Goal: Task Accomplishment & Management: Use online tool/utility

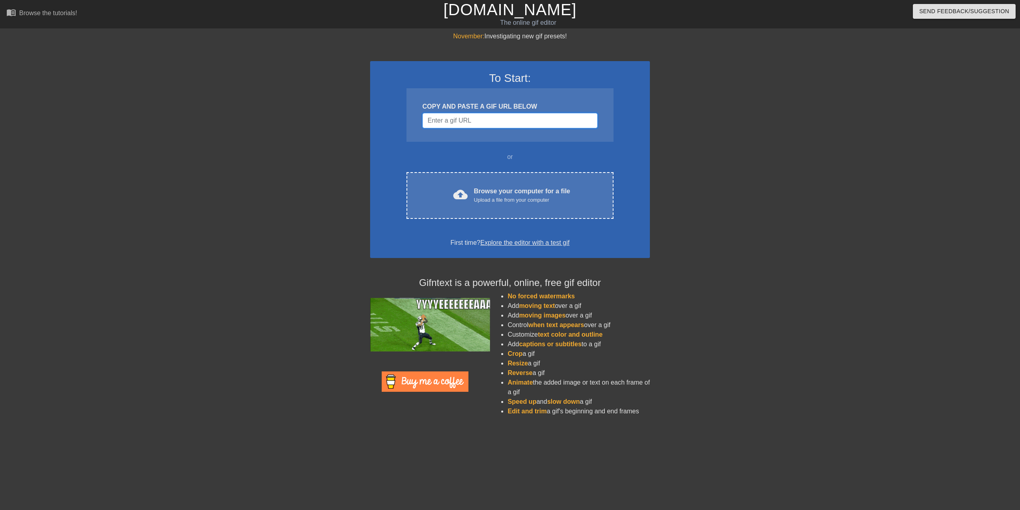
click at [454, 116] on input "Username" at bounding box center [509, 120] width 175 height 15
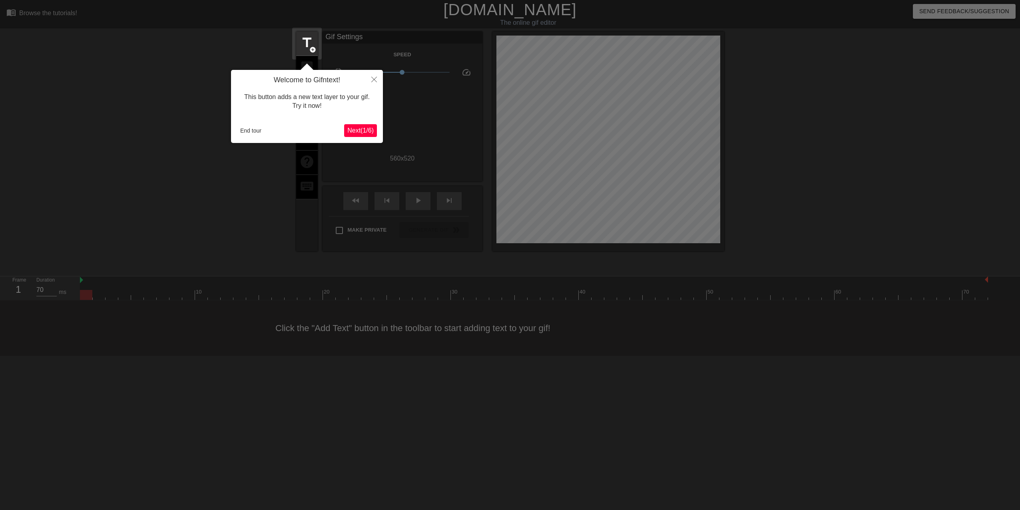
click at [358, 130] on span "Next ( 1 / 6 )" at bounding box center [360, 130] width 26 height 7
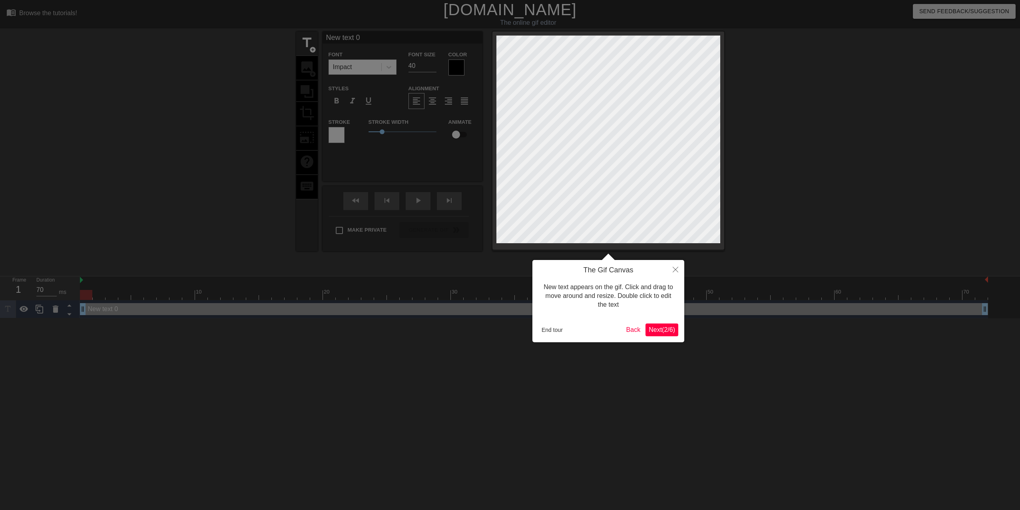
click at [662, 331] on span "Next ( 2 / 6 )" at bounding box center [661, 329] width 26 height 7
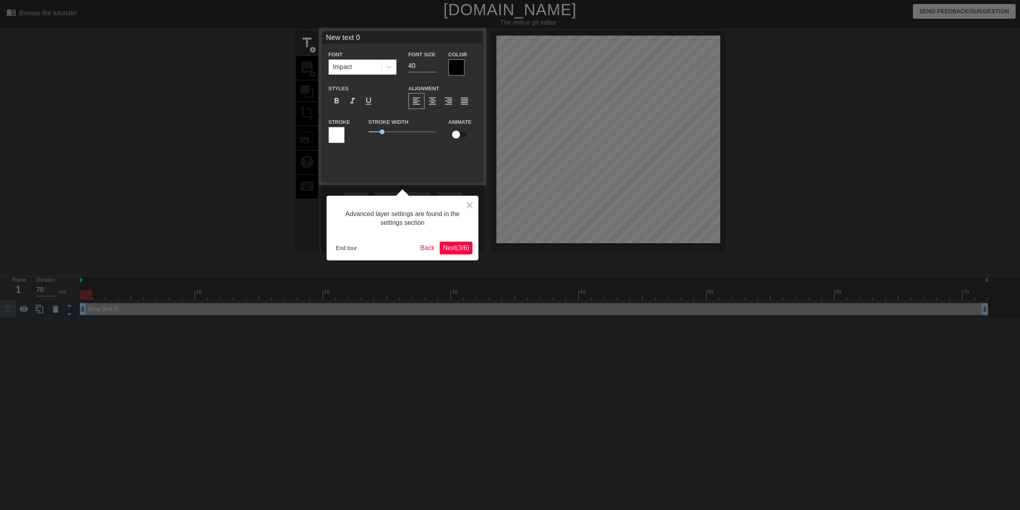
click at [449, 247] on span "Next ( 3 / 6 )" at bounding box center [456, 248] width 26 height 7
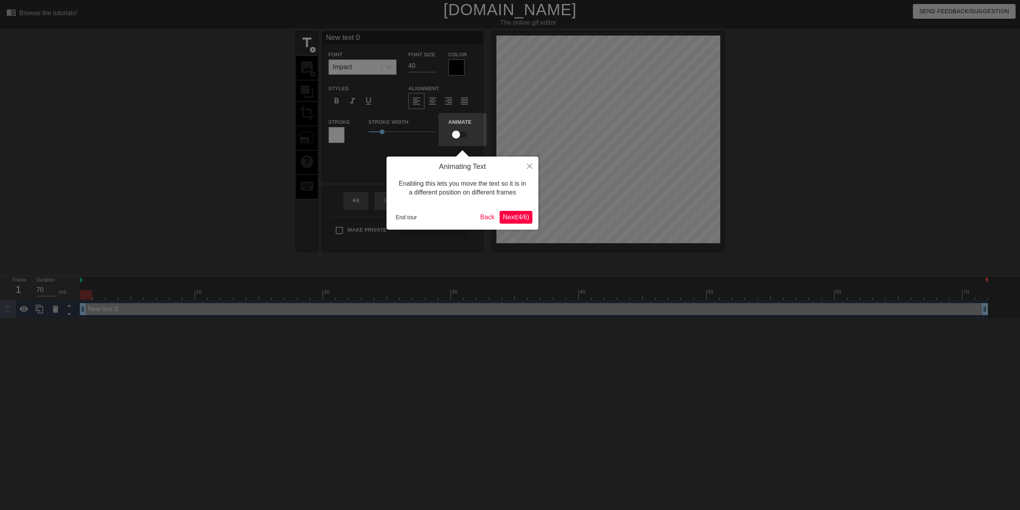
click at [512, 219] on span "Next ( 4 / 6 )" at bounding box center [516, 217] width 26 height 7
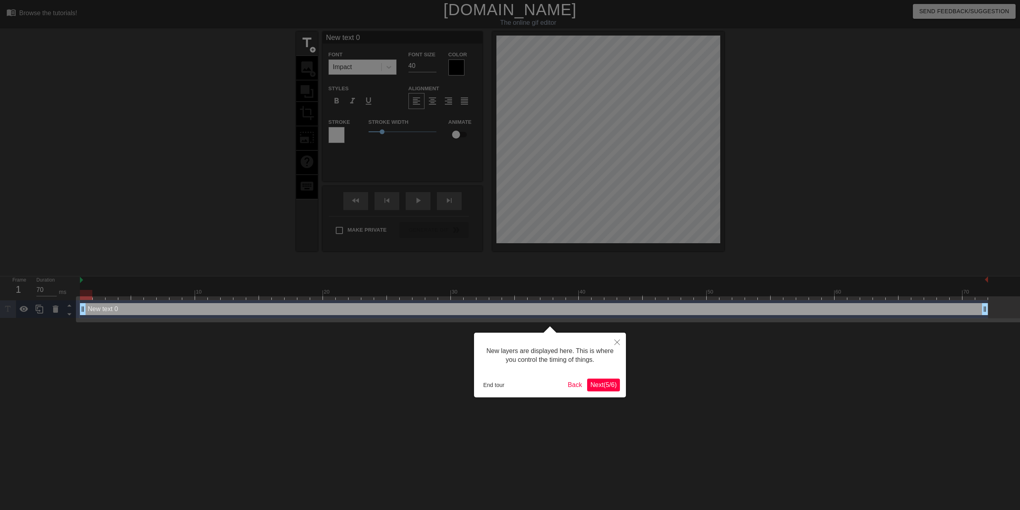
click at [606, 388] on span "Next ( 5 / 6 )" at bounding box center [603, 385] width 26 height 7
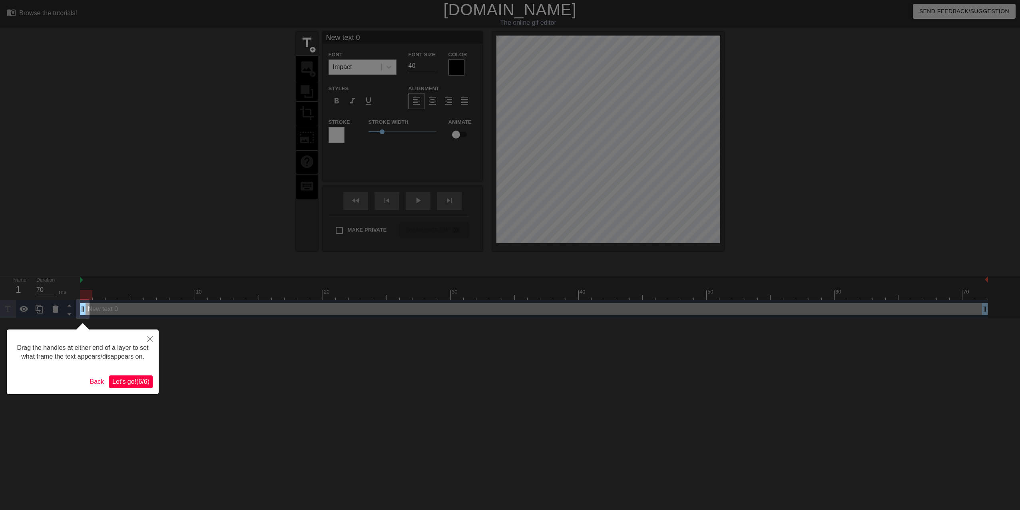
click at [134, 381] on span "Let's go! ( 6 / 6 )" at bounding box center [130, 381] width 37 height 7
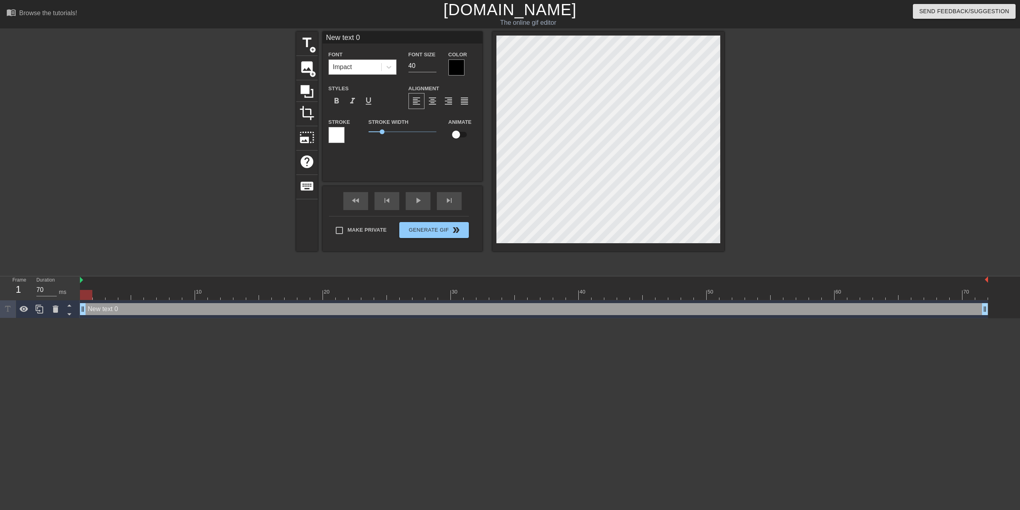
click at [356, 66] on div "Impact" at bounding box center [355, 67] width 52 height 14
click at [347, 37] on input "New text 0" at bounding box center [402, 38] width 160 height 12
click at [369, 39] on input "New text 0" at bounding box center [402, 38] width 160 height 12
click at [376, 38] on input "New text 0" at bounding box center [402, 38] width 160 height 12
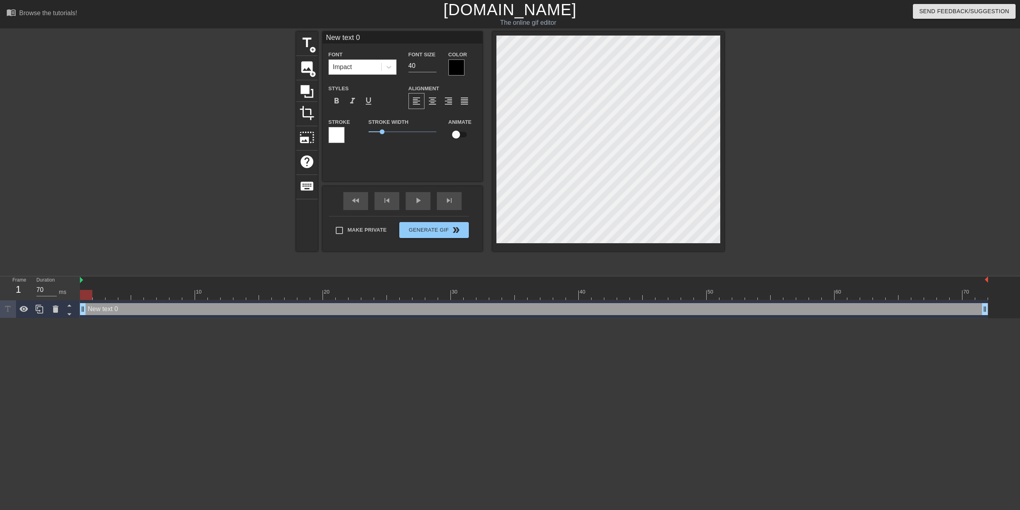
click at [376, 38] on input "New text 0" at bounding box center [402, 38] width 160 height 12
type input "Telligence"
click at [458, 68] on div at bounding box center [456, 68] width 16 height 16
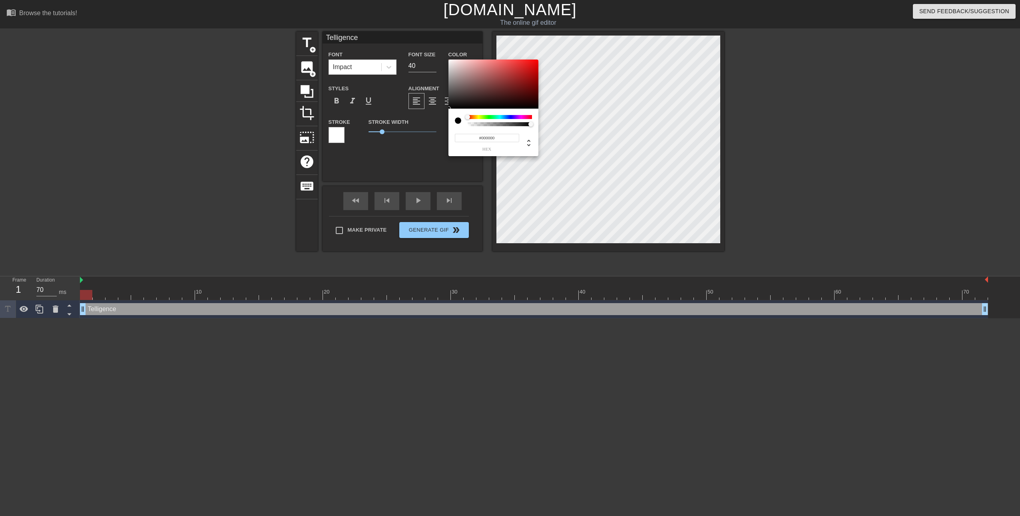
type input "0"
drag, startPoint x: 529, startPoint y: 124, endPoint x: 547, endPoint y: 129, distance: 19.6
click at [547, 129] on div "0 r 0 g 0 b 1 a" at bounding box center [510, 258] width 1020 height 516
click at [535, 117] on div at bounding box center [533, 117] width 5 height 5
drag, startPoint x: 531, startPoint y: 117, endPoint x: 485, endPoint y: 117, distance: 45.9
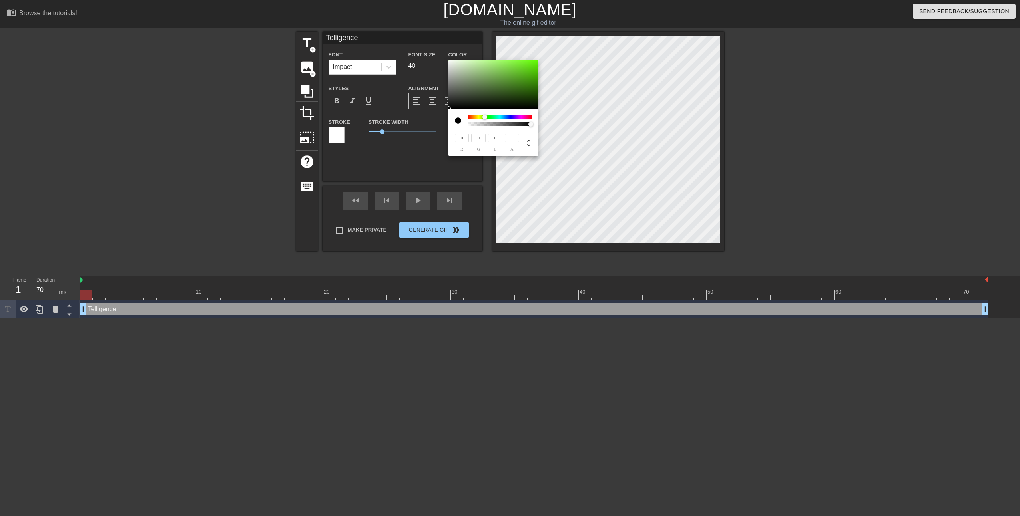
click at [485, 117] on div at bounding box center [484, 117] width 5 height 5
drag, startPoint x: 486, startPoint y: 117, endPoint x: 456, endPoint y: 113, distance: 30.5
click at [456, 113] on div "0 r 0 g 0 b 1 a" at bounding box center [493, 133] width 90 height 48
drag, startPoint x: 529, startPoint y: 125, endPoint x: 500, endPoint y: 125, distance: 28.8
click at [501, 125] on div at bounding box center [503, 124] width 5 height 5
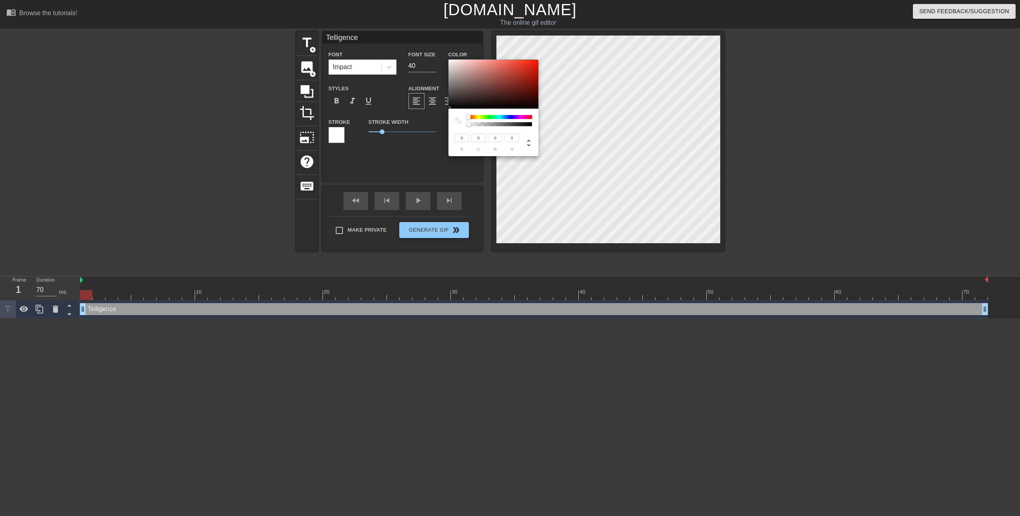
drag, startPoint x: 500, startPoint y: 125, endPoint x: 458, endPoint y: 121, distance: 41.7
click at [458, 121] on div at bounding box center [493, 120] width 77 height 11
click at [521, 118] on div at bounding box center [521, 117] width 5 height 5
click at [464, 117] on div at bounding box center [461, 120] width 13 height 11
type input "1"
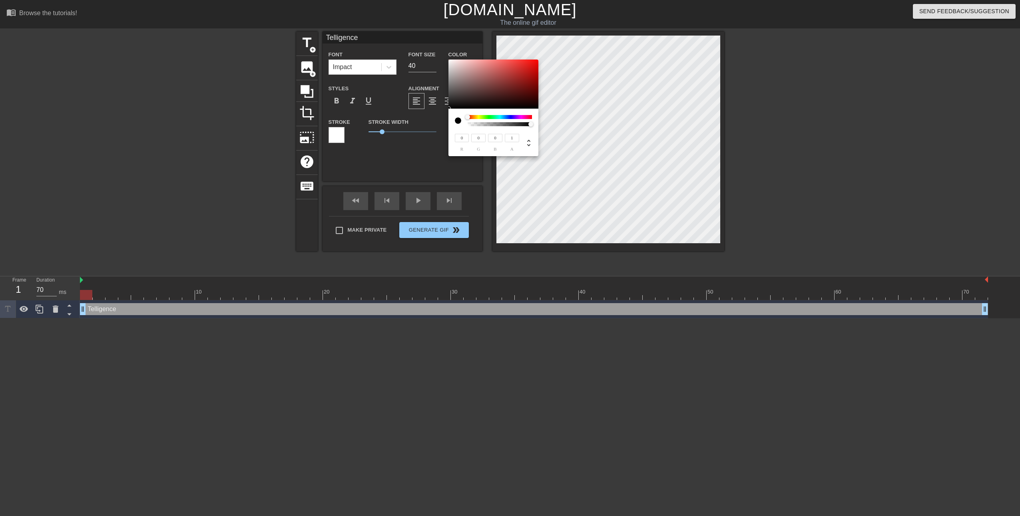
drag, startPoint x: 470, startPoint y: 125, endPoint x: 543, endPoint y: 127, distance: 72.8
click at [543, 127] on div "0 r 0 g 0 b 1 a" at bounding box center [510, 258] width 1020 height 516
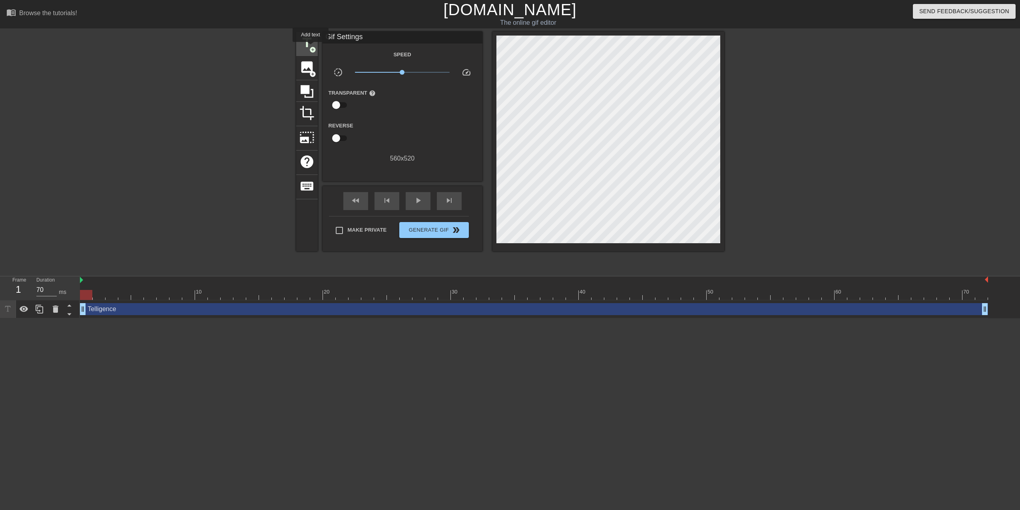
click at [305, 42] on span "title" at bounding box center [306, 42] width 15 height 15
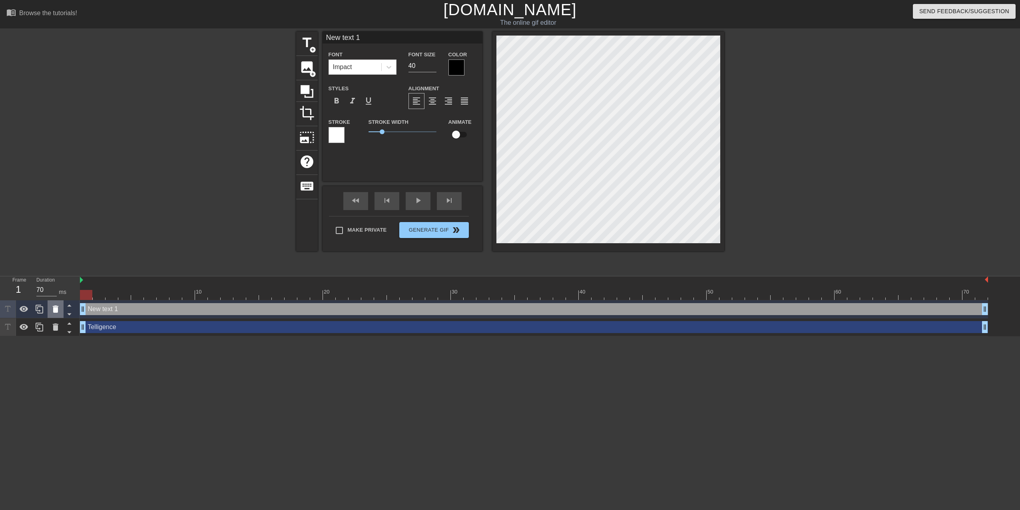
click at [56, 311] on icon at bounding box center [56, 309] width 6 height 7
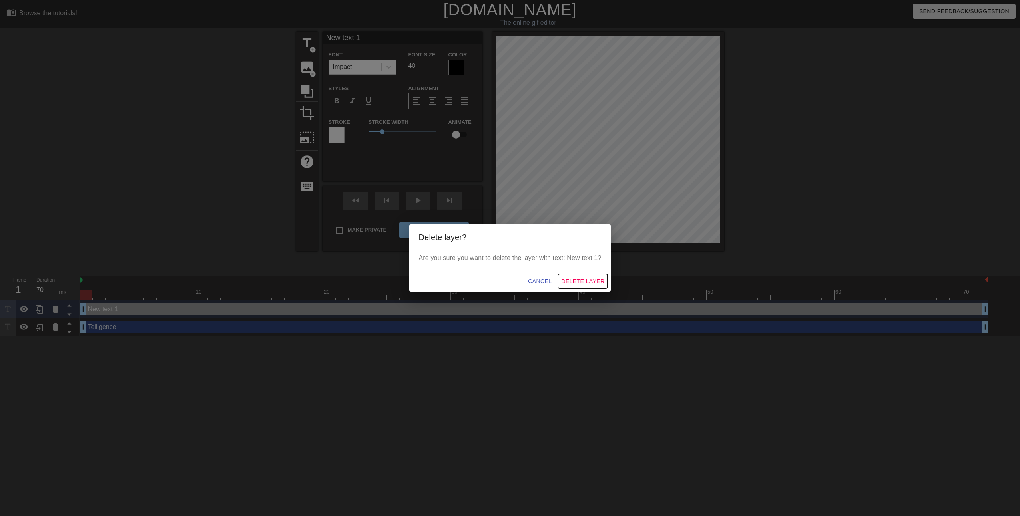
click at [582, 279] on span "Delete Layer" at bounding box center [582, 281] width 43 height 10
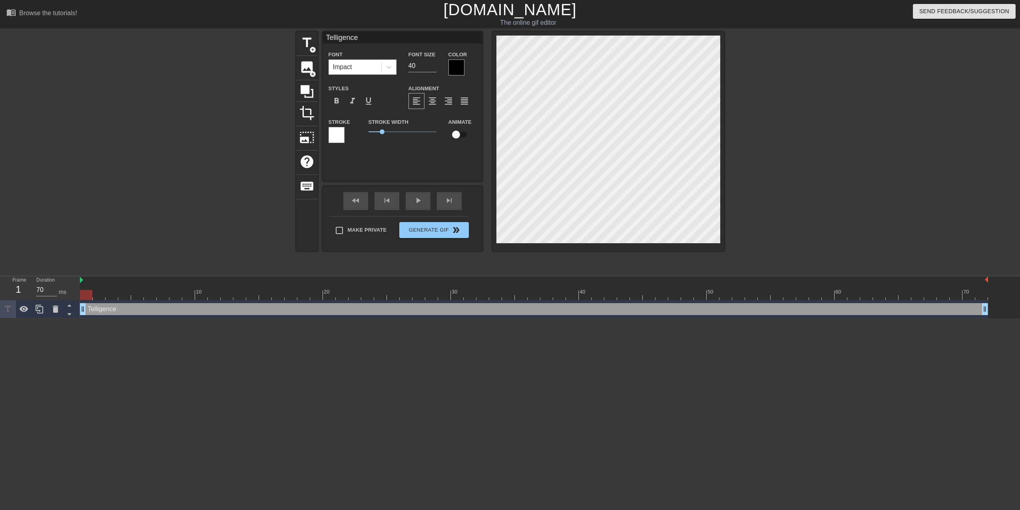
scroll to position [1, 2]
click at [338, 103] on span "format_bold" at bounding box center [337, 101] width 10 height 10
click at [338, 102] on span "format_bold" at bounding box center [337, 101] width 10 height 10
click at [349, 102] on span "format_italic" at bounding box center [353, 101] width 10 height 10
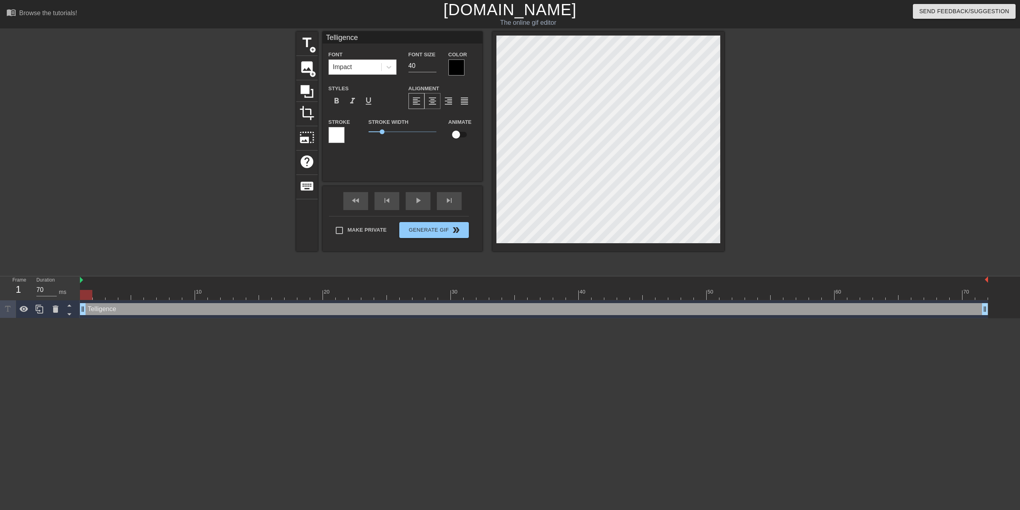
click at [428, 101] on span "format_align_center" at bounding box center [432, 101] width 10 height 10
click at [414, 101] on span "format_align_left" at bounding box center [416, 101] width 10 height 10
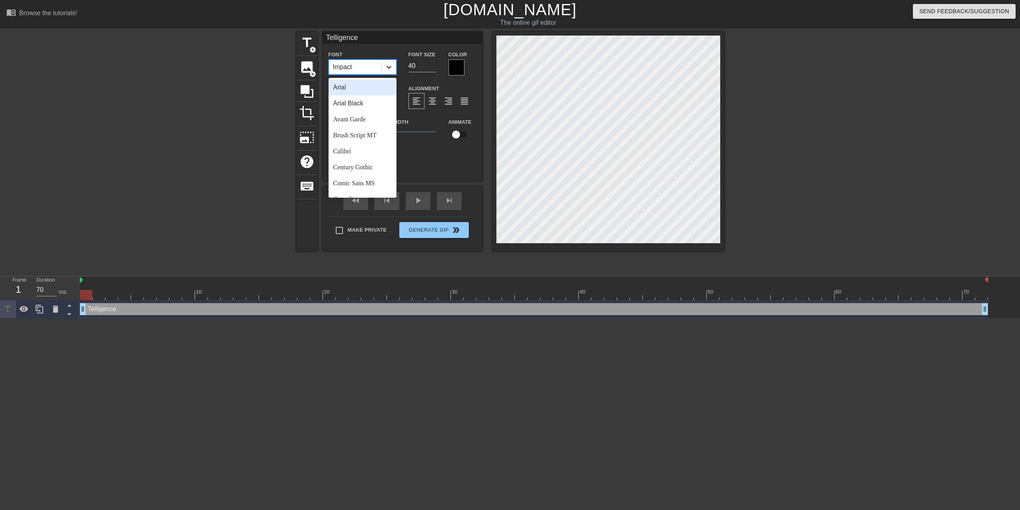
click at [390, 67] on icon at bounding box center [388, 67] width 5 height 3
click at [367, 103] on div "Arial Black" at bounding box center [362, 103] width 68 height 16
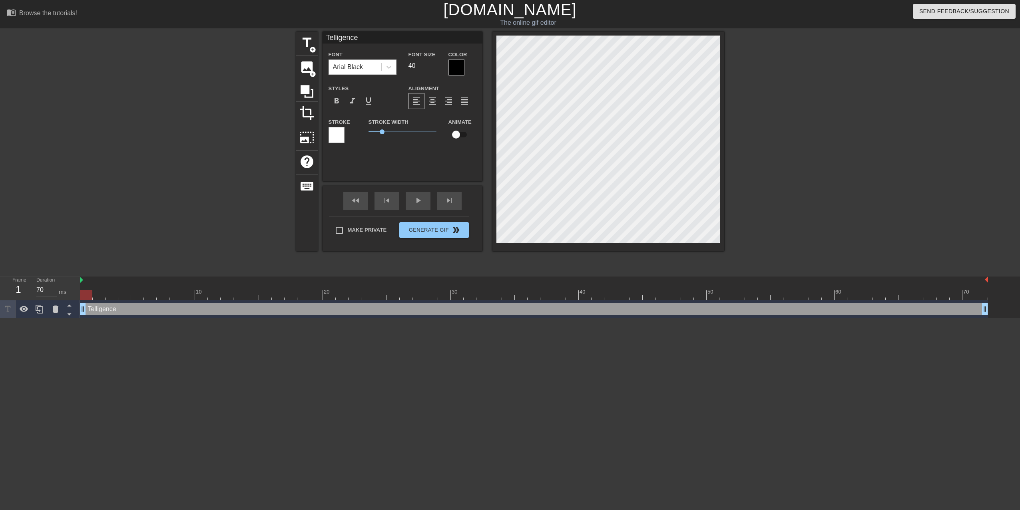
click at [457, 66] on div at bounding box center [456, 68] width 16 height 16
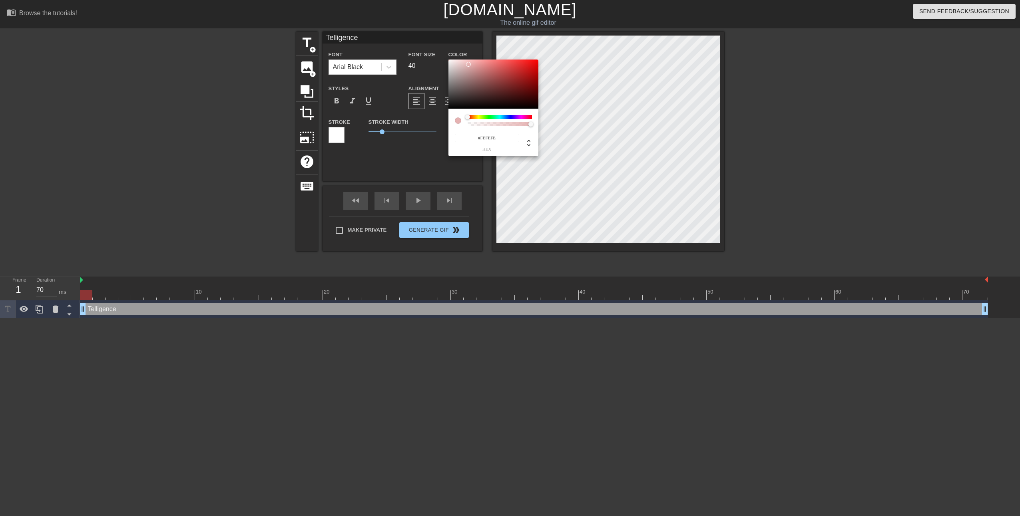
type input "#FFFFFF"
drag, startPoint x: 458, startPoint y: 74, endPoint x: 441, endPoint y: 55, distance: 25.4
click at [441, 55] on div "#FFFFFF hex" at bounding box center [510, 258] width 1020 height 516
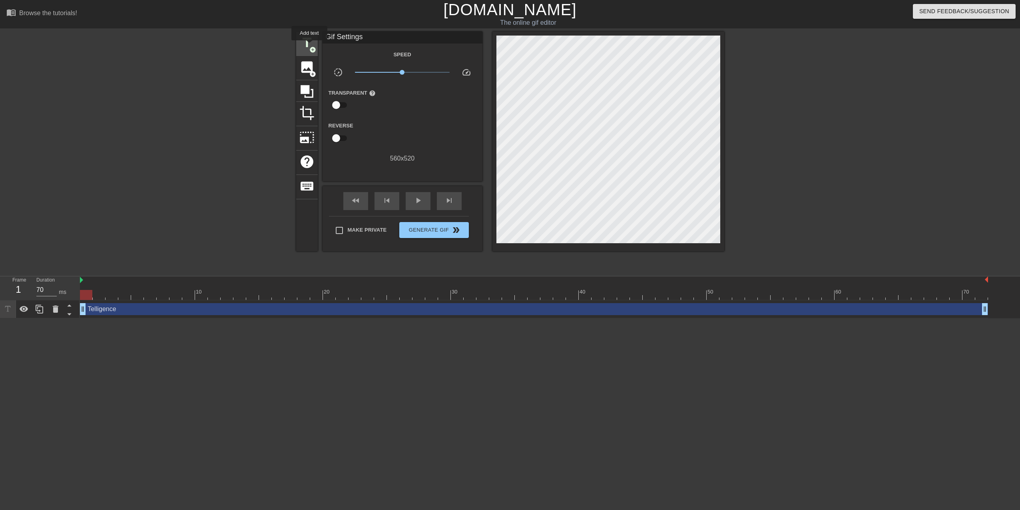
click at [309, 46] on span "title" at bounding box center [306, 42] width 15 height 15
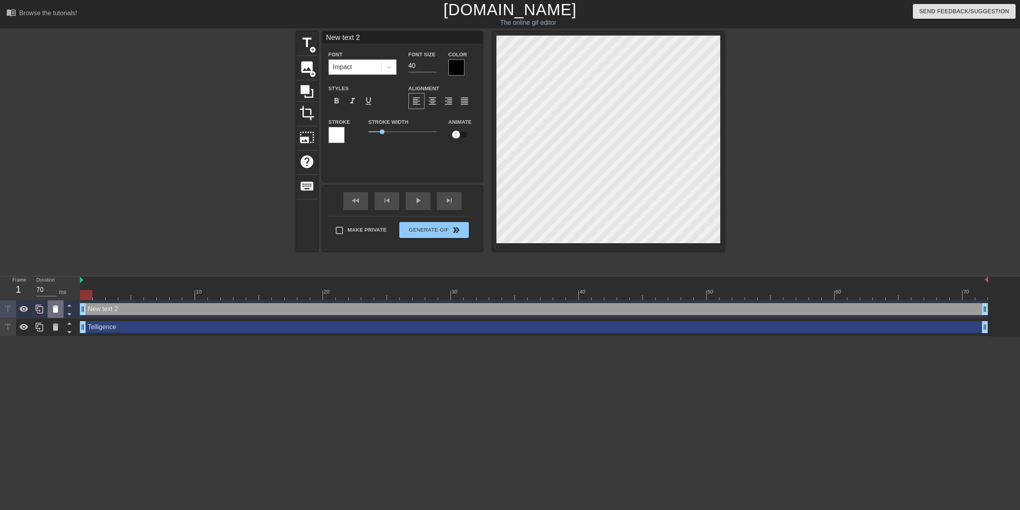
click at [56, 313] on icon at bounding box center [56, 309] width 10 height 10
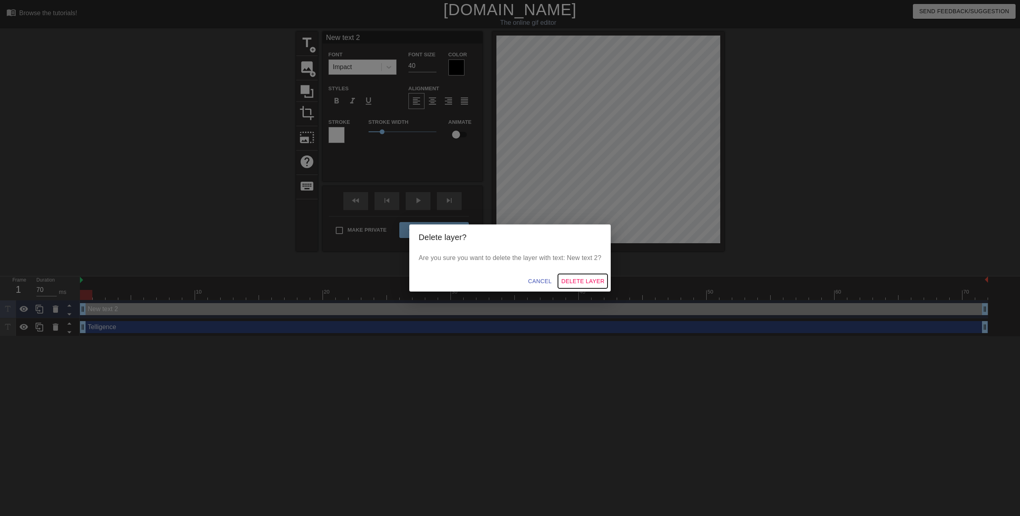
click at [578, 280] on span "Delete Layer" at bounding box center [582, 281] width 43 height 10
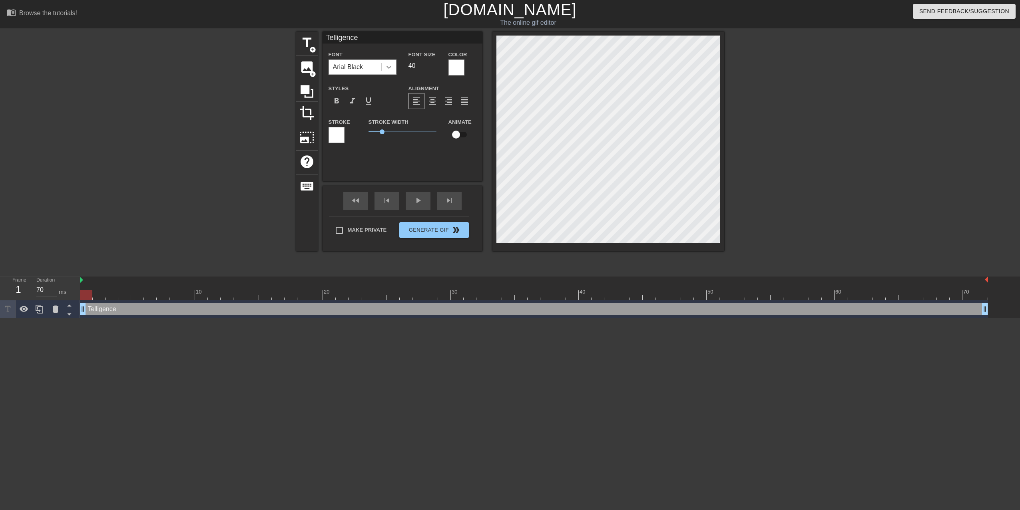
click at [391, 67] on icon at bounding box center [389, 67] width 8 height 8
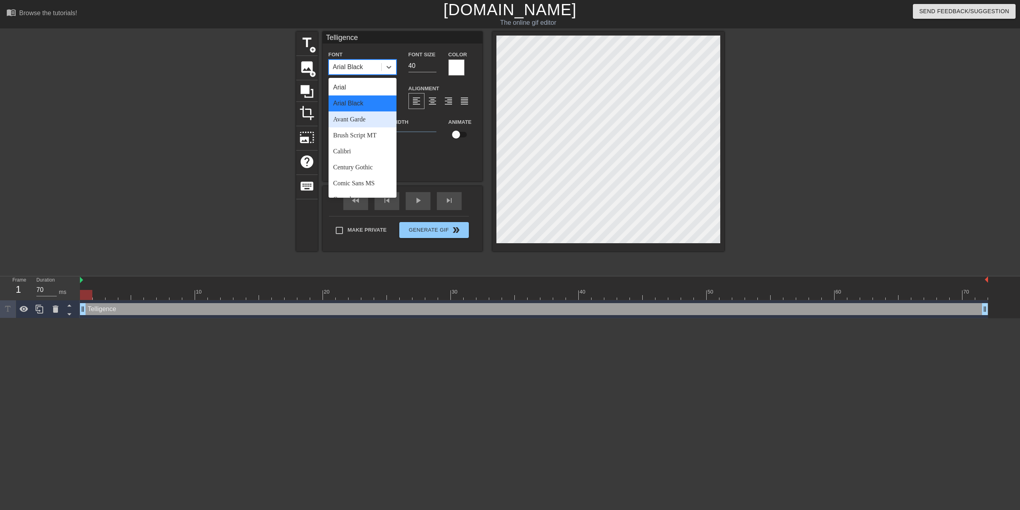
click at [370, 117] on div "Avant Garde" at bounding box center [362, 119] width 68 height 16
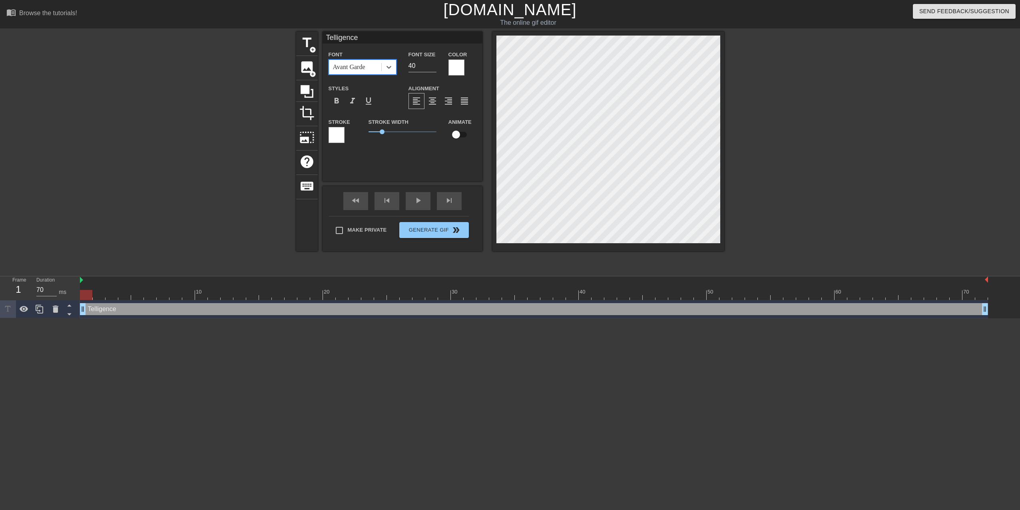
click at [455, 68] on div at bounding box center [456, 68] width 16 height 16
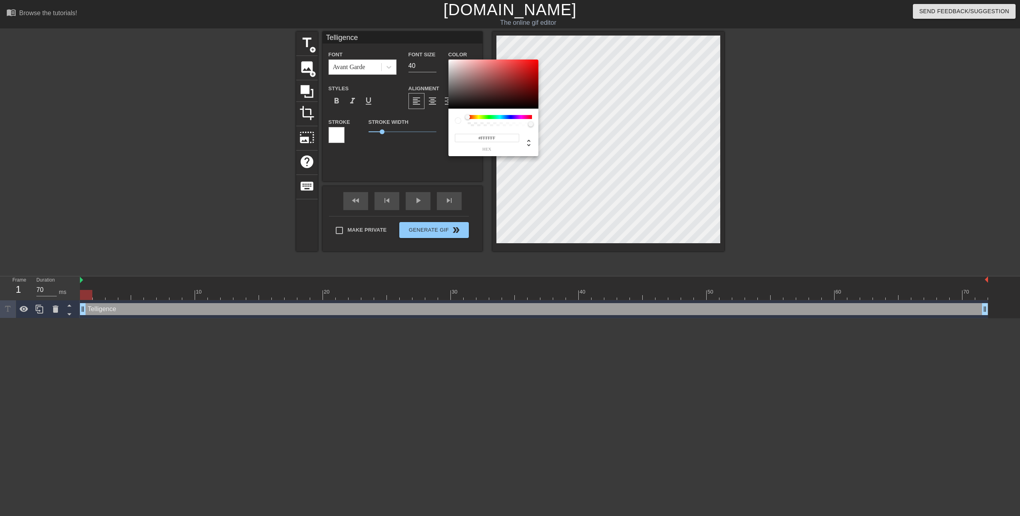
type input "255"
drag, startPoint x: 528, startPoint y: 125, endPoint x: 461, endPoint y: 126, distance: 67.1
click at [461, 126] on div at bounding box center [493, 120] width 77 height 11
click at [517, 125] on div at bounding box center [517, 124] width 5 height 5
type input "1"
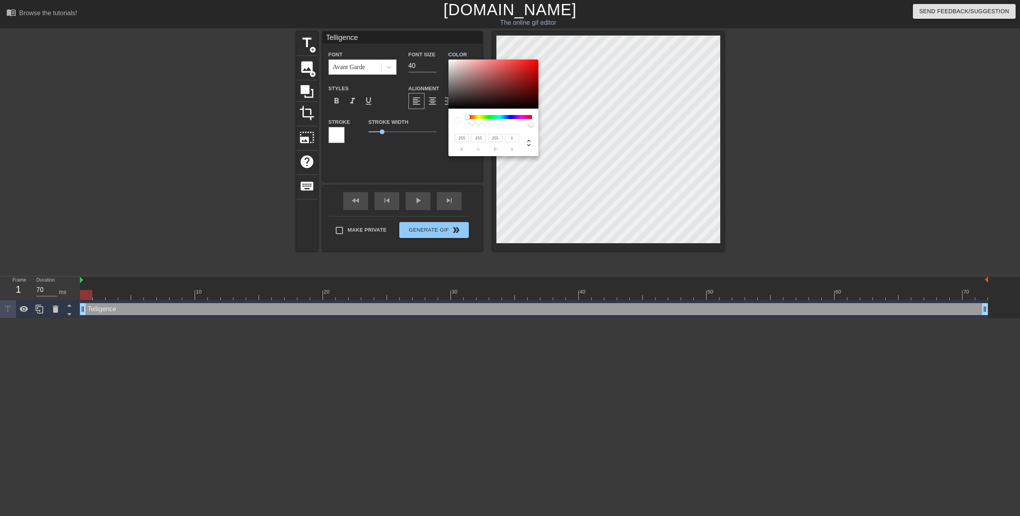
drag, startPoint x: 519, startPoint y: 124, endPoint x: 531, endPoint y: 125, distance: 11.6
click at [531, 125] on div at bounding box center [530, 124] width 5 height 5
drag, startPoint x: 469, startPoint y: 116, endPoint x: 477, endPoint y: 117, distance: 8.0
click at [477, 117] on div at bounding box center [477, 117] width 5 height 5
drag, startPoint x: 477, startPoint y: 117, endPoint x: 447, endPoint y: 117, distance: 30.4
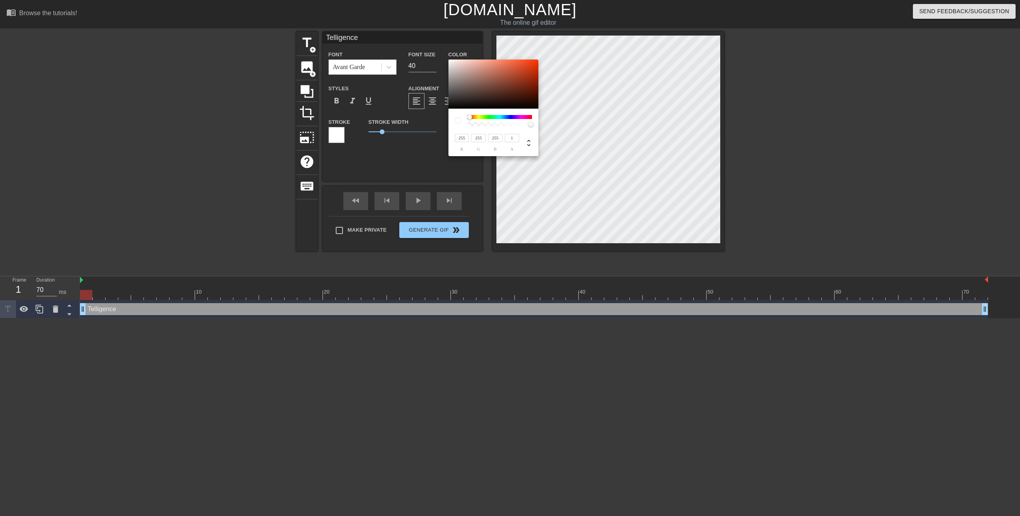
click at [447, 117] on div "255 r 255 g 255 b 1 a" at bounding box center [510, 258] width 1020 height 516
type input "60"
type input "45"
type input "41"
type input "64"
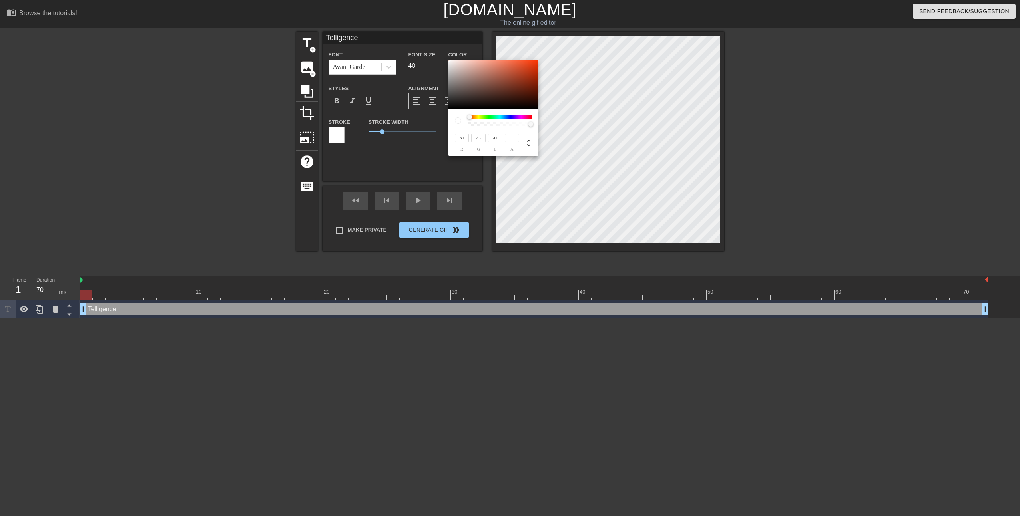
type input "49"
type input "45"
type input "69"
type input "52"
type input "48"
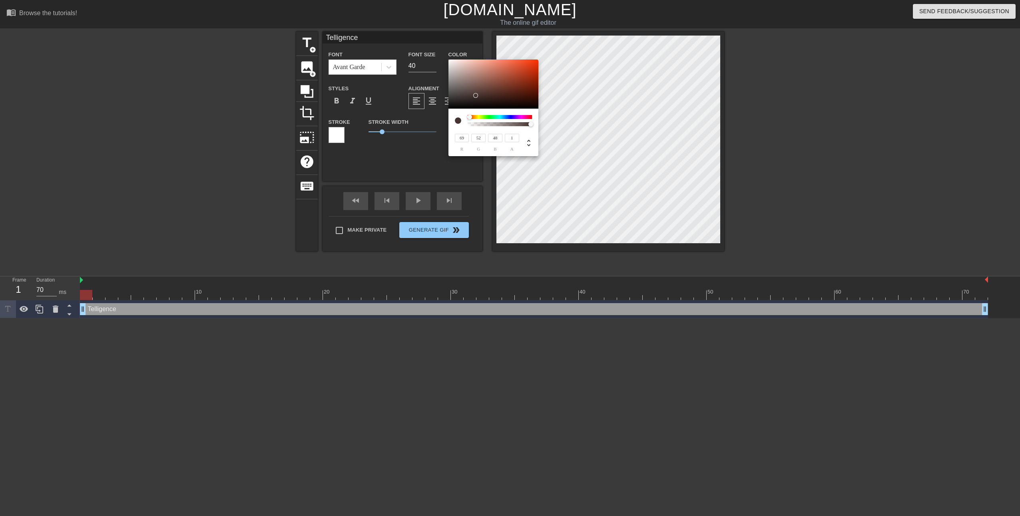
type input "49"
type input "45"
type input "44"
type input "39"
type input "85"
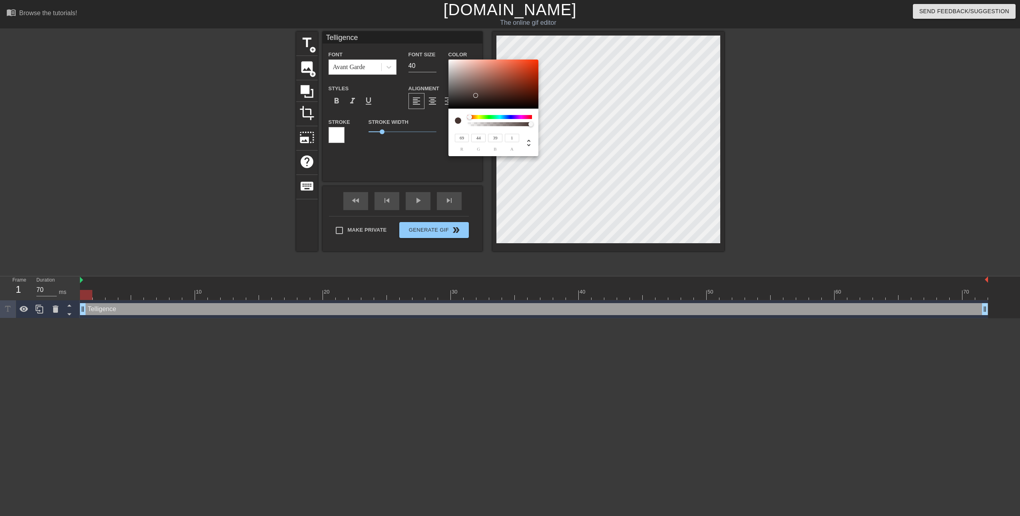
type input "54"
type input "48"
type input "106"
type input "67"
type input "59"
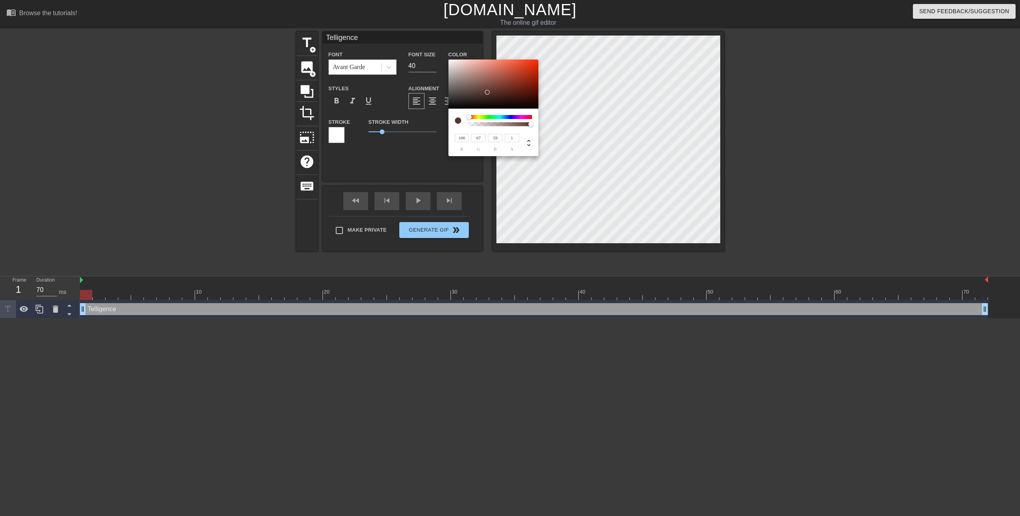
type input "124"
type input "80"
type input "70"
type input "139"
type input "92"
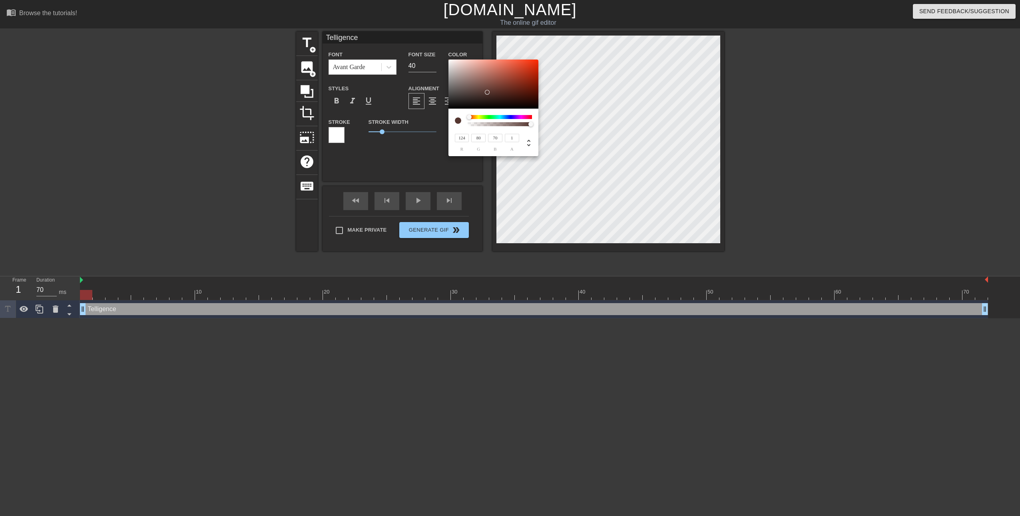
type input "82"
type input "167"
type input "119"
type input "108"
type input "186"
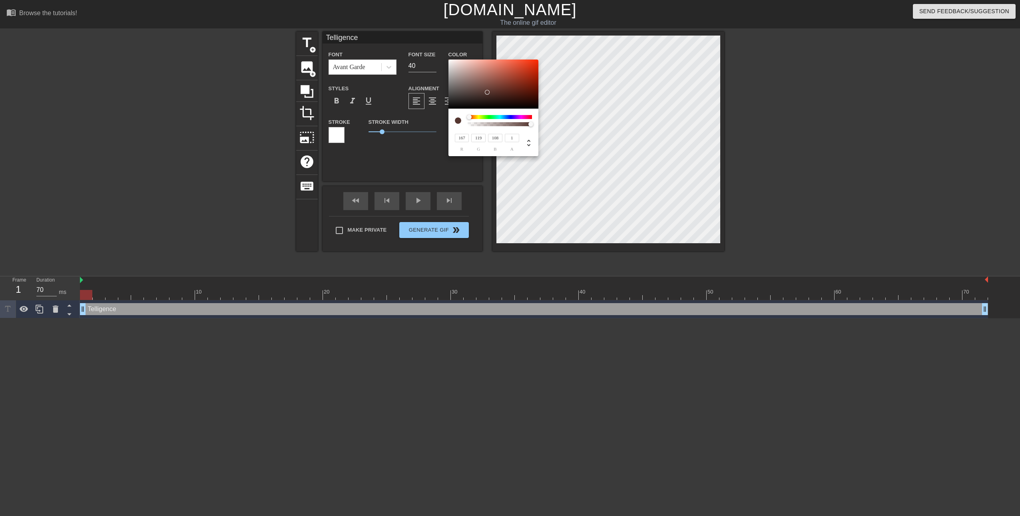
type input "139"
type input "128"
type input "190"
type input "143"
type input "132"
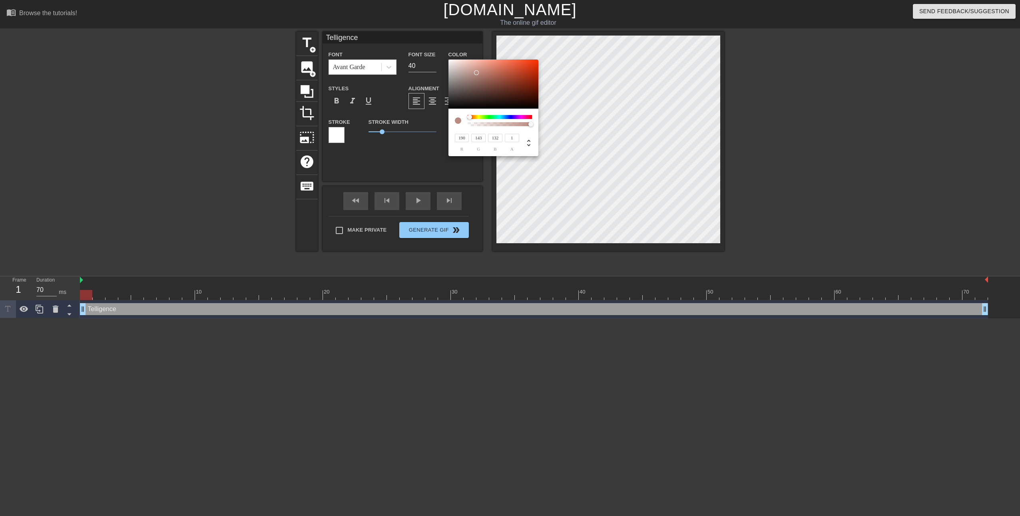
click at [475, 72] on div at bounding box center [476, 72] width 5 height 5
type input "211"
type input "178"
type input "170"
type input "200"
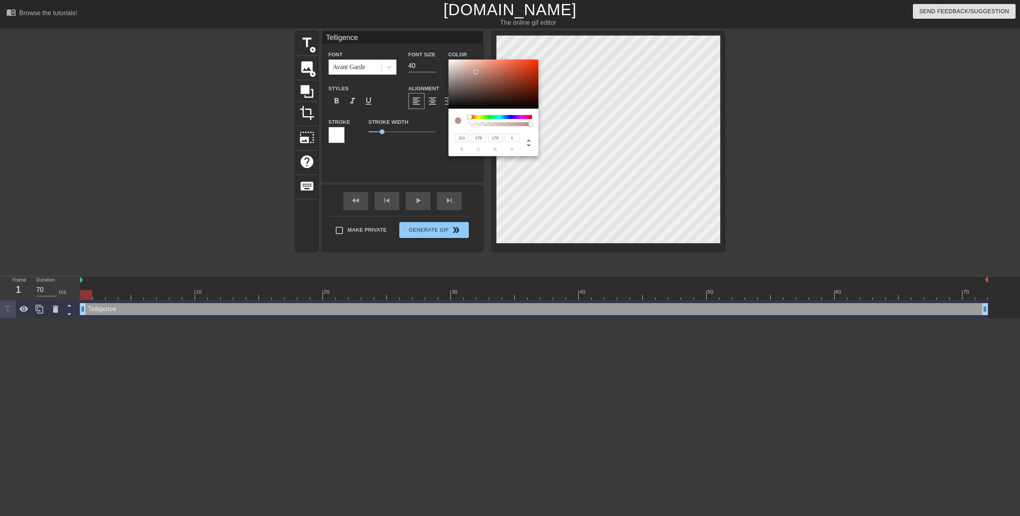
type input "168"
type input "161"
type input "151"
type input "113"
type input "104"
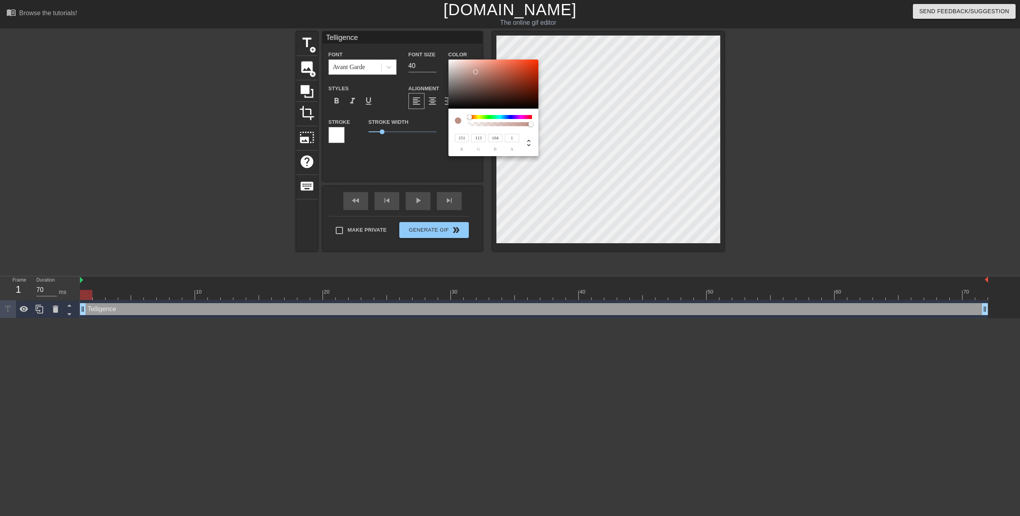
type input "128"
type input "89"
type input "80"
type input "110"
type input "68"
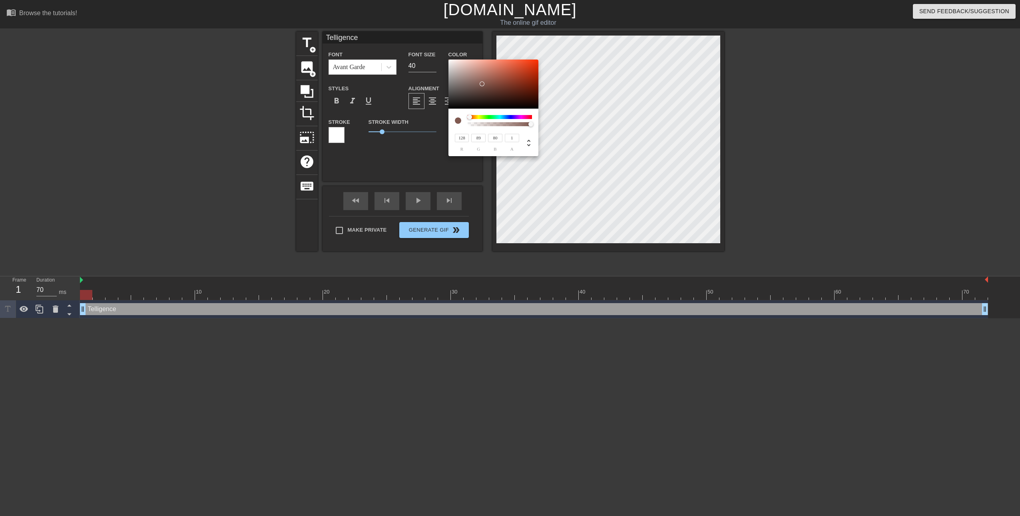
type input "59"
type input "81"
type input "42"
type input "34"
type input "48"
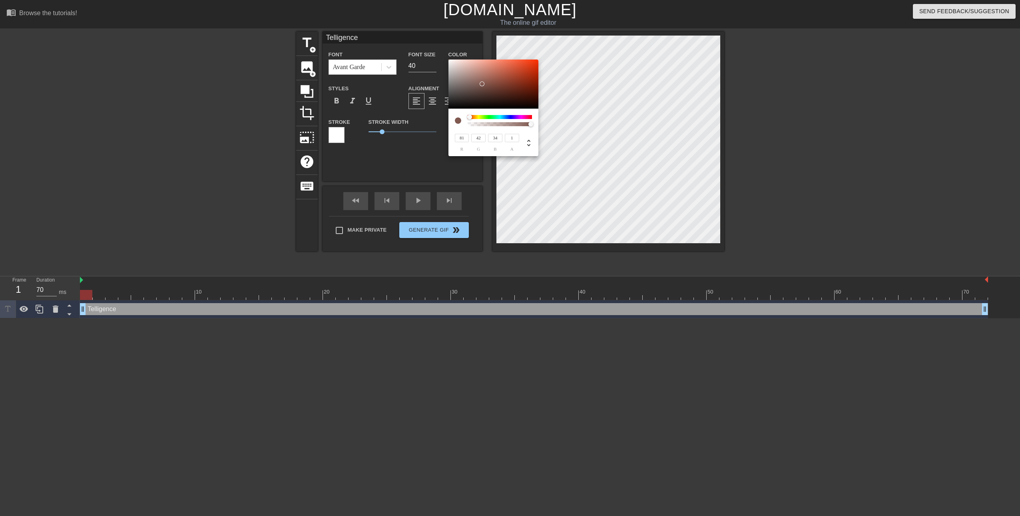
type input "20"
type input "14"
type input "33"
type input "13"
type input "9"
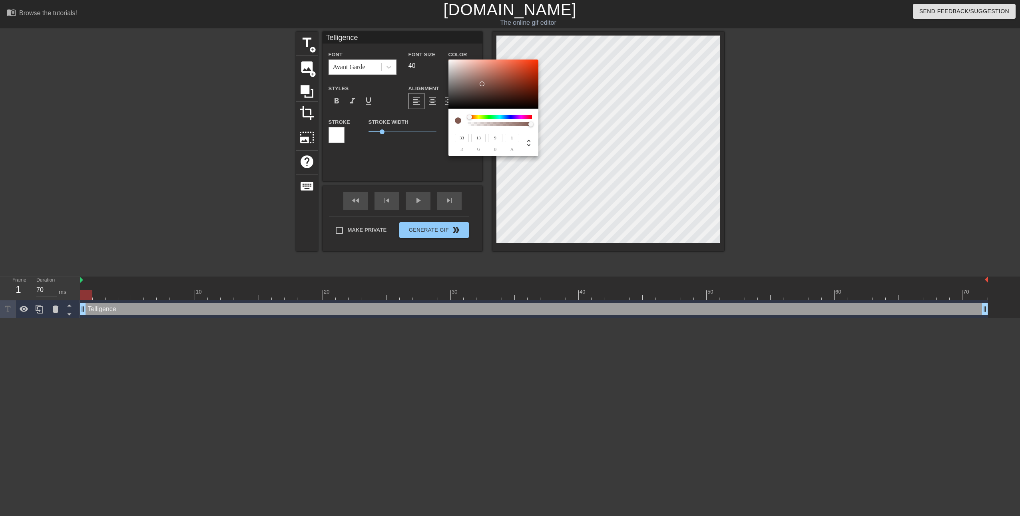
type input "25"
type input "10"
type input "6"
type input "21"
type input "9"
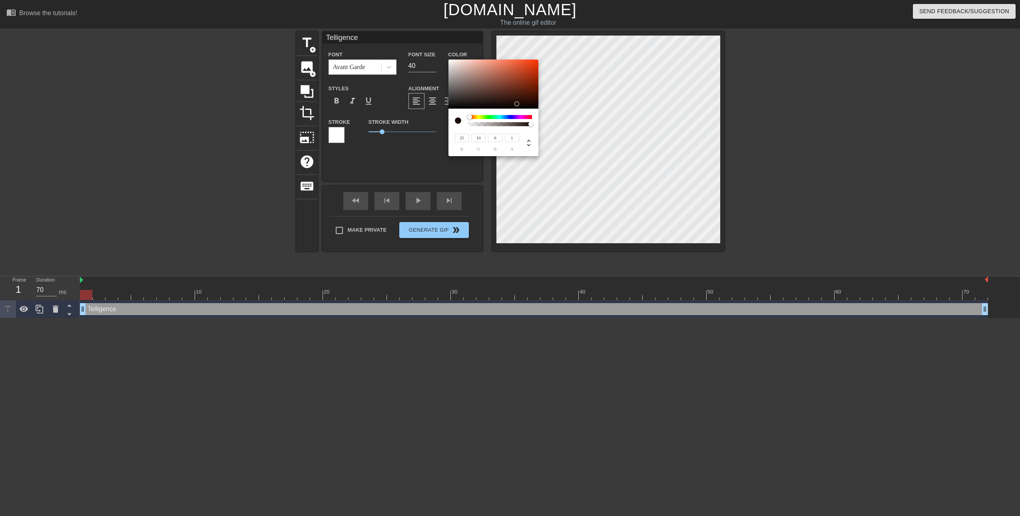
type input "5"
type input "19"
type input "8"
type input "21"
type input "9"
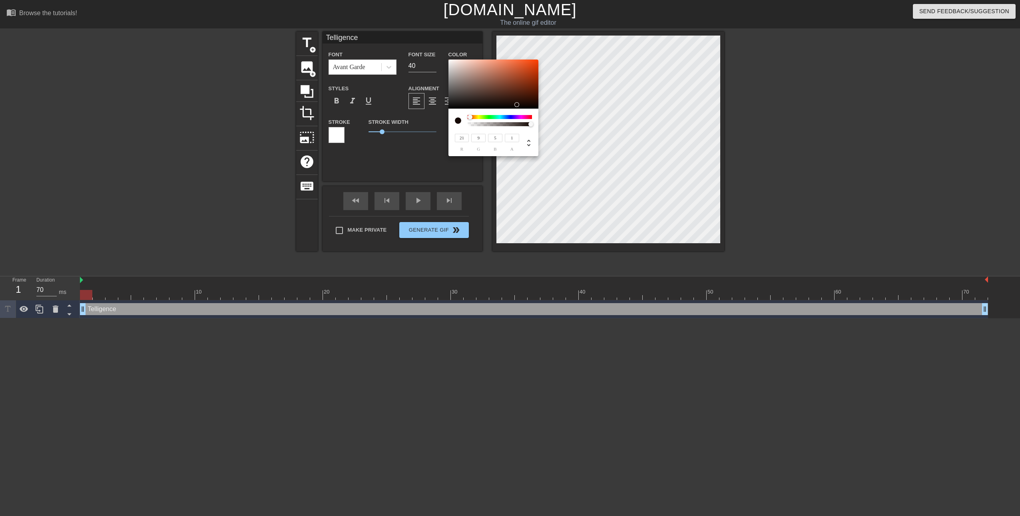
type input "38"
type input "17"
type input "10"
type input "66"
type input "32"
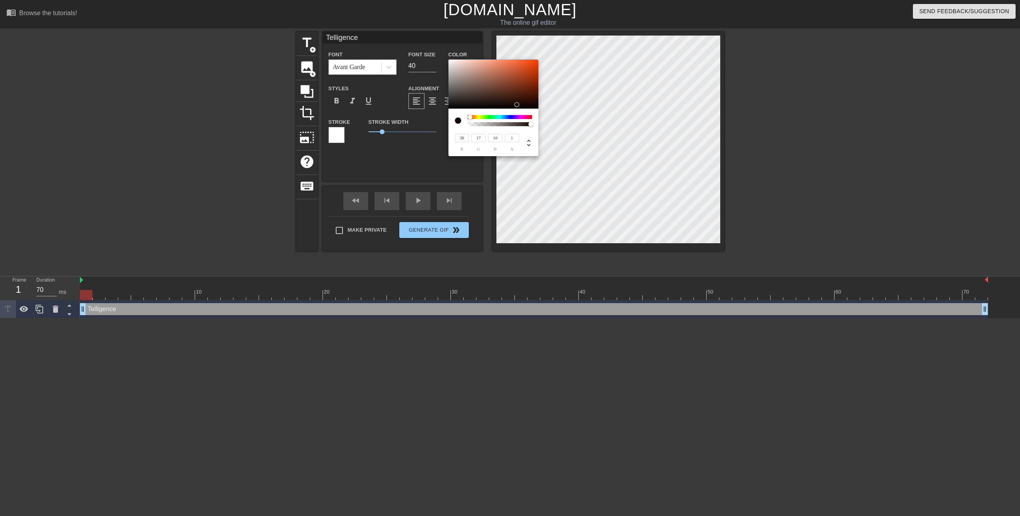
type input "20"
type input "71"
type input "35"
type input "22"
click at [510, 95] on div at bounding box center [510, 95] width 5 height 5
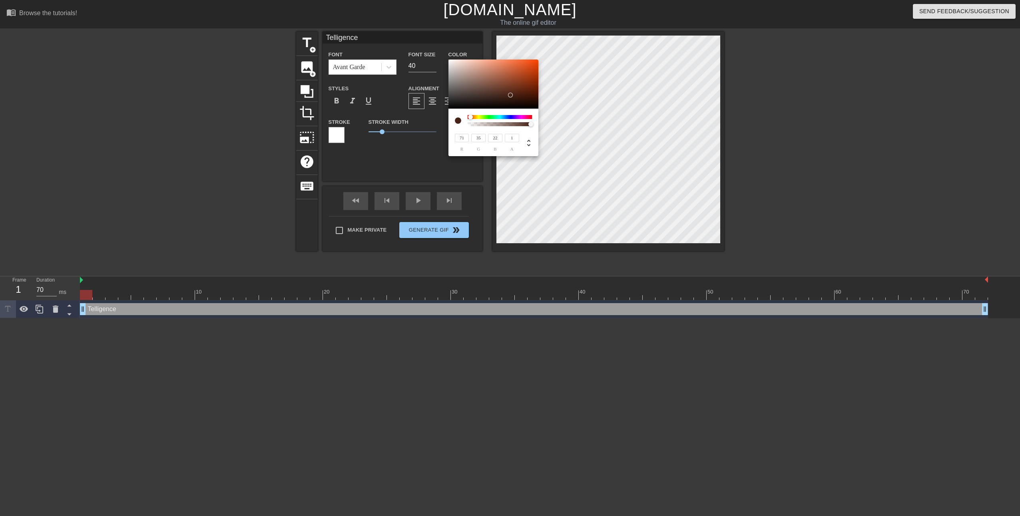
drag, startPoint x: 528, startPoint y: 125, endPoint x: 542, endPoint y: 127, distance: 13.8
click at [542, 127] on div "71 r 35 g 22 b 1 a" at bounding box center [510, 258] width 1020 height 516
type input "0.07"
type input "45"
type input "0.06"
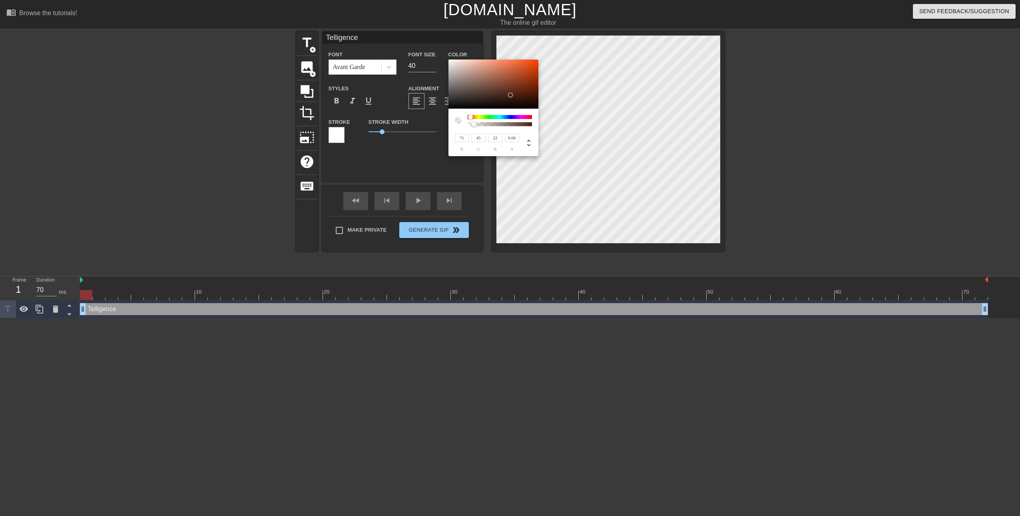
type input "43"
type input "0.05"
type input "39"
type input "0.04"
type input "22"
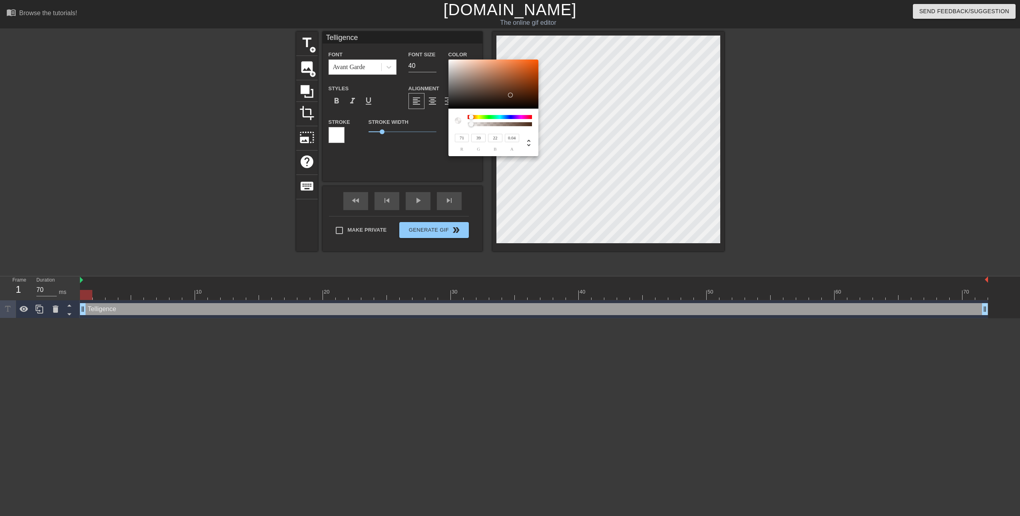
type input "0"
type input "32"
type input "0.02"
type input "38"
type input "0.04"
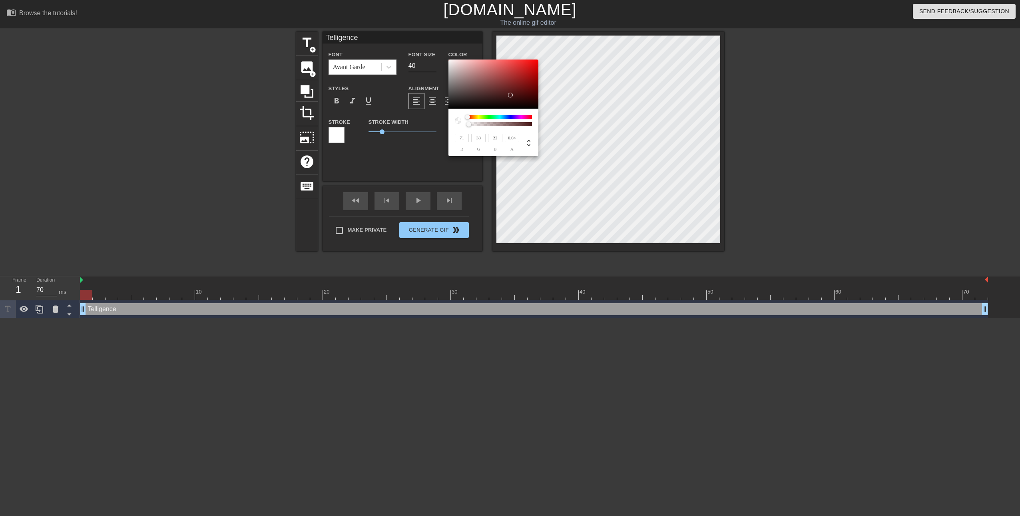
type input "43"
type input "0.05"
type input "47"
type input "0.07"
type input "52"
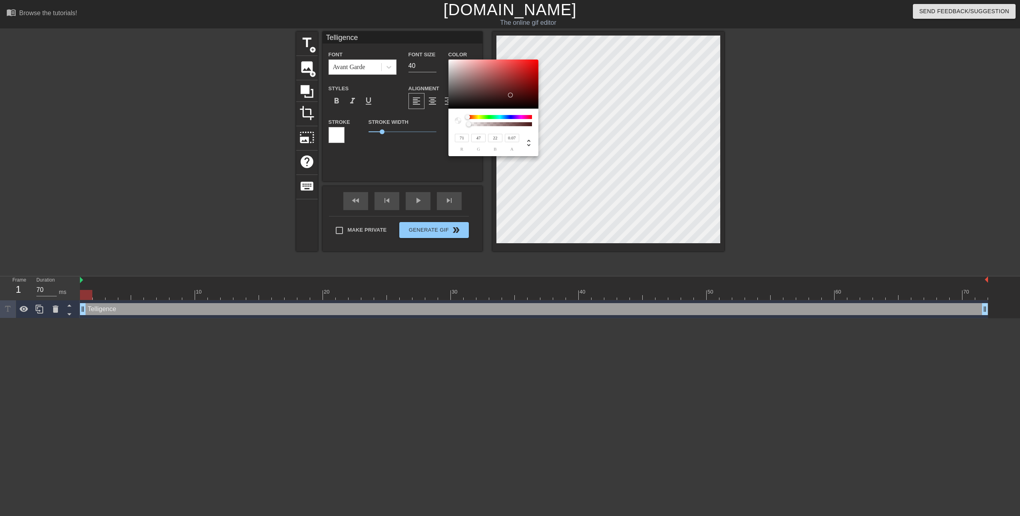
type input "0.09"
type input "56"
type input "0.1"
type input "58"
type input "0.11"
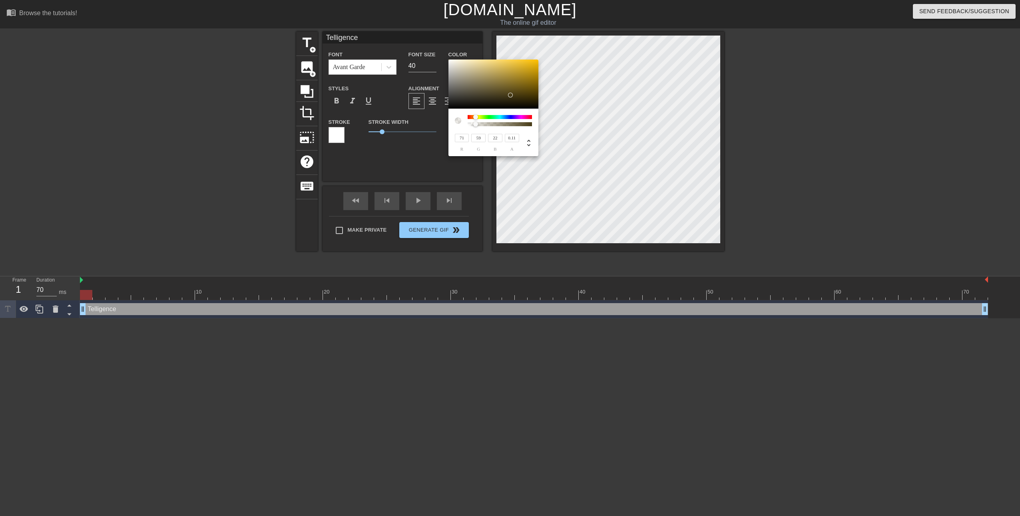
type input "61"
type input "0.12"
type input "65"
type input "0.13"
type input "69"
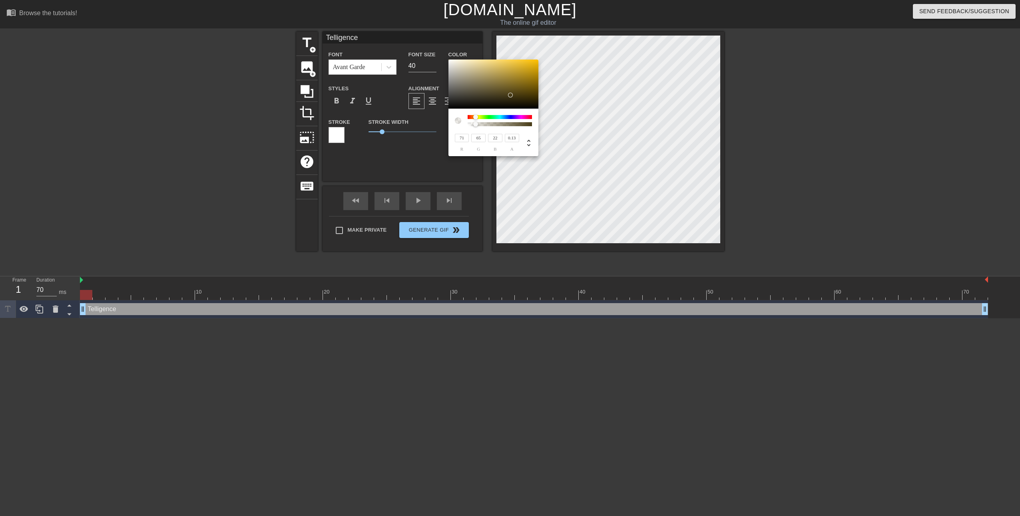
type input "0.15"
type input "68"
type input "71"
type input "0.16"
type input "59"
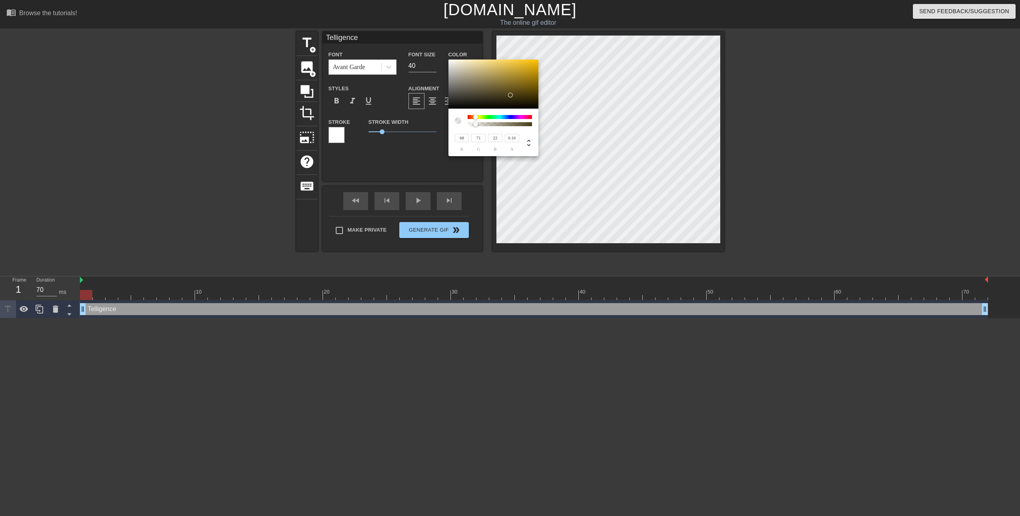
type input "0.2"
type input "53"
type input "0.22"
type input "44"
type input "0.25"
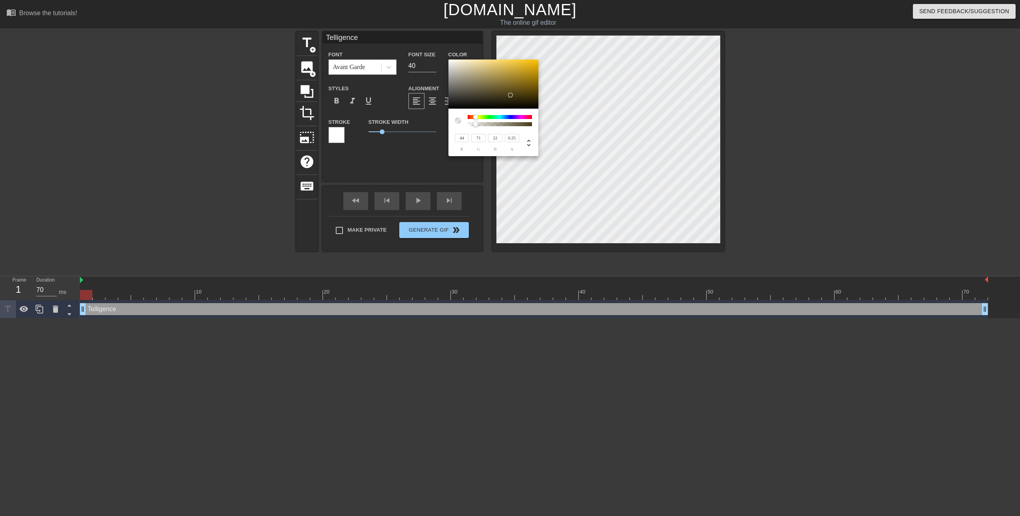
type input "31"
type input "0.29"
type input "22"
type input "24"
type input "0.33"
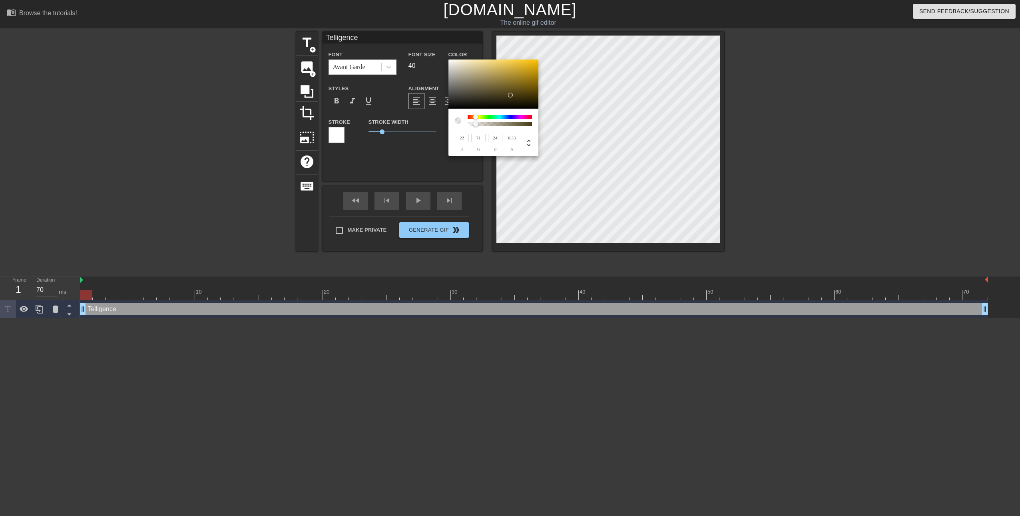
type input "38"
type input "0.38"
type input "53"
type input "0.44"
type input "64"
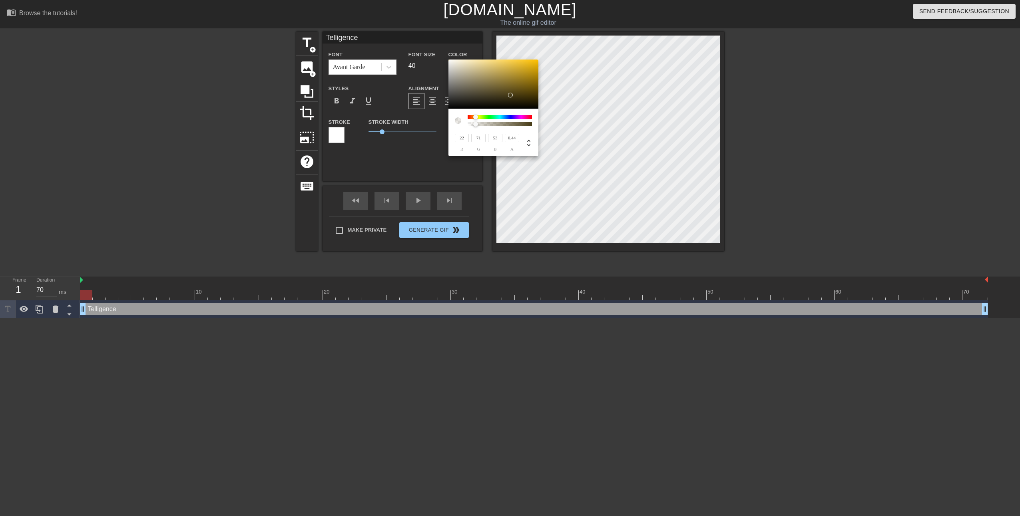
type input "0.47"
type input "69"
type input "71"
type input "0.51"
type input "64"
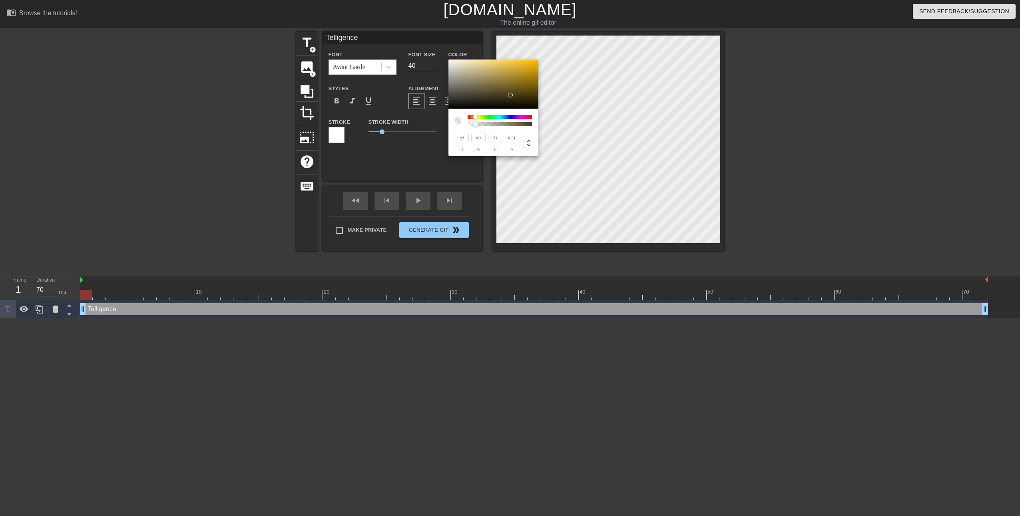
type input "0.53"
type input "60"
type input "0.54"
type input "58"
type input "0.55"
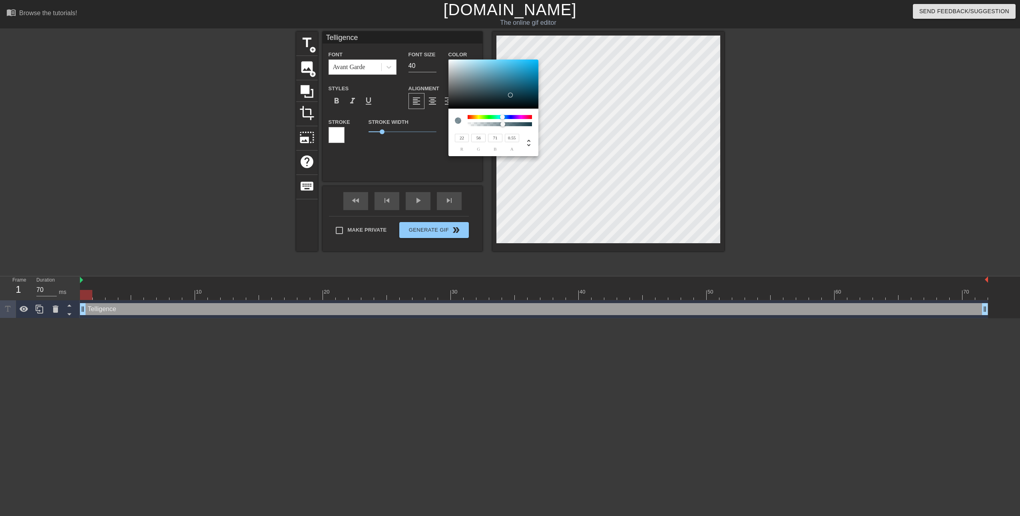
type input "55"
type input "0.56"
type input "51"
type input "0.57"
type input "47"
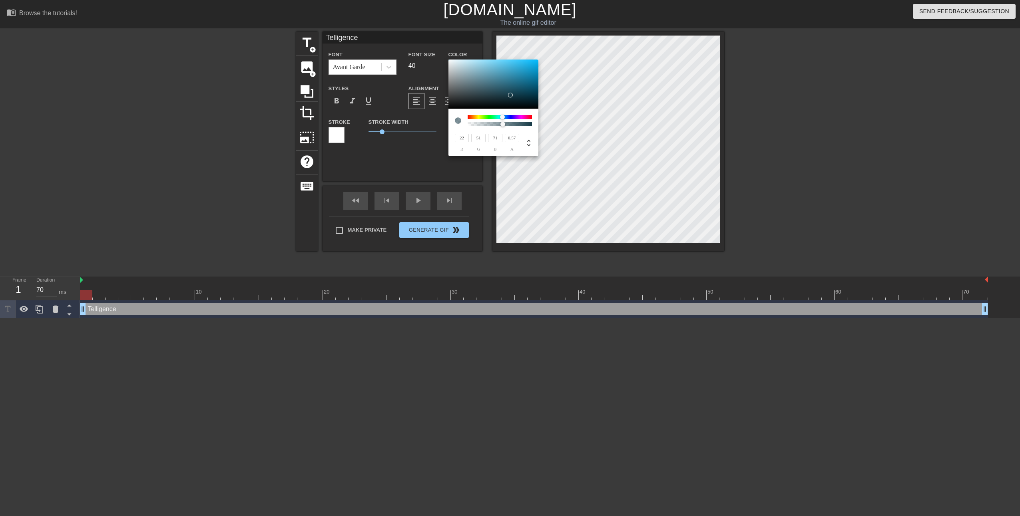
type input "0.58"
type input "44"
type input "0.6"
type input "38"
type input "0.62"
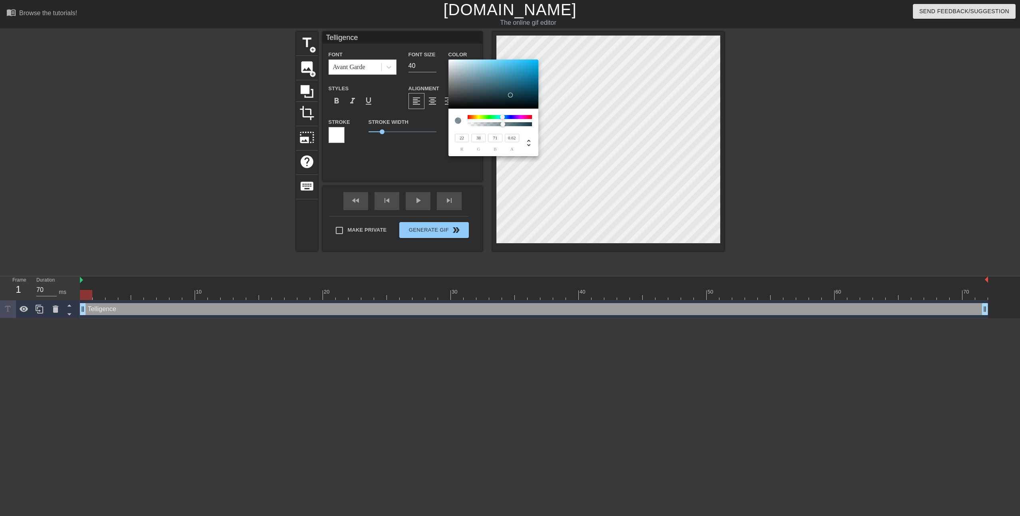
type input "34"
type input "0.63"
type input "33"
type input "0.64"
type input "29"
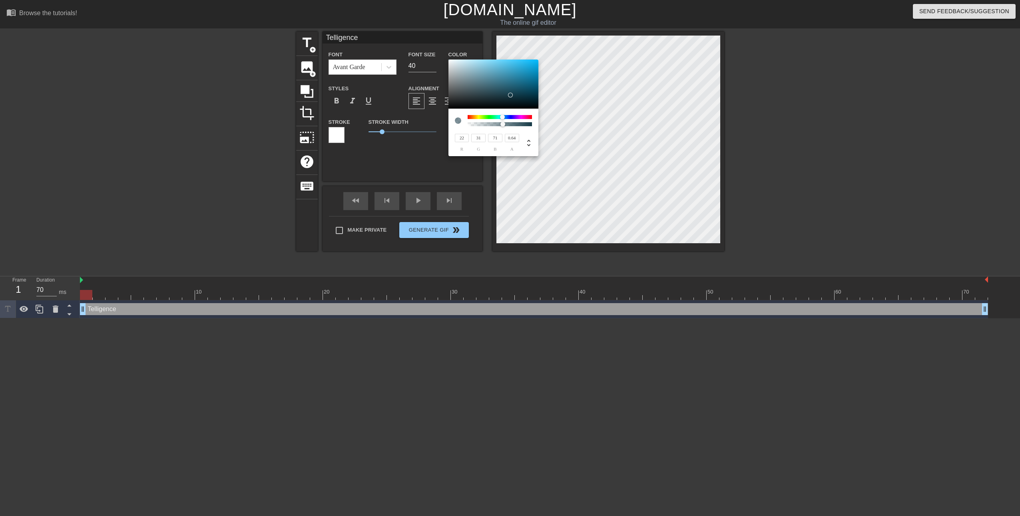
type input "0.65"
type input "34"
type input "0.63"
type input "40"
type input "0.61"
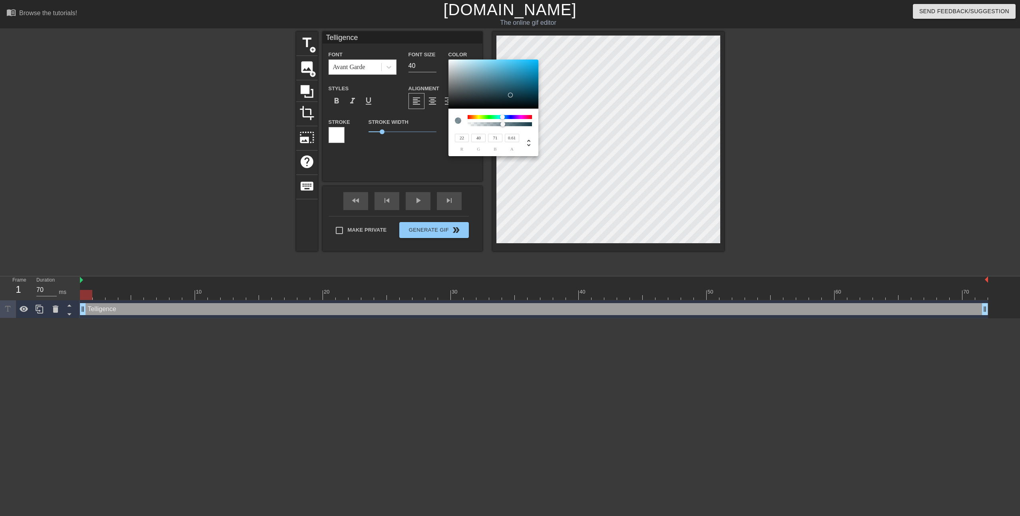
type input "49"
type input "0.58"
type input "62"
type input "0.53"
type input "71"
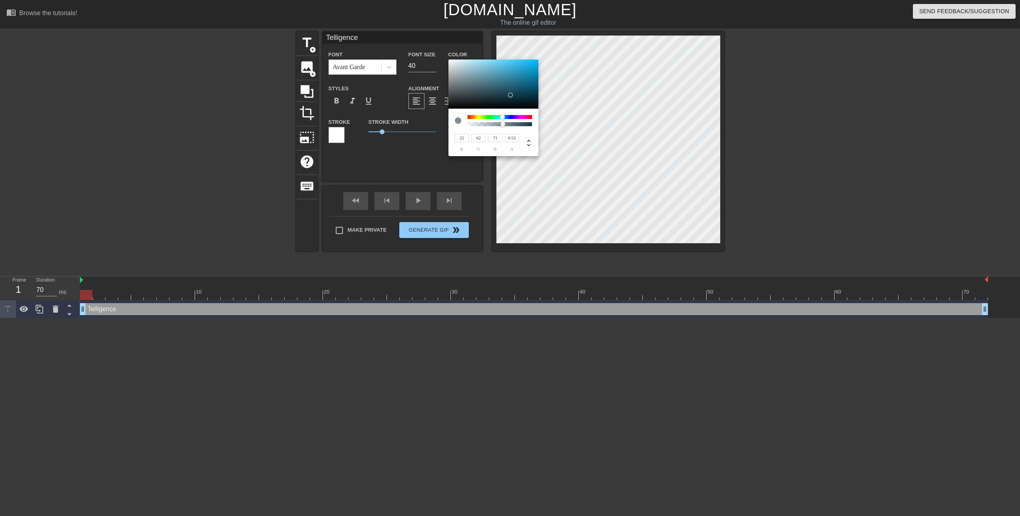
type input "67"
type input "0.49"
type input "51"
type input "0.43"
type input "34"
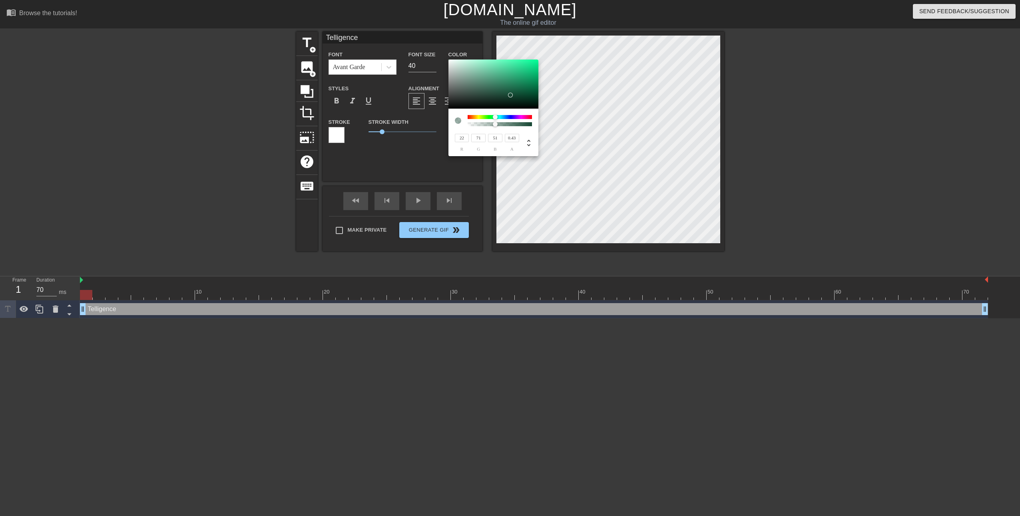
type input "0.37"
type input "28"
type input "22"
type input "0.31"
type input "52"
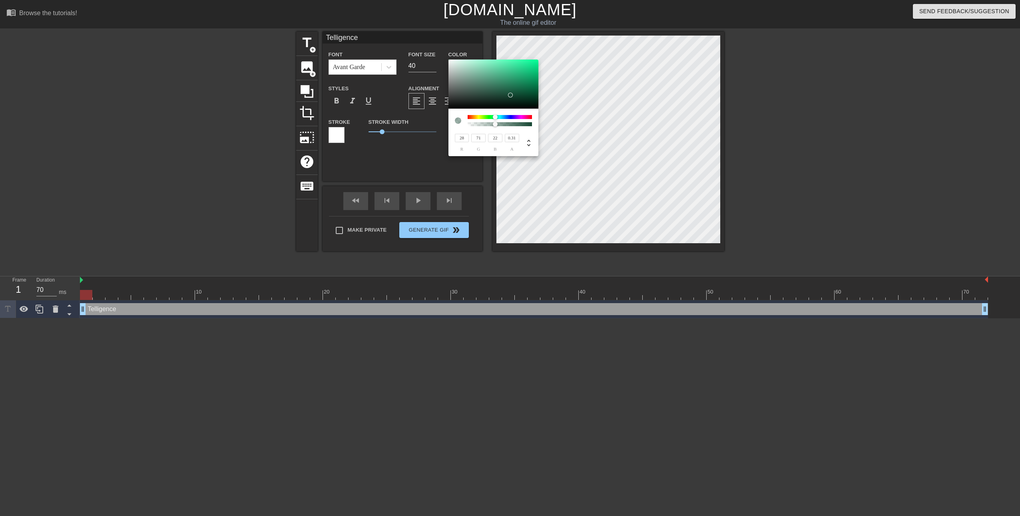
type input "0.22"
type input "70"
type input "0.16"
type input "71"
type input "52"
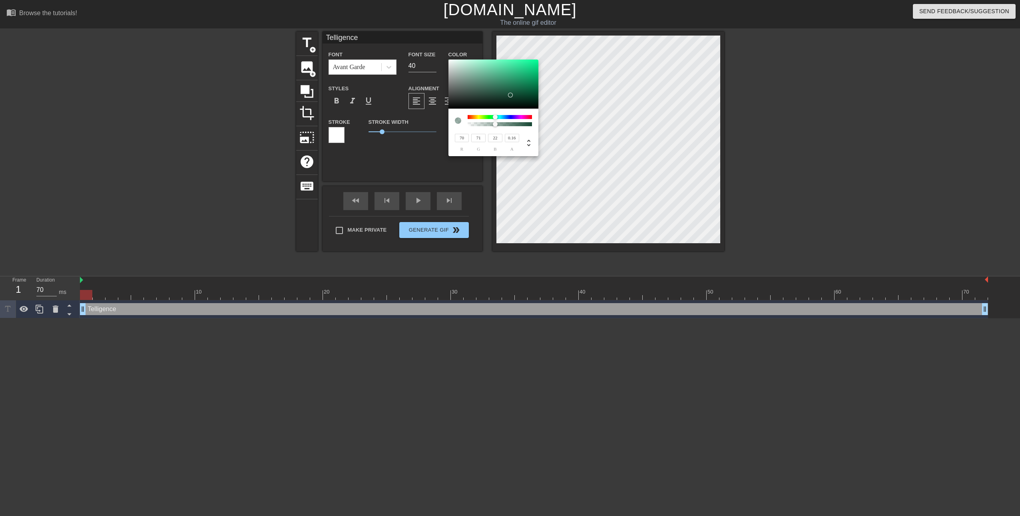
type input "0.09"
type input "32"
type input "0.02"
type input "22"
type input "0"
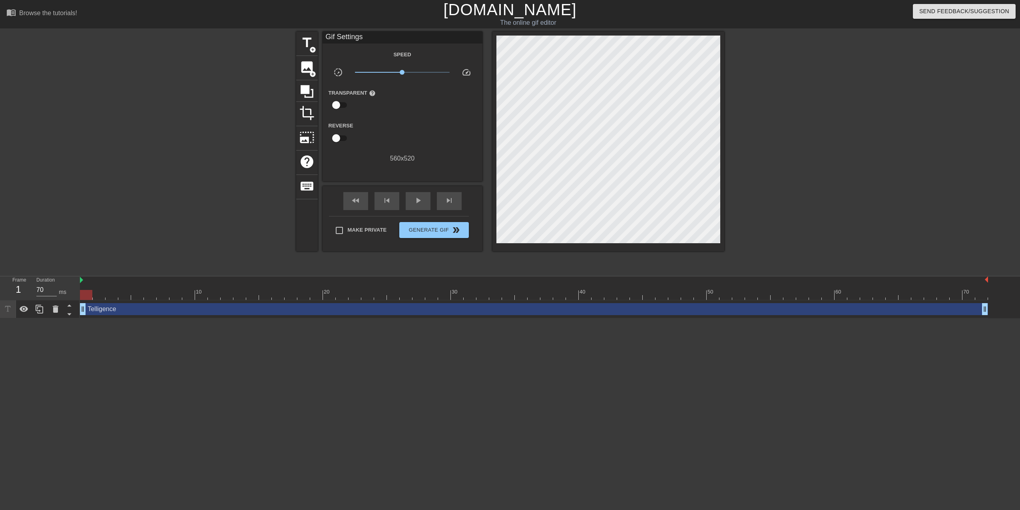
click at [105, 310] on div "Telligence drag_handle drag_handle" at bounding box center [534, 309] width 908 height 12
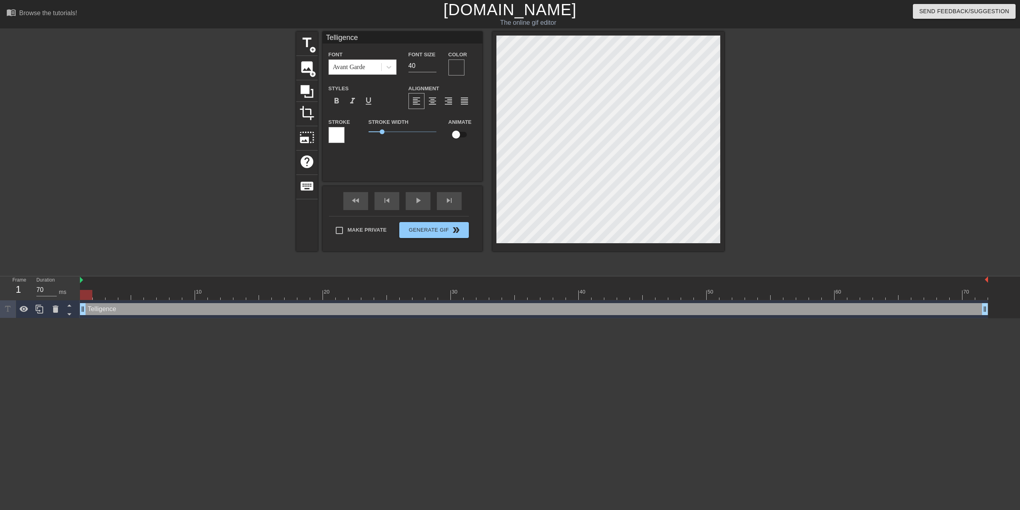
click at [455, 67] on div at bounding box center [456, 68] width 16 height 16
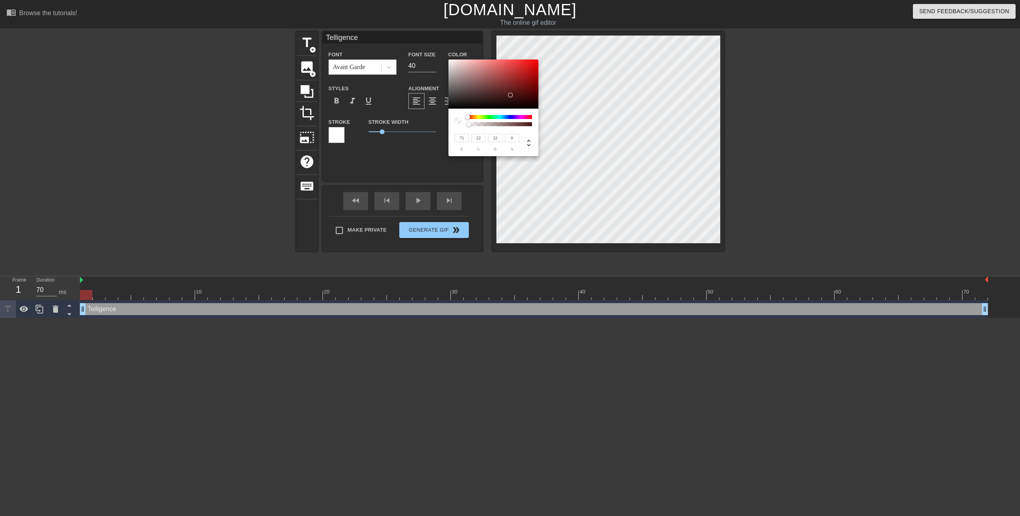
type input "244"
type input "234"
type input "246"
type input "236"
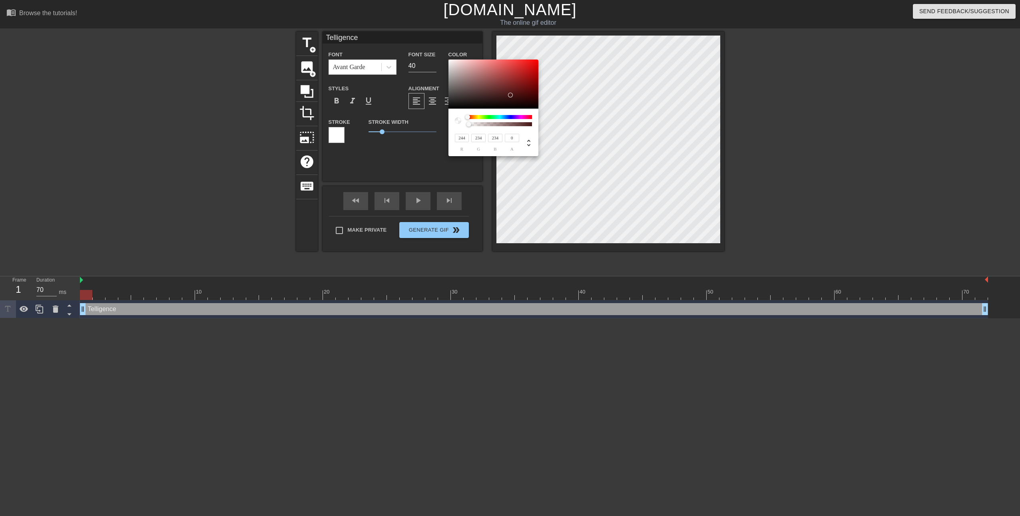
type input "236"
type input "238"
type input "248"
type input "243"
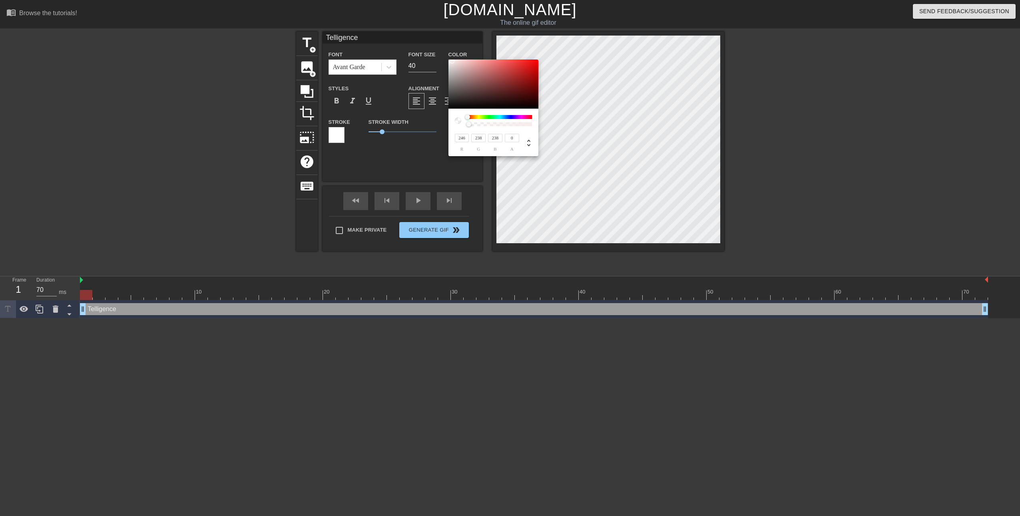
type input "243"
type input "250"
type input "194"
click at [448, 60] on div at bounding box center [493, 85] width 90 height 50
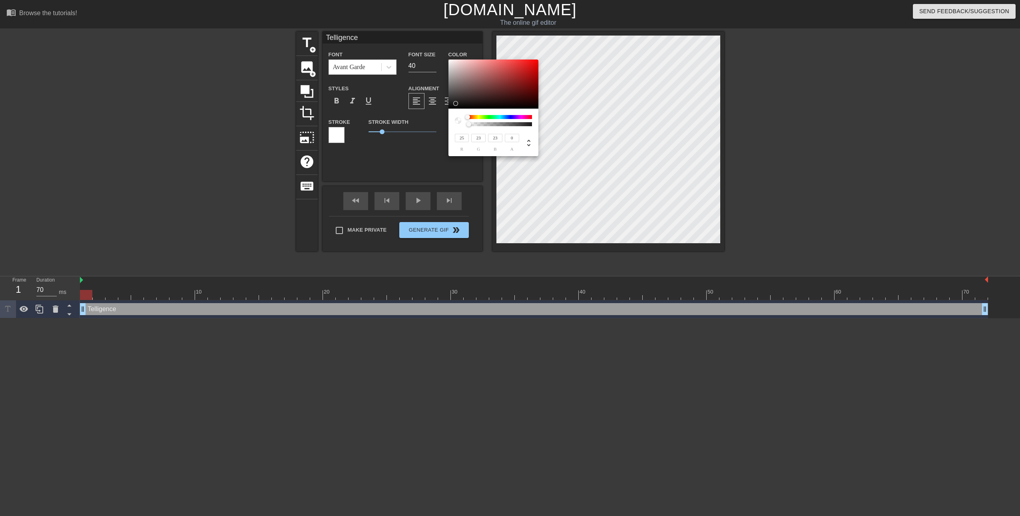
click at [455, 104] on div at bounding box center [455, 103] width 5 height 5
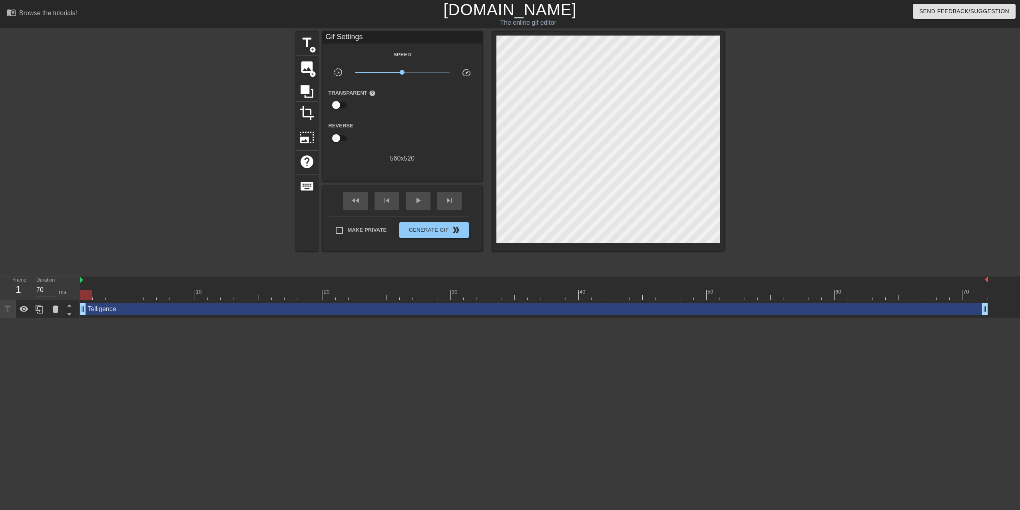
click at [107, 315] on div "Telligence drag_handle drag_handle" at bounding box center [534, 309] width 908 height 12
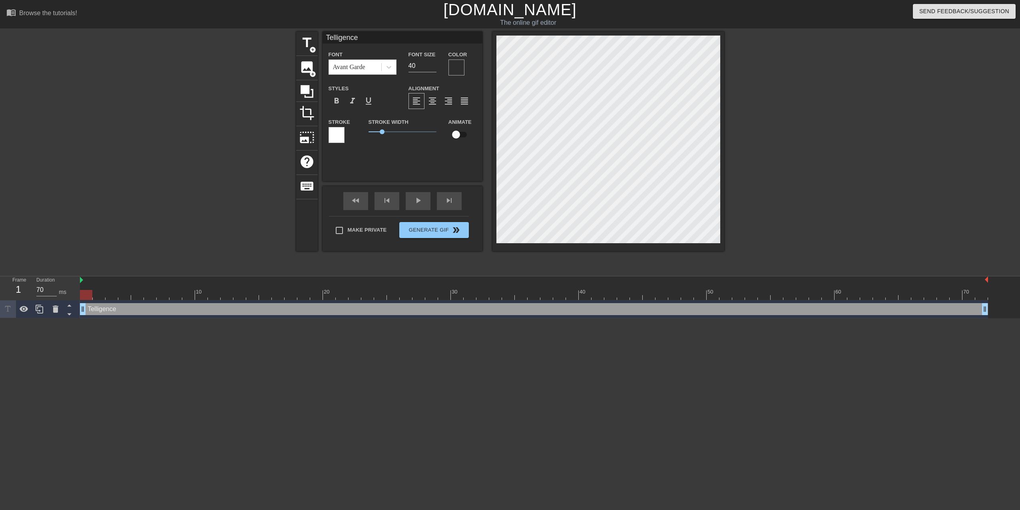
click at [457, 68] on div at bounding box center [456, 68] width 16 height 16
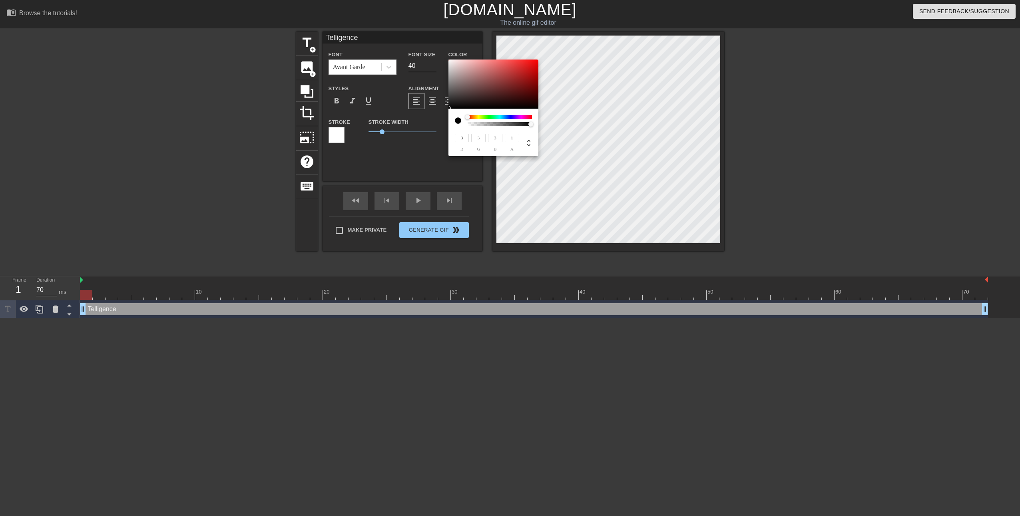
drag, startPoint x: 469, startPoint y: 124, endPoint x: 531, endPoint y: 123, distance: 61.9
click at [531, 123] on div at bounding box center [530, 124] width 5 height 5
click at [530, 124] on div at bounding box center [530, 124] width 5 height 5
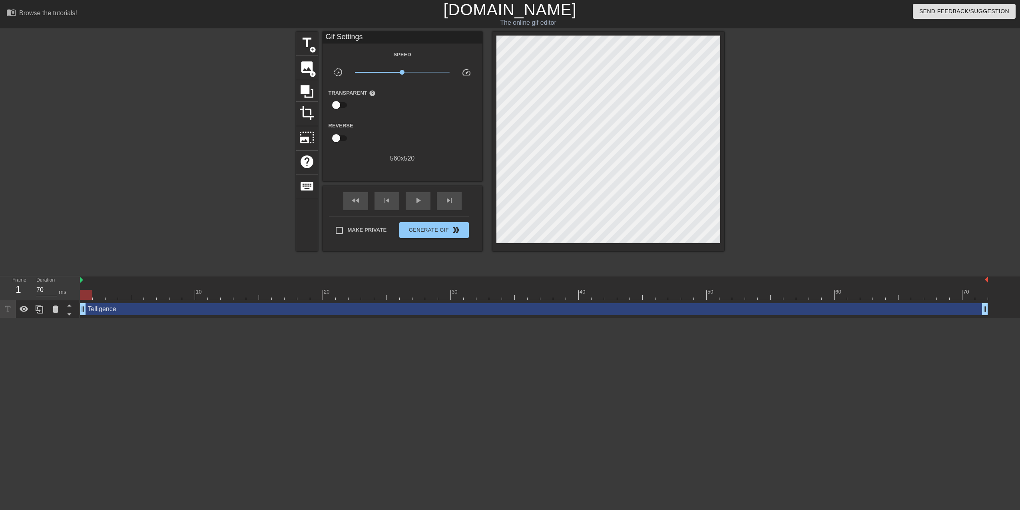
click at [117, 308] on div "Telligence drag_handle drag_handle" at bounding box center [534, 309] width 908 height 12
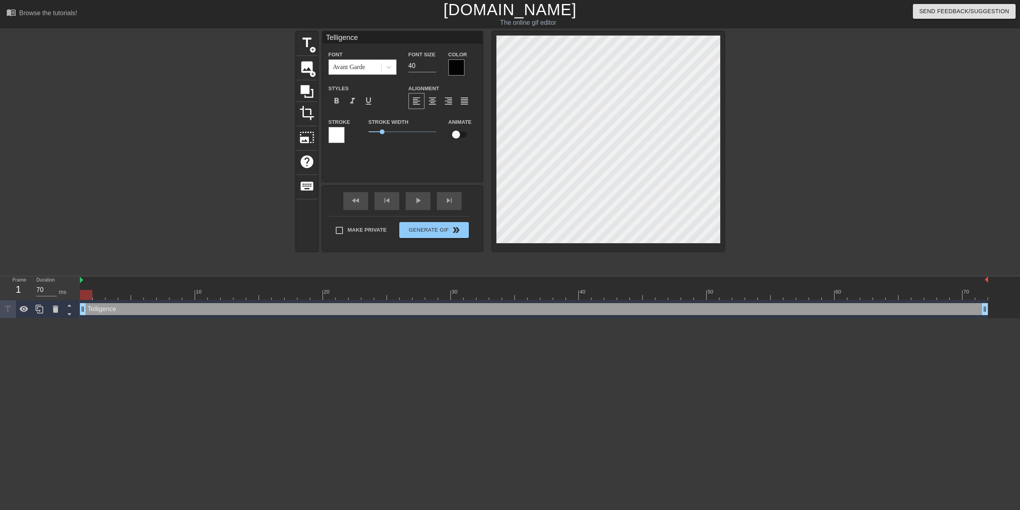
click at [343, 135] on div at bounding box center [336, 135] width 16 height 16
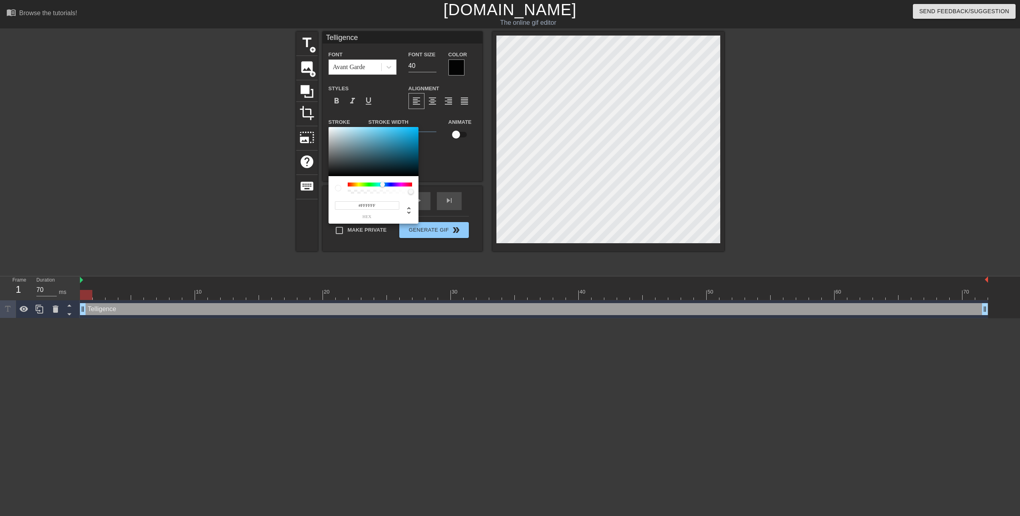
drag, startPoint x: 349, startPoint y: 184, endPoint x: 387, endPoint y: 187, distance: 38.5
click at [385, 187] on div at bounding box center [382, 184] width 5 height 5
drag, startPoint x: 386, startPoint y: 187, endPoint x: 340, endPoint y: 187, distance: 46.3
click at [340, 187] on div at bounding box center [373, 188] width 77 height 11
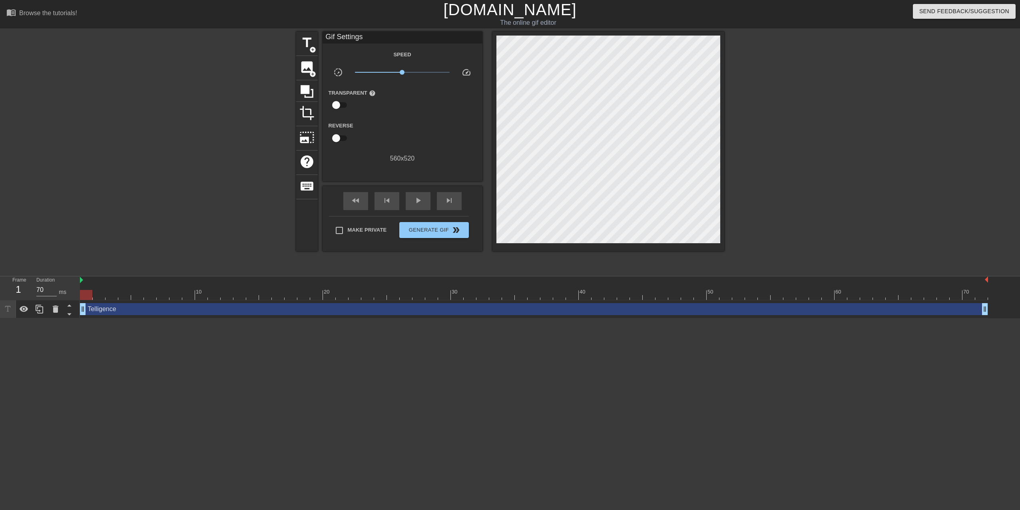
click at [139, 308] on div "Telligence drag_handle drag_handle" at bounding box center [534, 309] width 908 height 12
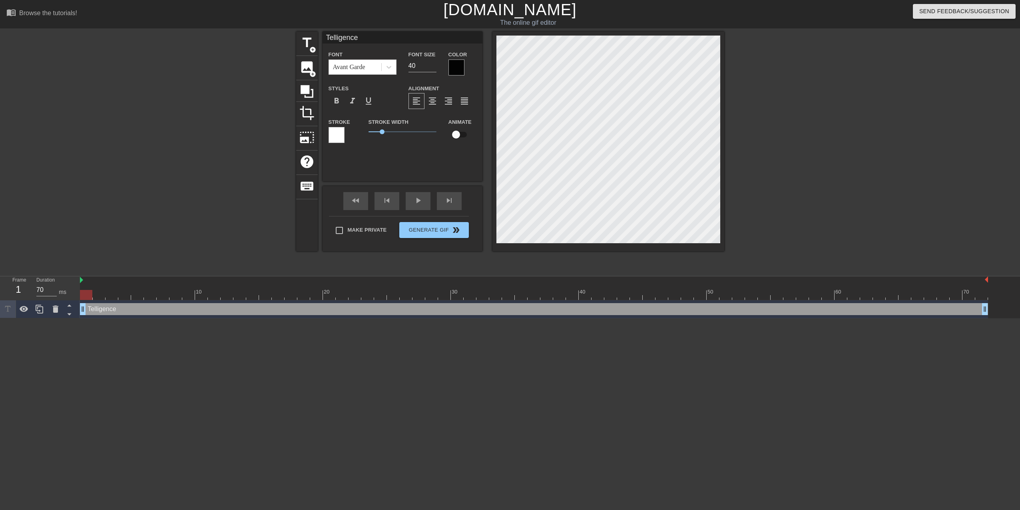
click at [453, 66] on div at bounding box center [456, 68] width 16 height 16
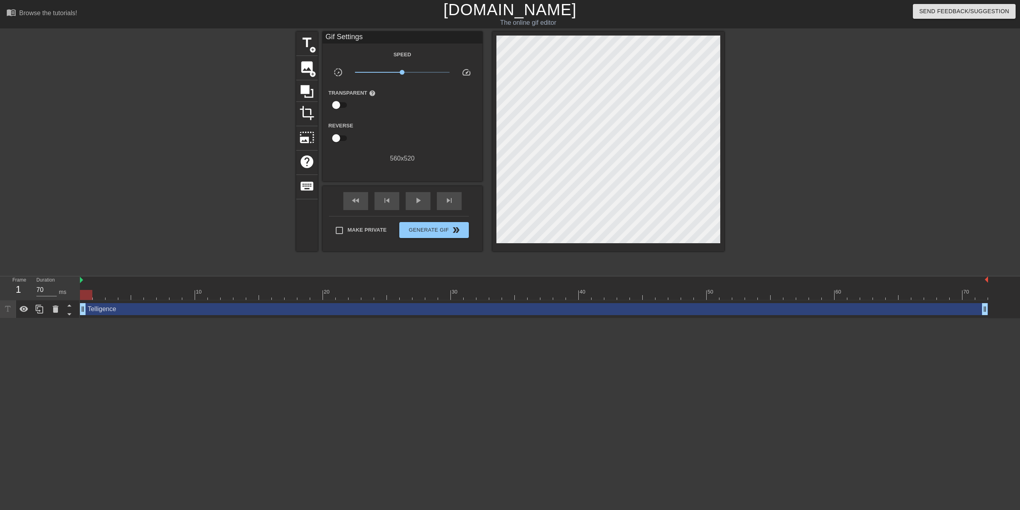
click at [124, 308] on div "Telligence drag_handle drag_handle" at bounding box center [534, 309] width 908 height 12
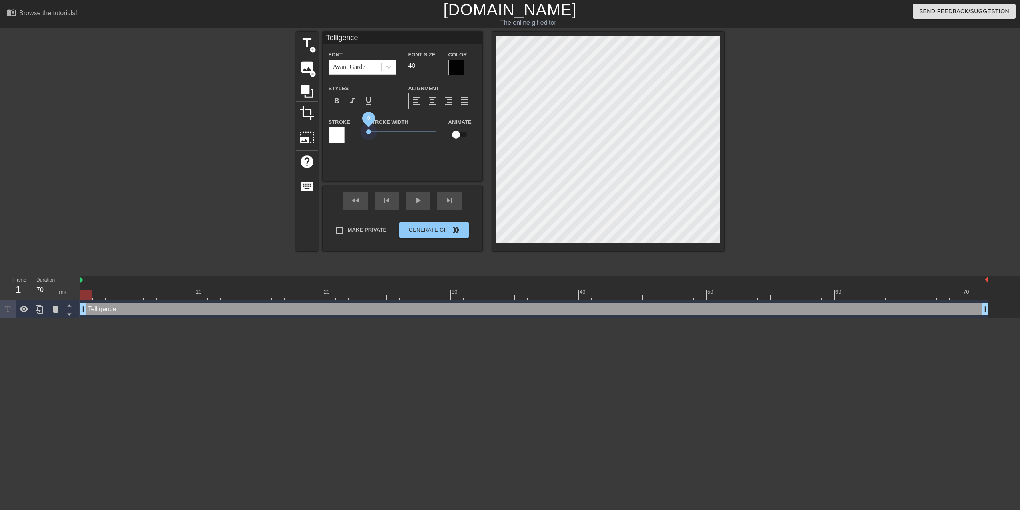
drag, startPoint x: 380, startPoint y: 131, endPoint x: 348, endPoint y: 136, distance: 32.0
click at [348, 136] on div "Stroke Stroke Width 0 Animate" at bounding box center [402, 133] width 160 height 33
click at [455, 67] on div at bounding box center [456, 68] width 16 height 16
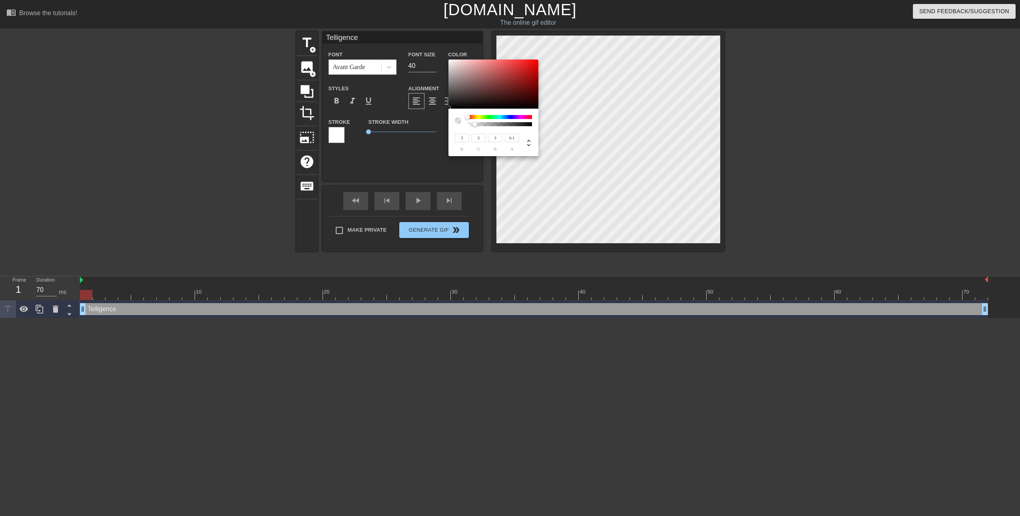
click at [475, 123] on div at bounding box center [500, 124] width 62 height 4
drag, startPoint x: 475, startPoint y: 123, endPoint x: 533, endPoint y: 124, distance: 58.3
click at [533, 124] on div at bounding box center [533, 124] width 5 height 5
drag, startPoint x: 451, startPoint y: 64, endPoint x: 447, endPoint y: 56, distance: 8.8
click at [447, 56] on div "255 r 255 g 255 b 1 a" at bounding box center [510, 258] width 1020 height 516
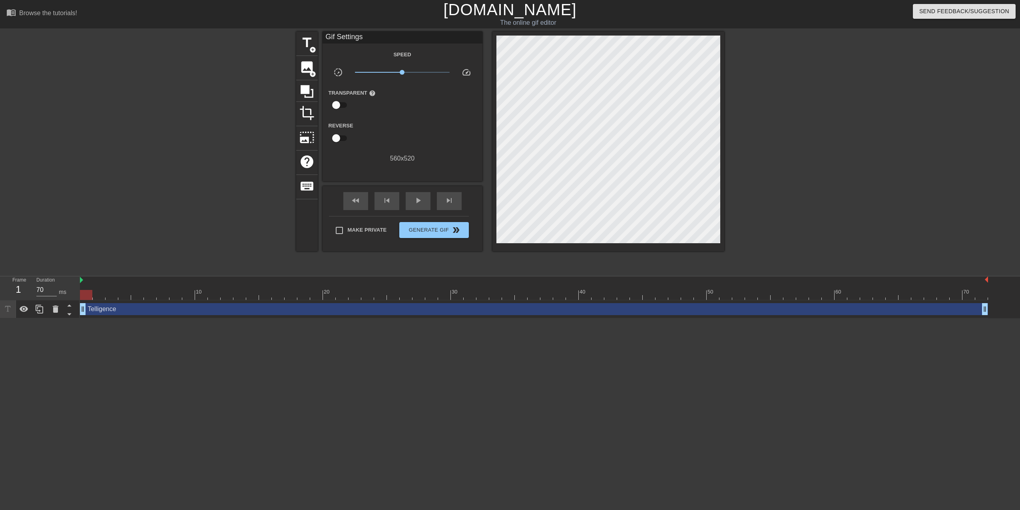
click at [120, 310] on div "Telligence drag_handle drag_handle" at bounding box center [534, 309] width 908 height 12
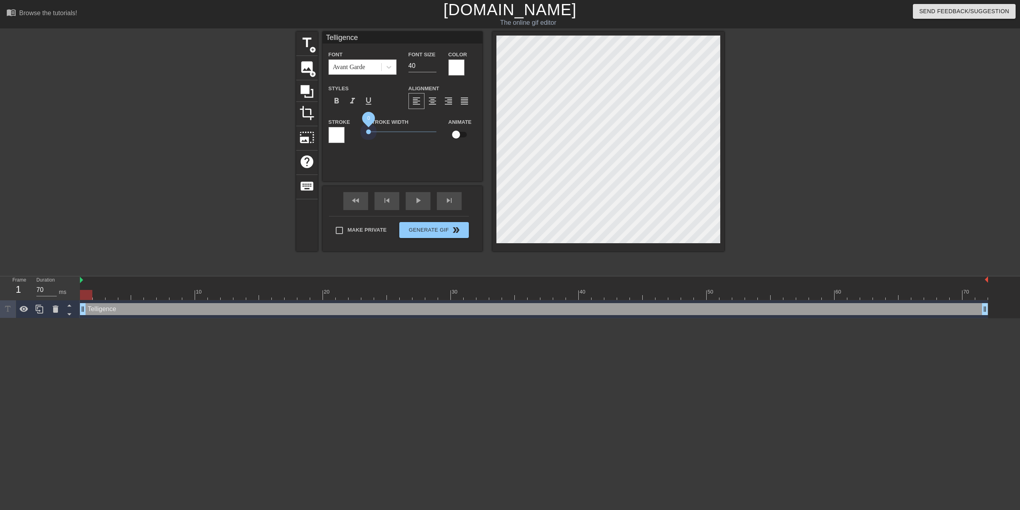
drag, startPoint x: 367, startPoint y: 130, endPoint x: 361, endPoint y: 131, distance: 6.0
click at [361, 131] on div "Stroke Stroke Width 0 Animate" at bounding box center [402, 133] width 160 height 33
click at [331, 135] on div at bounding box center [336, 135] width 16 height 16
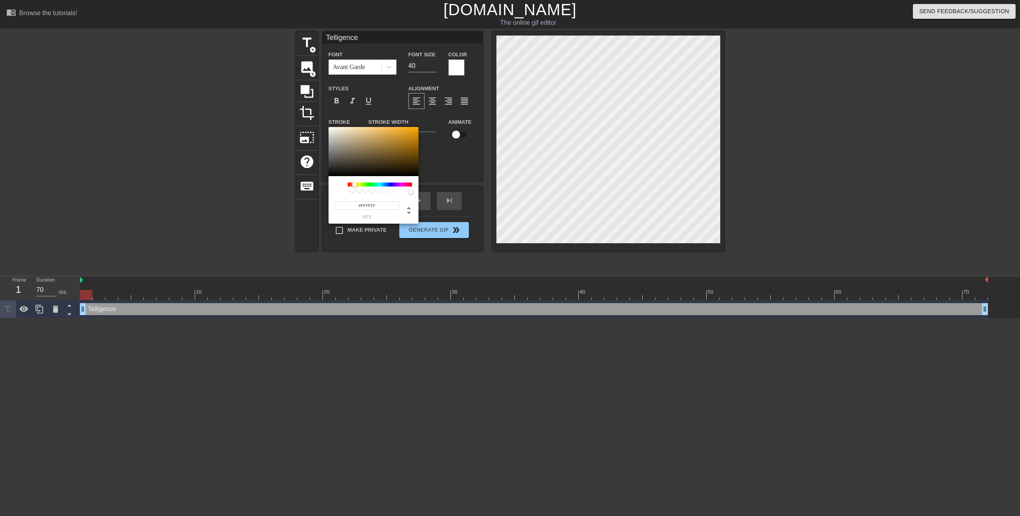
drag, startPoint x: 348, startPoint y: 184, endPoint x: 354, endPoint y: 185, distance: 6.0
click at [354, 185] on div at bounding box center [354, 184] width 5 height 5
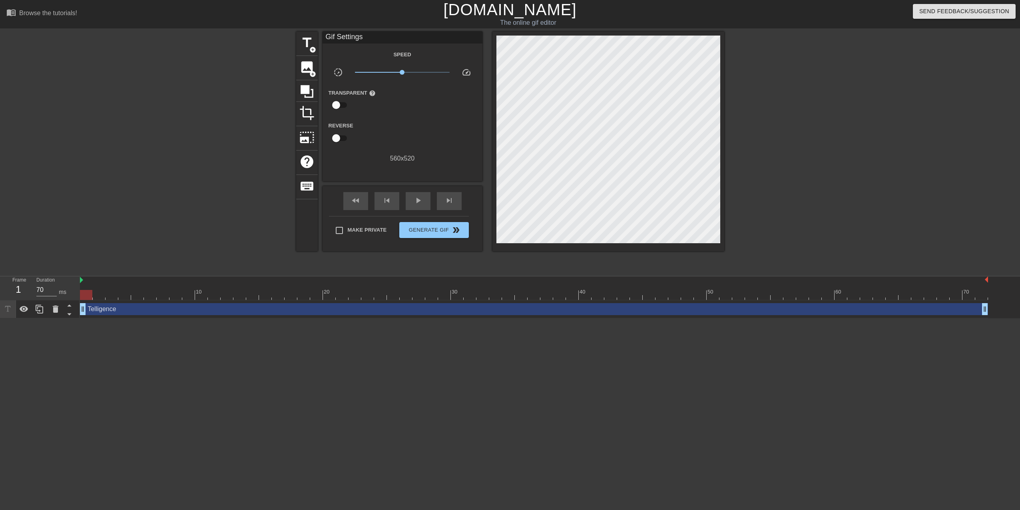
click at [168, 307] on div "Telligence drag_handle drag_handle" at bounding box center [534, 309] width 908 height 12
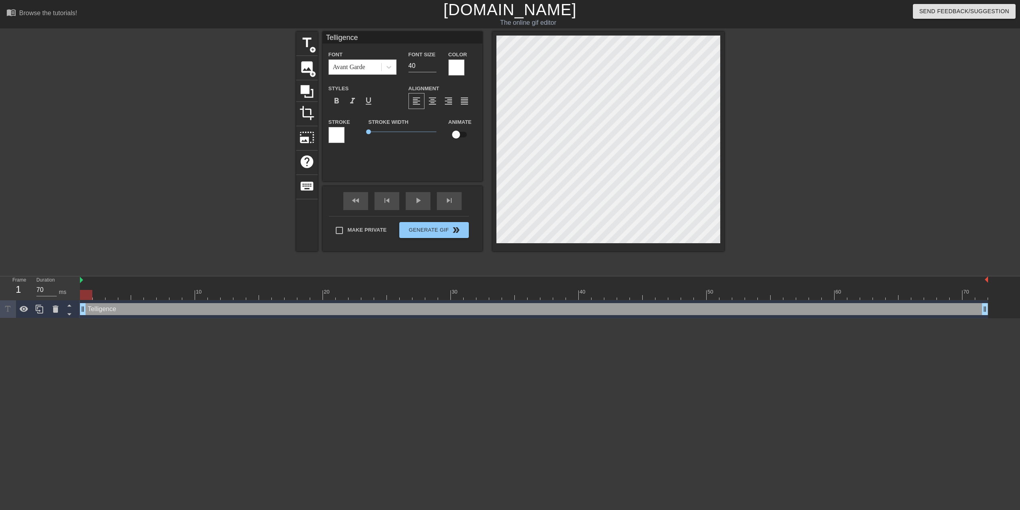
click at [342, 133] on div at bounding box center [336, 135] width 16 height 16
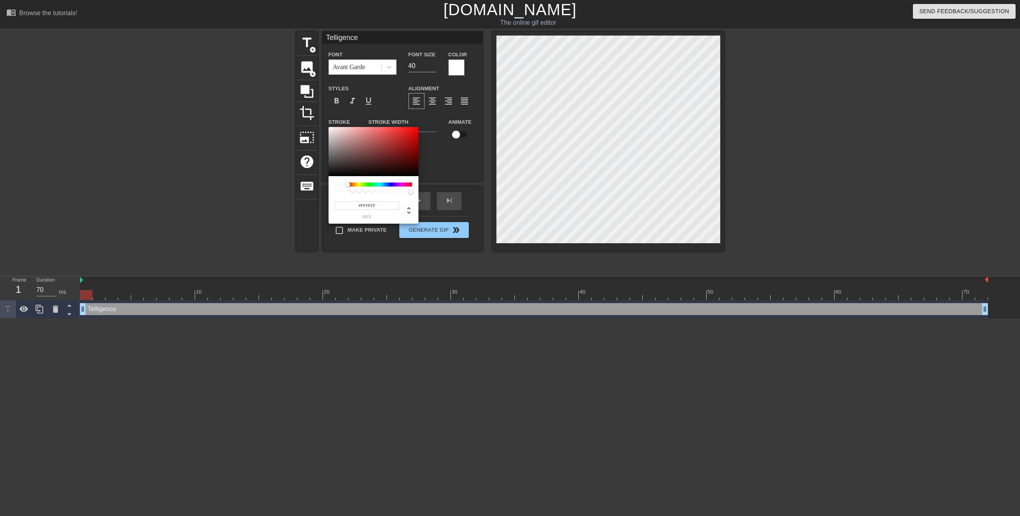
click at [358, 184] on div at bounding box center [380, 185] width 64 height 4
drag, startPoint x: 349, startPoint y: 185, endPoint x: 387, endPoint y: 184, distance: 38.4
click at [387, 184] on div at bounding box center [387, 184] width 5 height 5
click at [392, 147] on div at bounding box center [373, 152] width 90 height 50
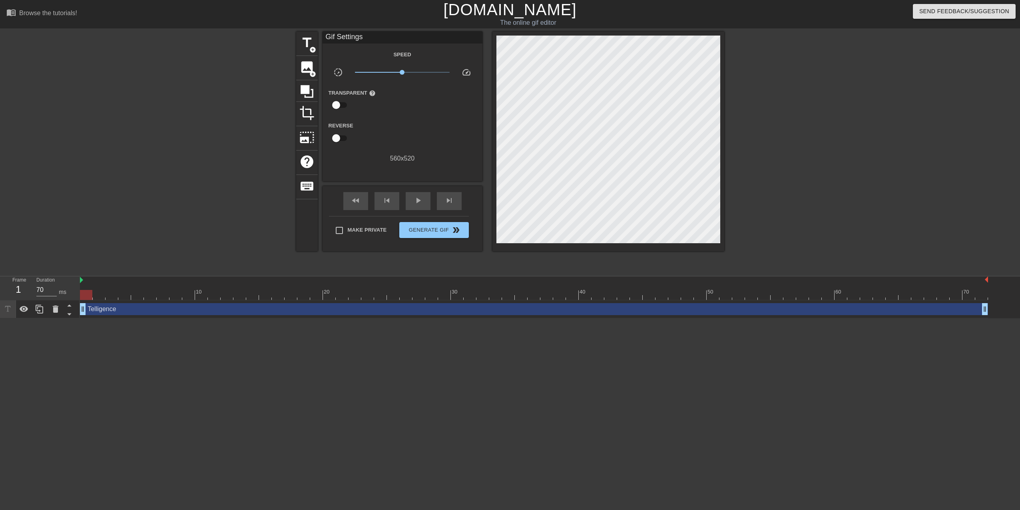
click at [121, 311] on div "Telligence drag_handle drag_handle" at bounding box center [534, 309] width 908 height 12
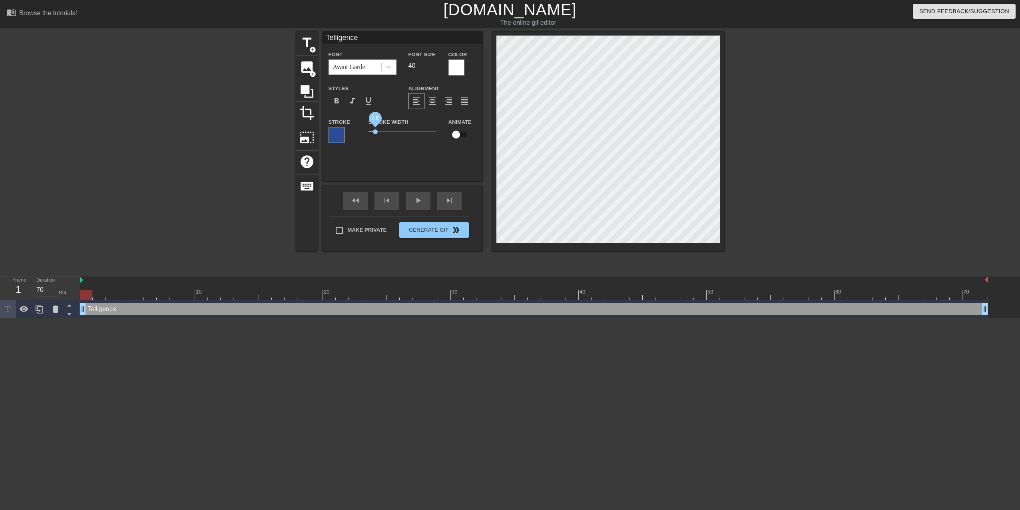
drag, startPoint x: 369, startPoint y: 131, endPoint x: 375, endPoint y: 131, distance: 6.0
click at [375, 131] on span "0.5" at bounding box center [375, 131] width 5 height 5
click at [414, 205] on div "play_arrow" at bounding box center [418, 201] width 25 height 18
click at [302, 66] on span "image" at bounding box center [306, 67] width 15 height 15
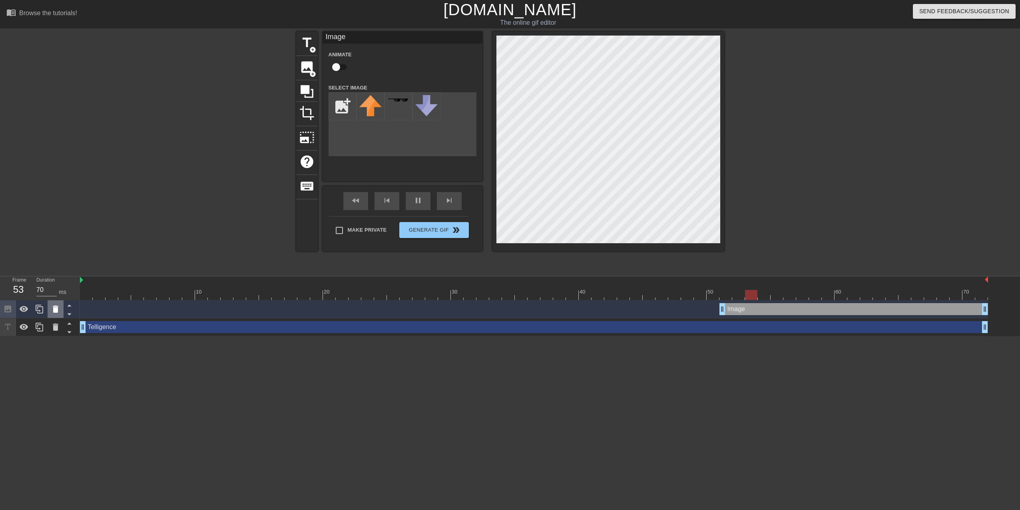
click at [56, 306] on icon at bounding box center [56, 309] width 6 height 7
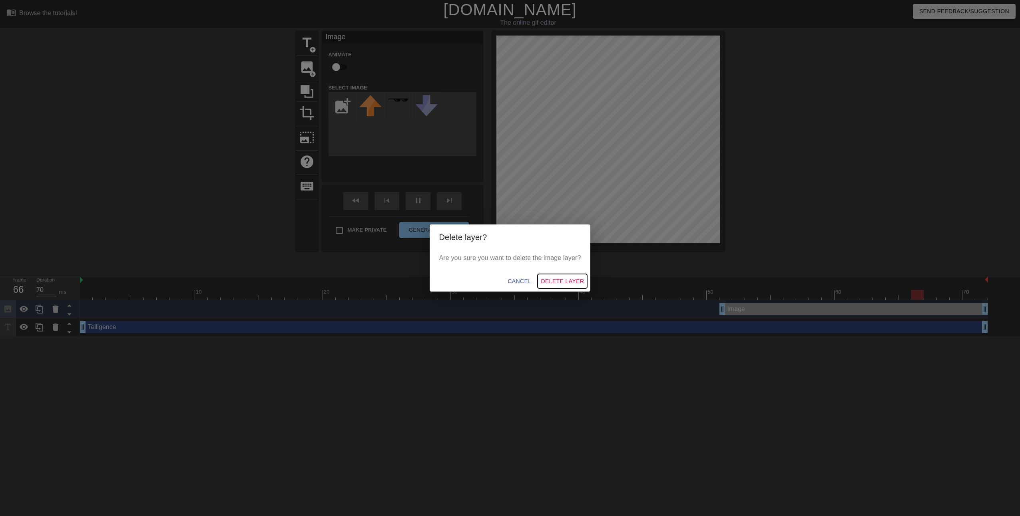
click at [561, 278] on span "Delete Layer" at bounding box center [562, 281] width 43 height 10
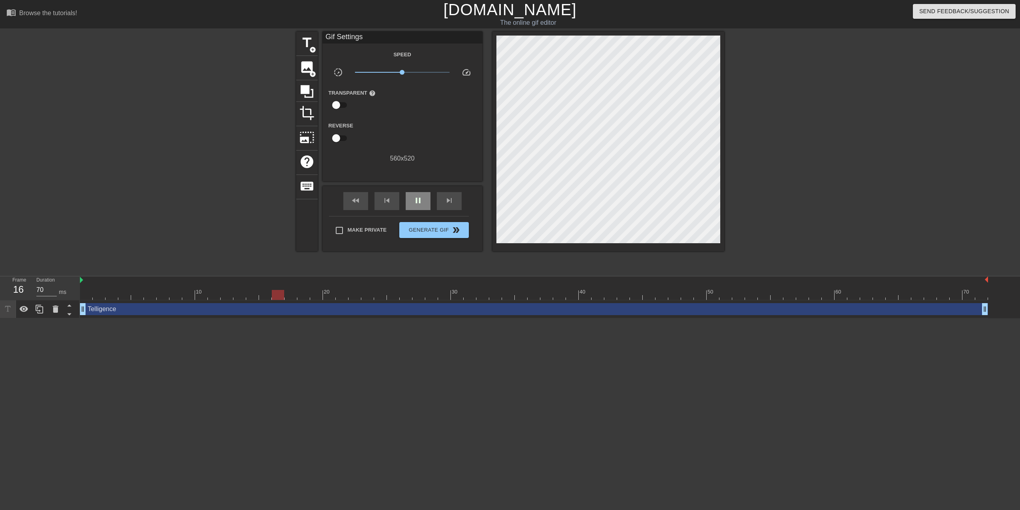
click at [413, 202] on span "pause" at bounding box center [418, 201] width 10 height 10
click at [305, 86] on icon at bounding box center [306, 91] width 13 height 13
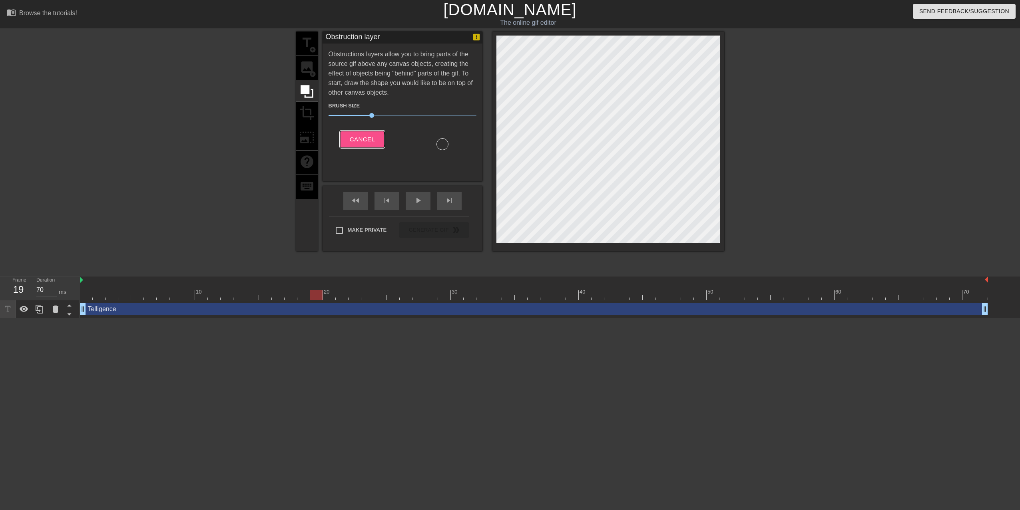
click at [360, 139] on span "Cancel" at bounding box center [362, 139] width 25 height 10
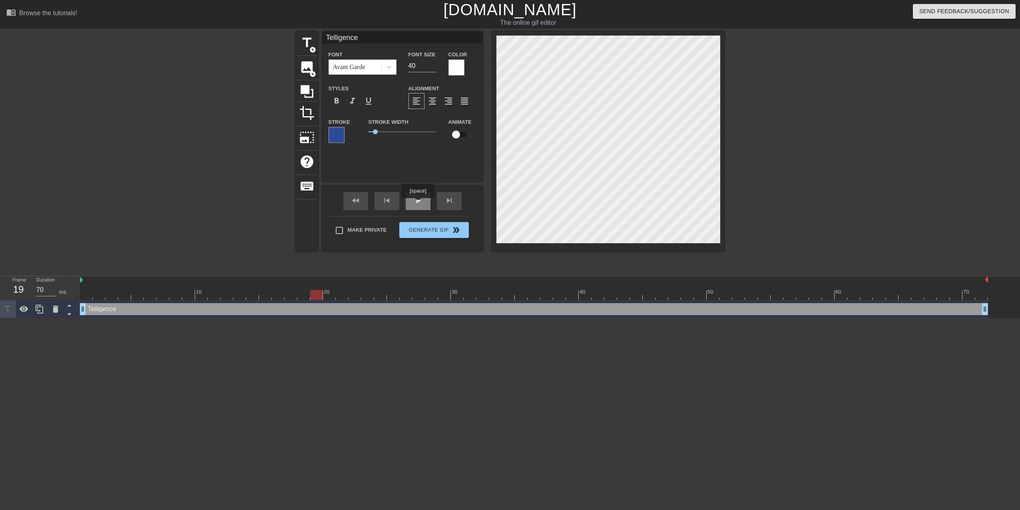
click at [417, 204] on span "play_arrow" at bounding box center [418, 201] width 10 height 10
click at [308, 167] on span "help" at bounding box center [306, 161] width 15 height 15
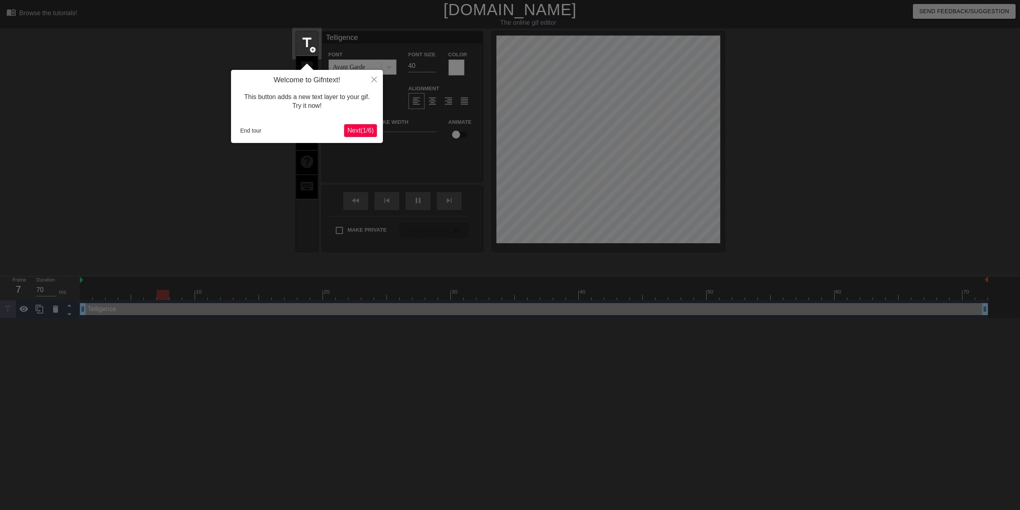
click at [353, 129] on span "Next ( 1 / 6 )" at bounding box center [360, 130] width 26 height 7
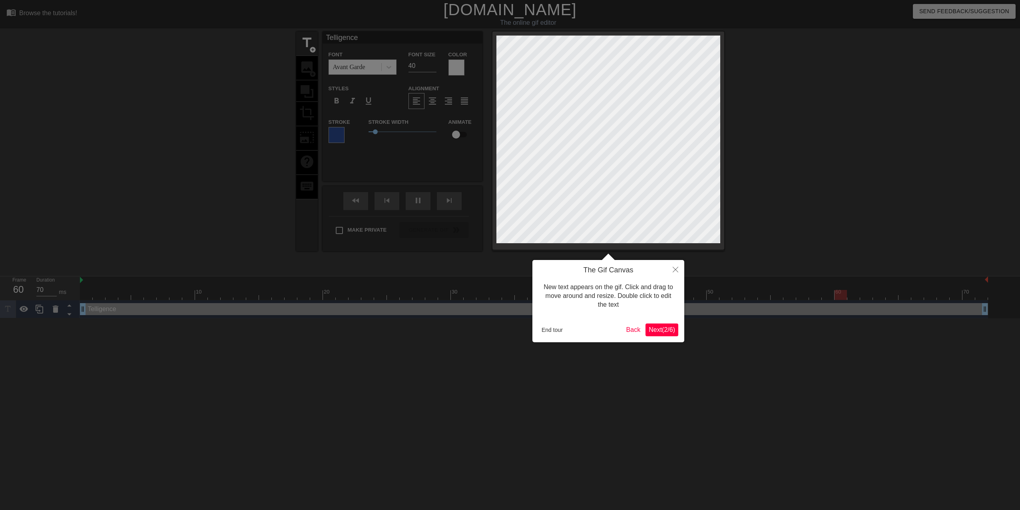
click at [656, 330] on span "Next ( 2 / 6 )" at bounding box center [661, 329] width 26 height 7
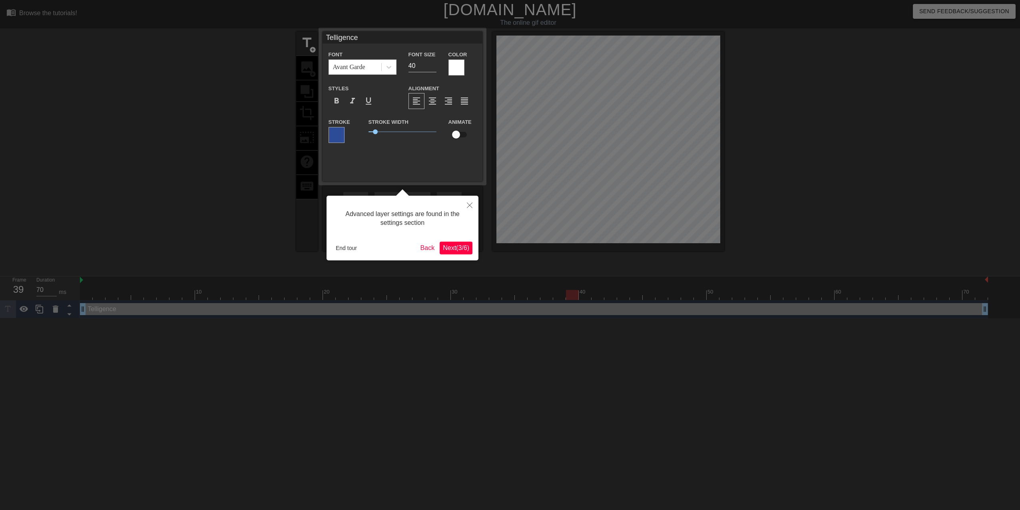
click at [457, 247] on span "Next ( 3 / 6 )" at bounding box center [456, 248] width 26 height 7
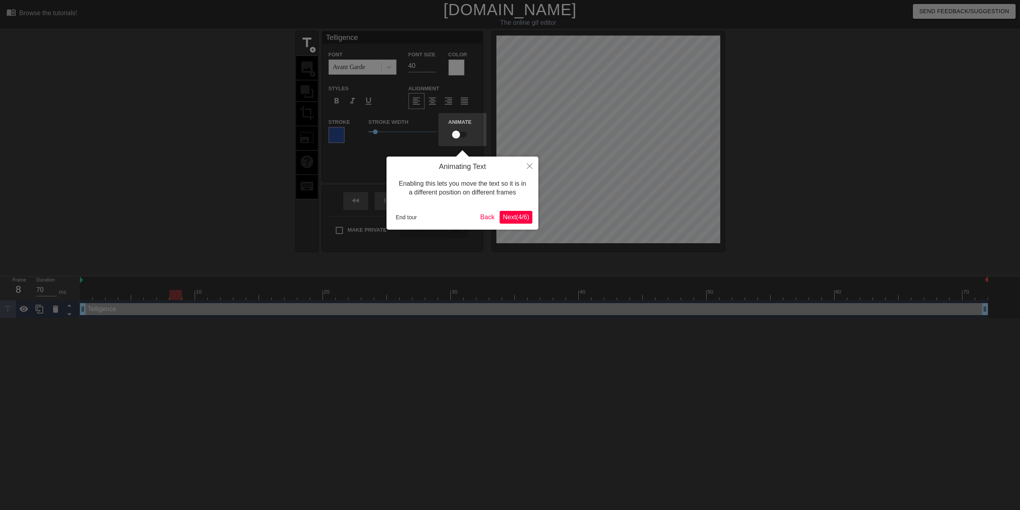
click at [506, 216] on span "Next ( 4 / 6 )" at bounding box center [516, 217] width 26 height 7
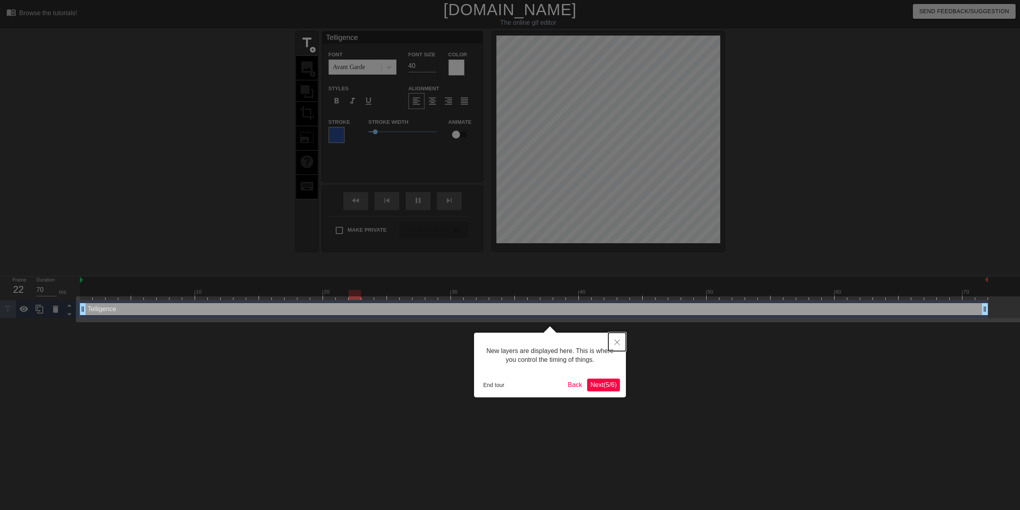
click at [612, 343] on button "Close" at bounding box center [617, 342] width 18 height 18
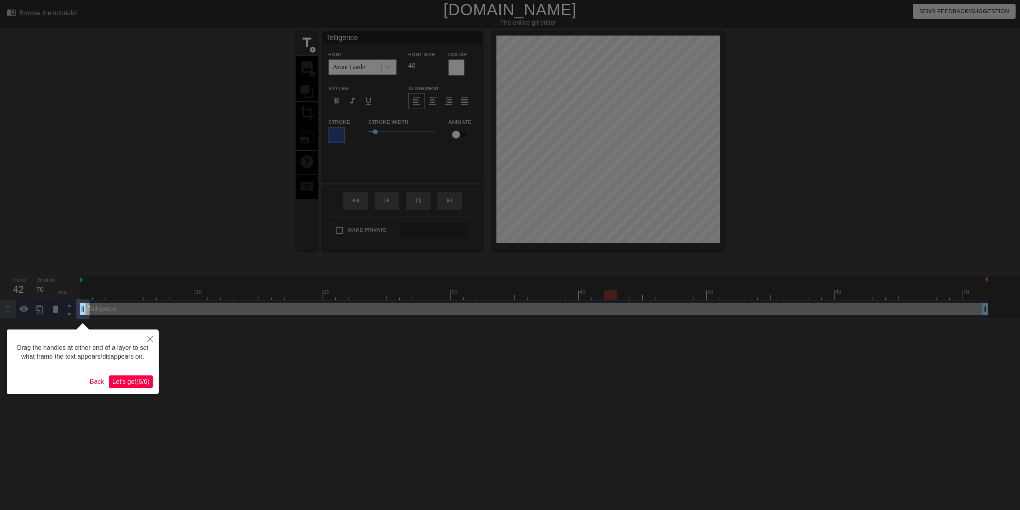
click at [125, 380] on span "Let's go! ( 6 / 6 )" at bounding box center [130, 381] width 37 height 7
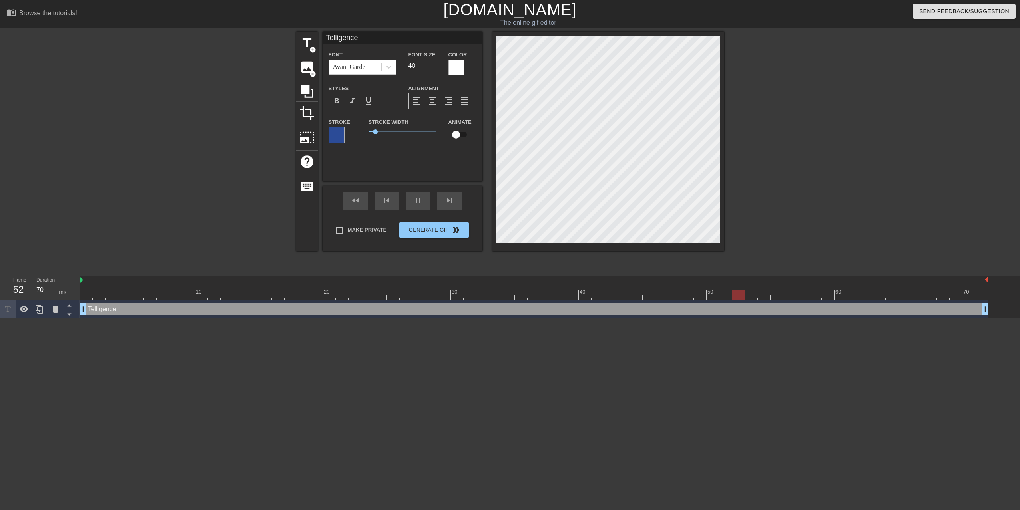
click at [455, 135] on input "checkbox" at bounding box center [456, 134] width 46 height 15
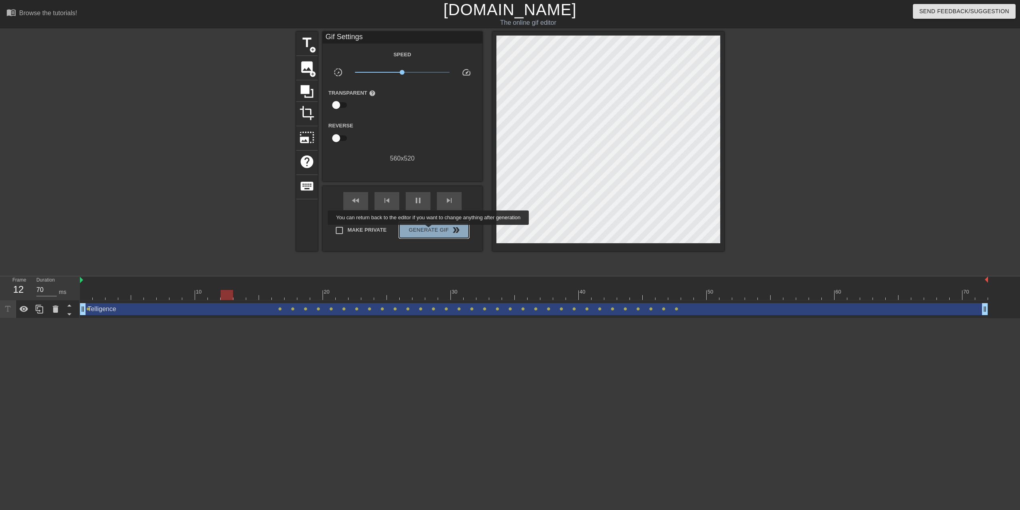
click at [429, 231] on span "Generate Gif double_arrow" at bounding box center [433, 230] width 63 height 10
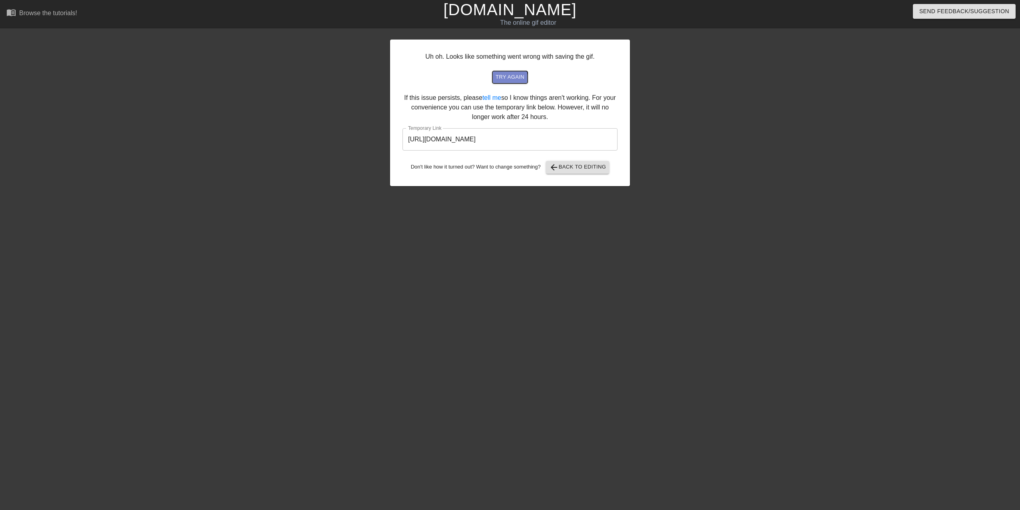
click at [509, 79] on span "try again" at bounding box center [509, 77] width 29 height 9
click at [525, 79] on button "try again" at bounding box center [509, 77] width 35 height 12
click at [492, 137] on input "[URL][DOMAIN_NAME]" at bounding box center [509, 139] width 215 height 22
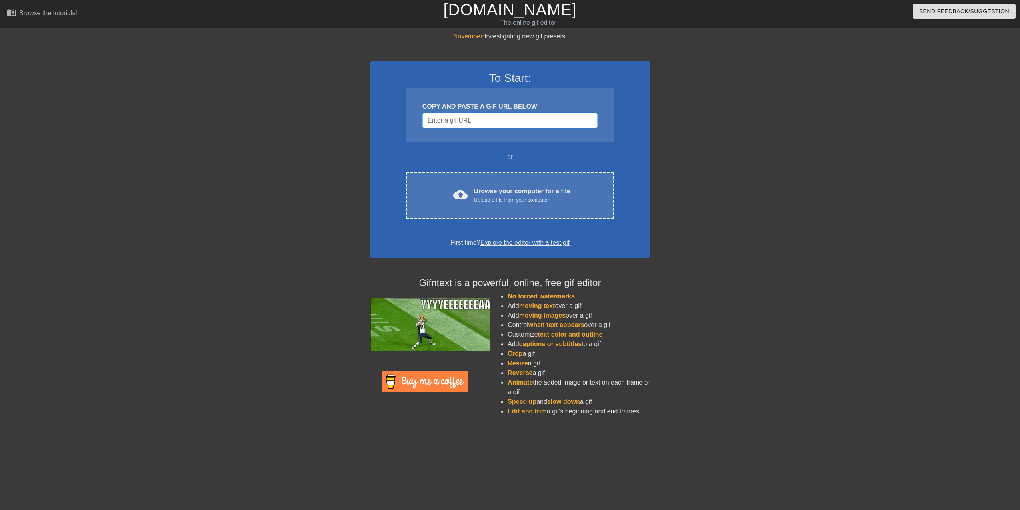
click at [464, 125] on input "Username" at bounding box center [509, 120] width 175 height 15
paste input "https://external-preview.redd.it/hf10Ywn0WdqiwdYMBPjskAqQkksG2JdcswV_-Wyze5s.gi…"
type input "https://external-preview.redd.it/hf10Ywn0WdqiwdYMBPjskAqQkksG2JdcswV_-Wyze5s.gi…"
click at [500, 124] on input "Username" at bounding box center [509, 120] width 175 height 15
paste input "https://external-preview.redd.it/hf10Ywn0WdqiwdYMBPjskAqQkksG2JdcswV_-Wyze5s.gi…"
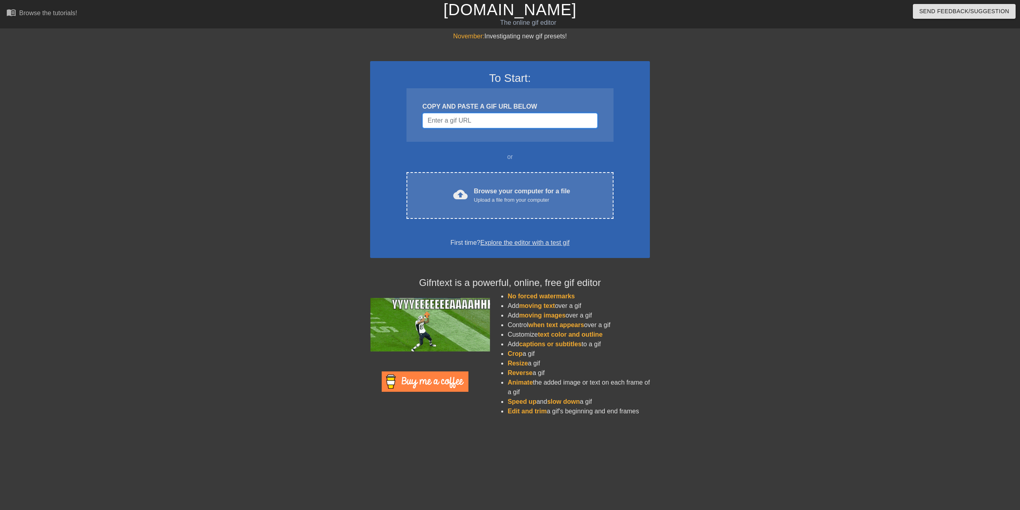
type input "https://external-preview.redd.it/hf10Ywn0WdqiwdYMBPjskAqQkksG2JdcswV_-Wyze5s.gi…"
click at [461, 123] on input "Username" at bounding box center [509, 120] width 175 height 15
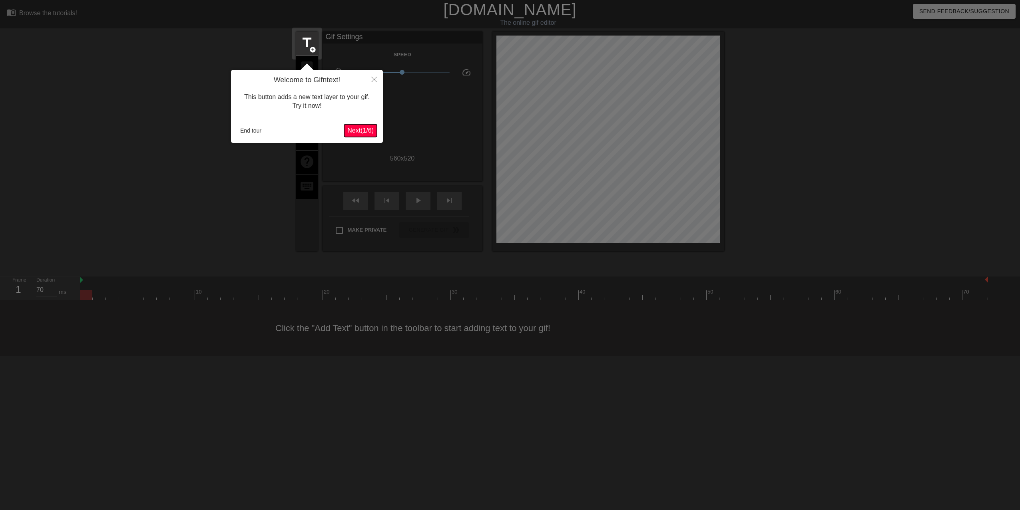
click at [360, 129] on span "Next ( 1 / 6 )" at bounding box center [360, 130] width 26 height 7
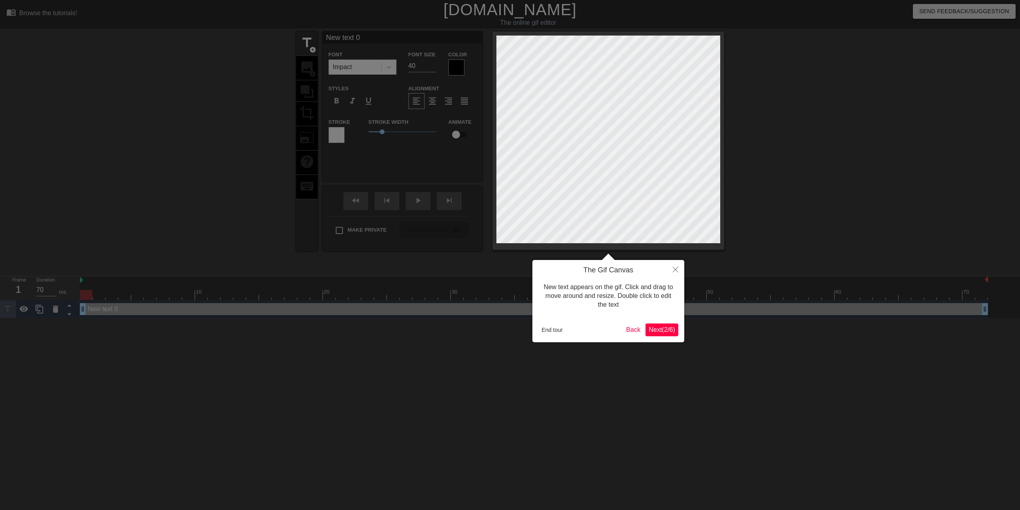
click at [661, 337] on div "The Gif Canvas New text appears on the gif. Click and drag to move around and r…" at bounding box center [608, 301] width 152 height 82
click at [660, 331] on span "Next ( 2 / 6 )" at bounding box center [661, 329] width 26 height 7
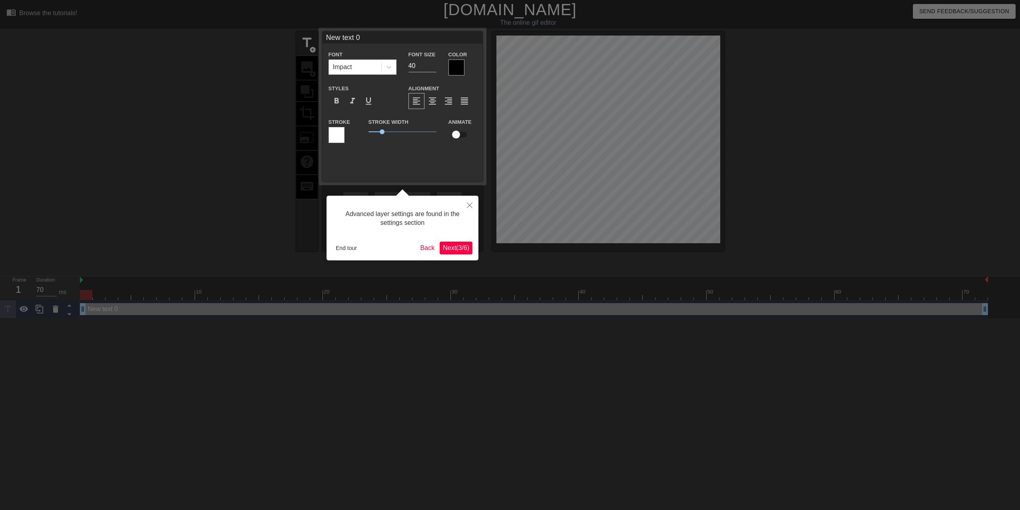
click at [465, 249] on span "Next ( 3 / 6 )" at bounding box center [456, 248] width 26 height 7
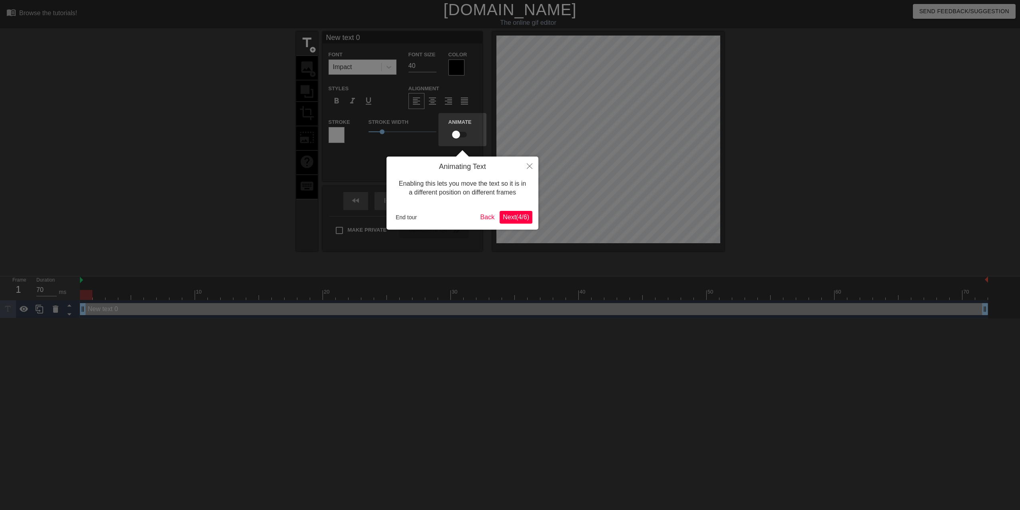
click at [515, 217] on span "Next ( 4 / 6 )" at bounding box center [516, 217] width 26 height 7
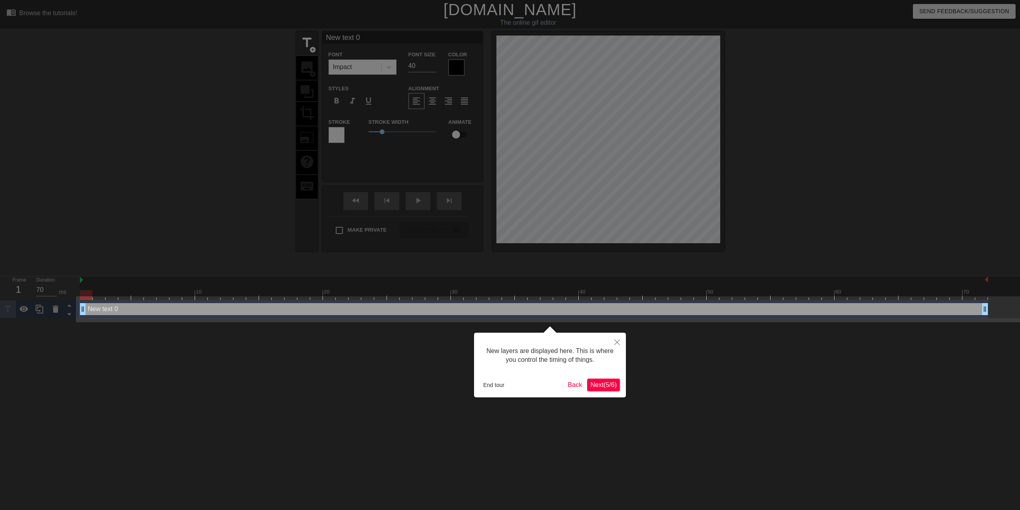
click at [604, 387] on span "Next ( 5 / 6 )" at bounding box center [603, 385] width 26 height 7
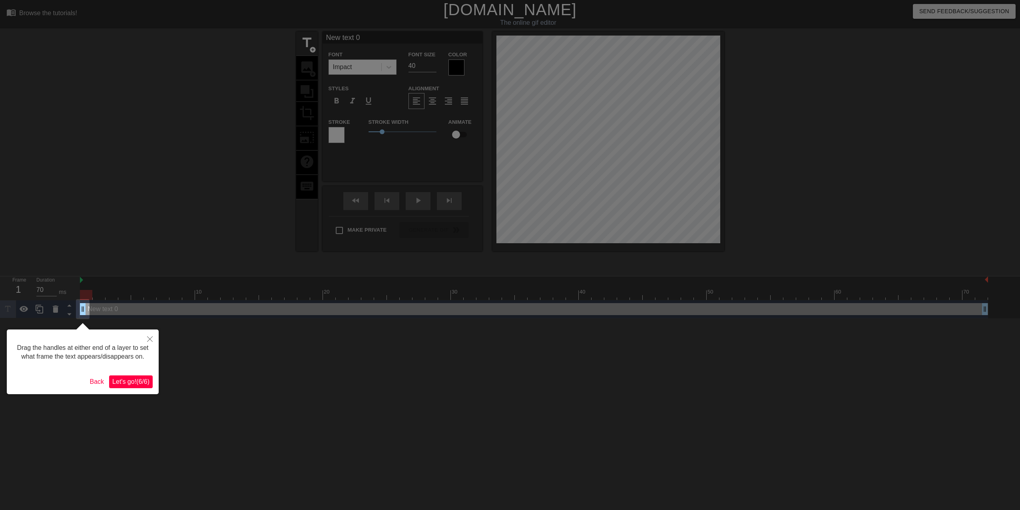
click at [128, 384] on span "Let's go! ( 6 / 6 )" at bounding box center [130, 381] width 37 height 7
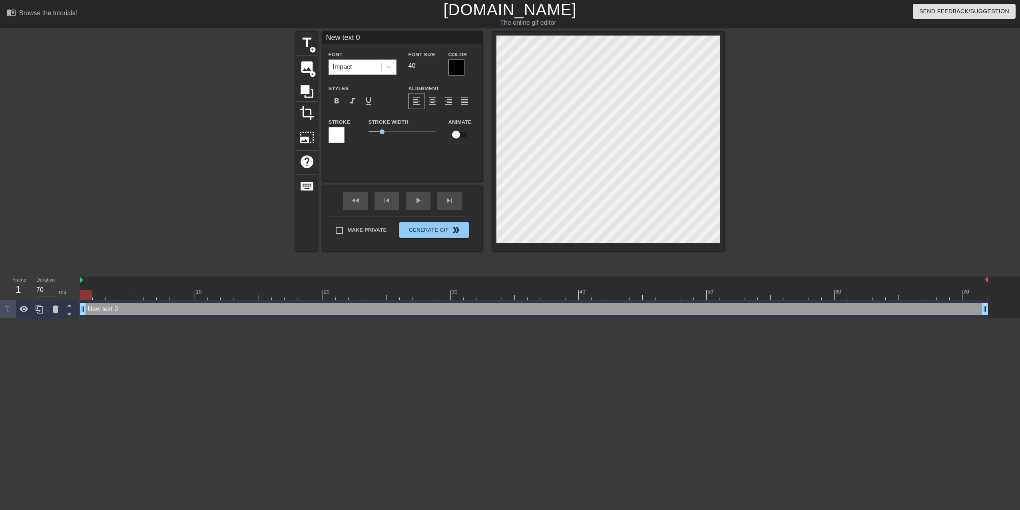
click at [364, 38] on input "New text 0" at bounding box center [402, 38] width 160 height 12
type input "Telligence"
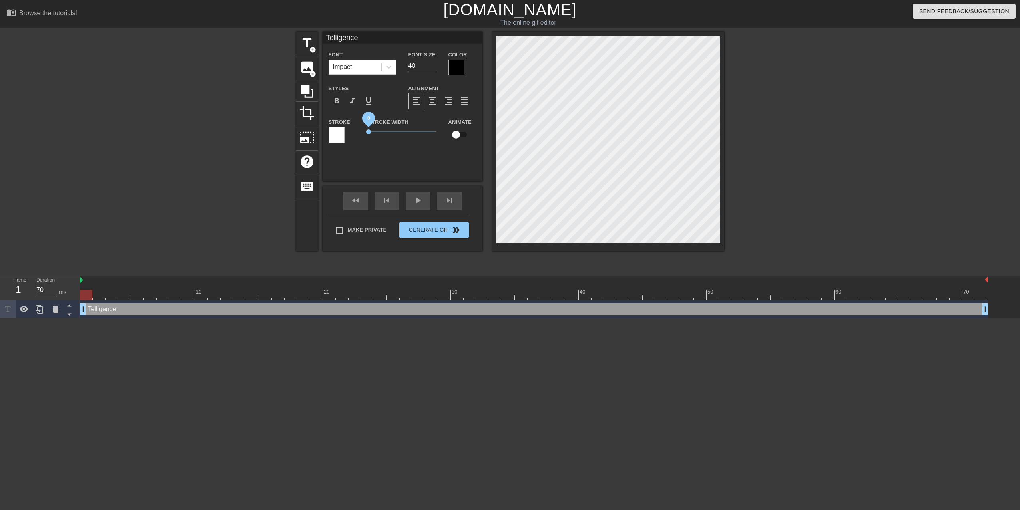
drag, startPoint x: 381, startPoint y: 130, endPoint x: 352, endPoint y: 132, distance: 29.6
click at [351, 133] on div "Stroke Stroke Width 0 Animate" at bounding box center [402, 133] width 160 height 33
click at [454, 68] on div at bounding box center [456, 68] width 16 height 16
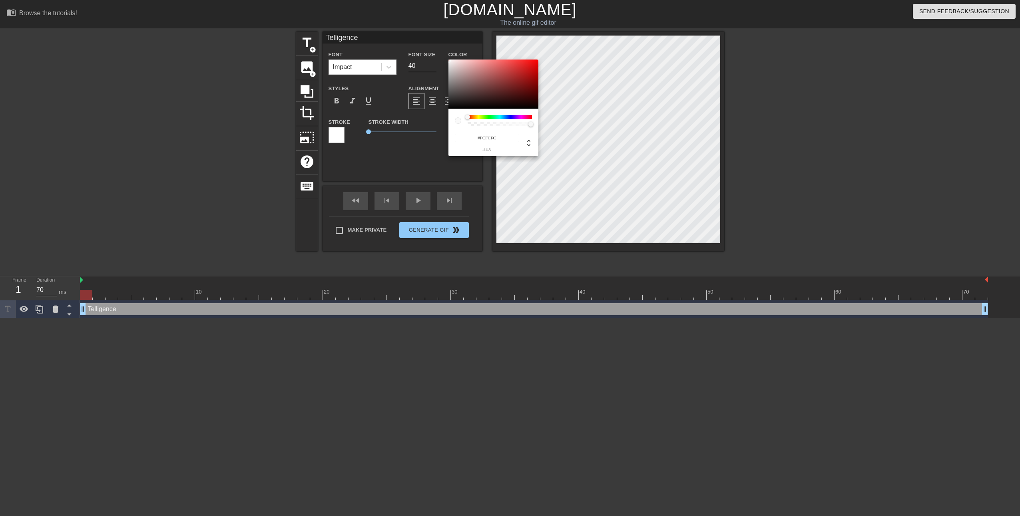
type input "#FFFFFF"
drag, startPoint x: 459, startPoint y: 65, endPoint x: 445, endPoint y: 57, distance: 16.0
click at [445, 57] on div "#FFFFFF hex" at bounding box center [510, 258] width 1020 height 516
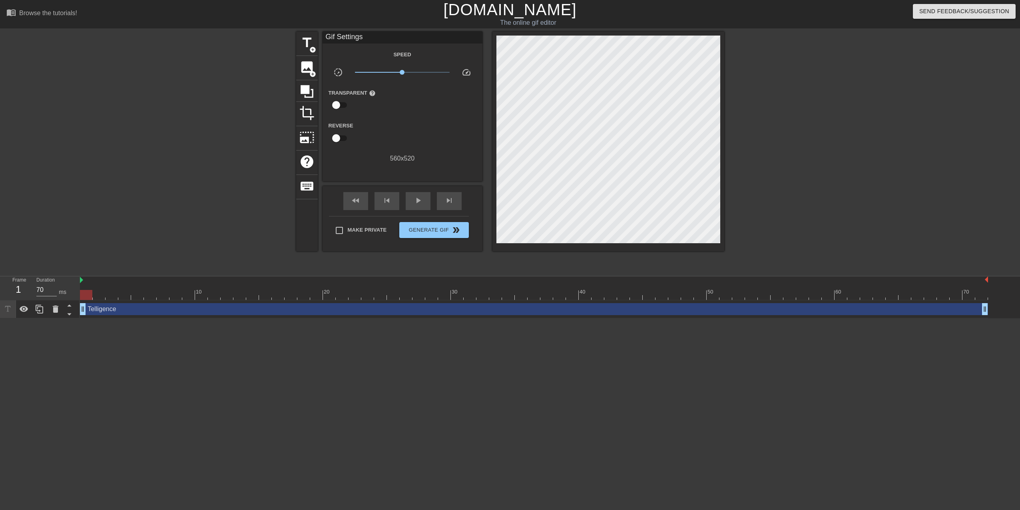
click at [131, 309] on div "Telligence drag_handle drag_handle" at bounding box center [534, 309] width 908 height 12
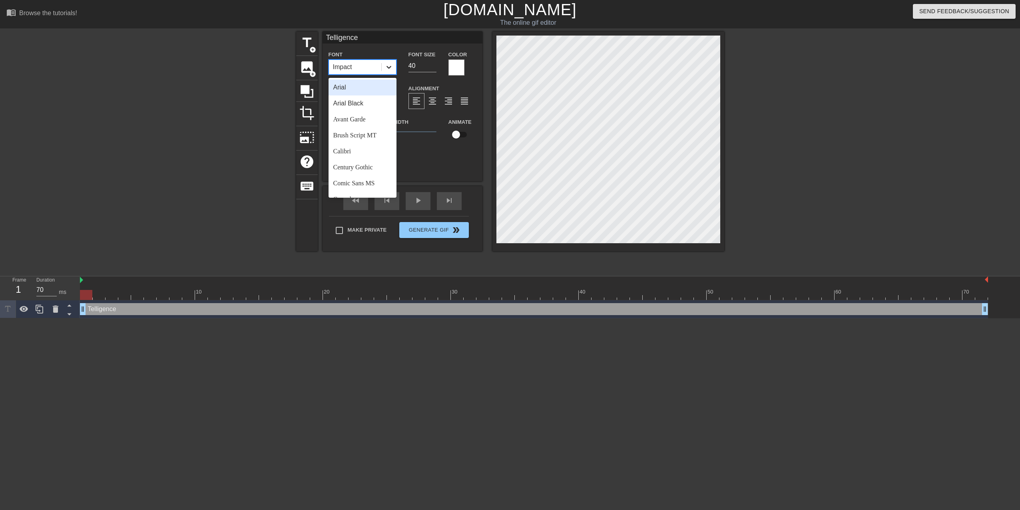
click at [388, 66] on icon at bounding box center [389, 67] width 8 height 8
click at [365, 149] on div "Calibri" at bounding box center [362, 151] width 68 height 16
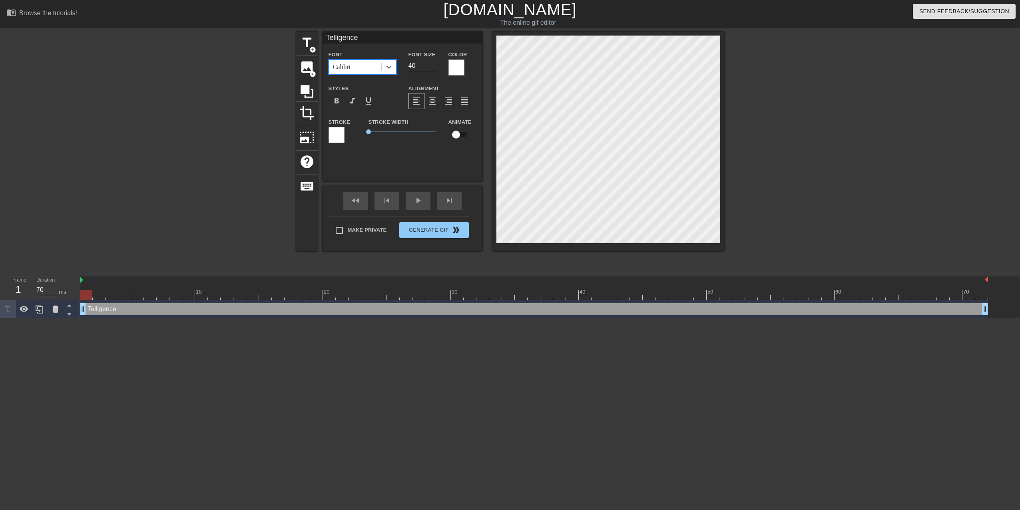
click at [339, 133] on div at bounding box center [336, 135] width 16 height 16
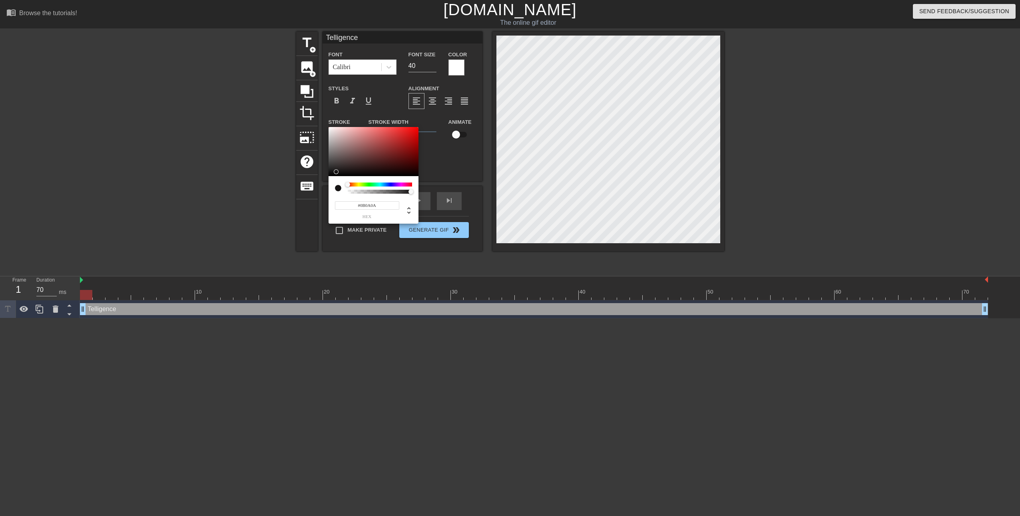
type input "#090808"
drag, startPoint x: 343, startPoint y: 168, endPoint x: 331, endPoint y: 175, distance: 13.6
click at [331, 175] on div at bounding box center [373, 152] width 90 height 50
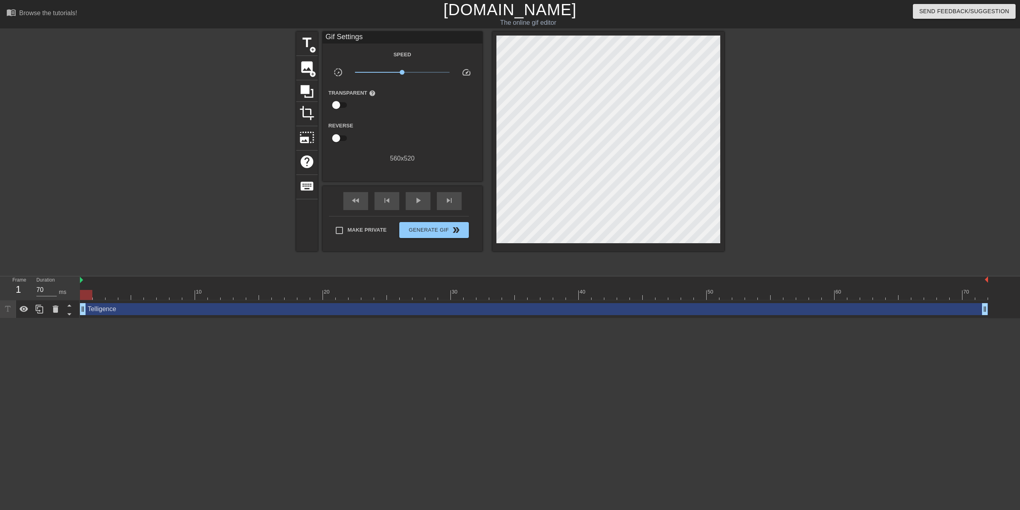
click at [107, 314] on div "Telligence drag_handle drag_handle" at bounding box center [534, 309] width 908 height 12
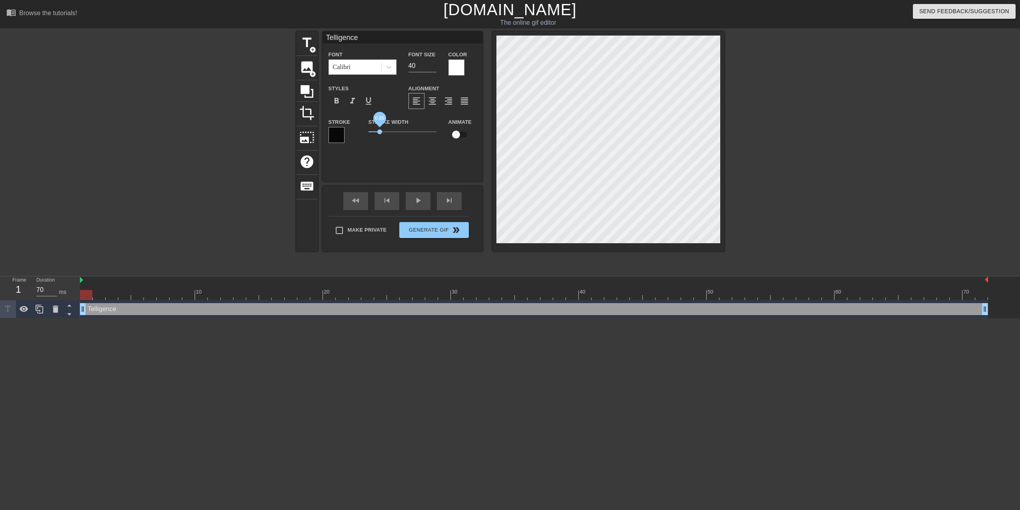
drag, startPoint x: 371, startPoint y: 133, endPoint x: 380, endPoint y: 132, distance: 8.8
click at [380, 132] on span "0.85" at bounding box center [402, 132] width 68 height 10
click at [379, 132] on span "0.8" at bounding box center [379, 131] width 5 height 5
click at [457, 133] on input "checkbox" at bounding box center [456, 134] width 46 height 15
checkbox input "true"
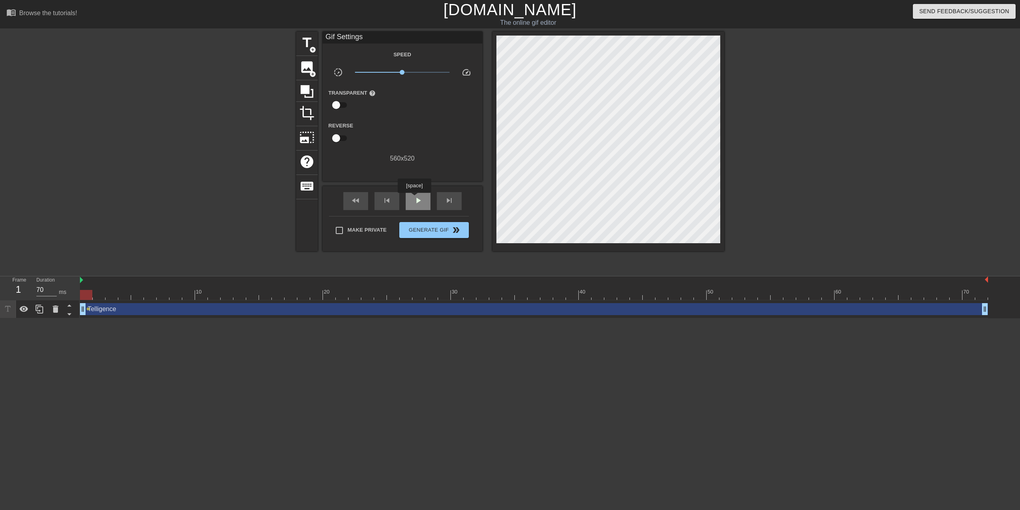
click at [414, 199] on span "play_arrow" at bounding box center [418, 201] width 10 height 10
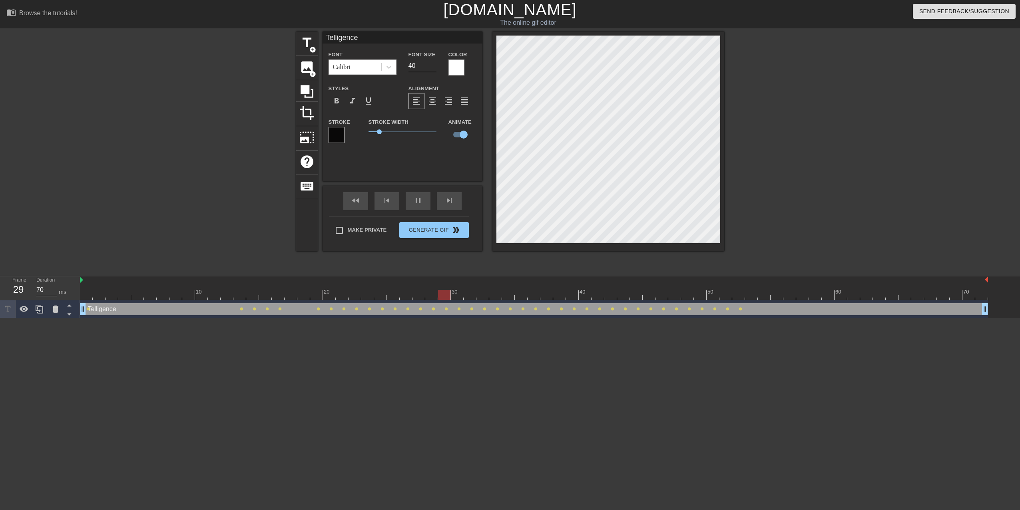
click at [746, 310] on div "Telligence drag_handle drag_handle" at bounding box center [534, 309] width 908 height 12
click at [748, 309] on div "Telligence drag_handle drag_handle" at bounding box center [534, 309] width 908 height 12
click at [417, 200] on span "pause" at bounding box center [418, 201] width 10 height 10
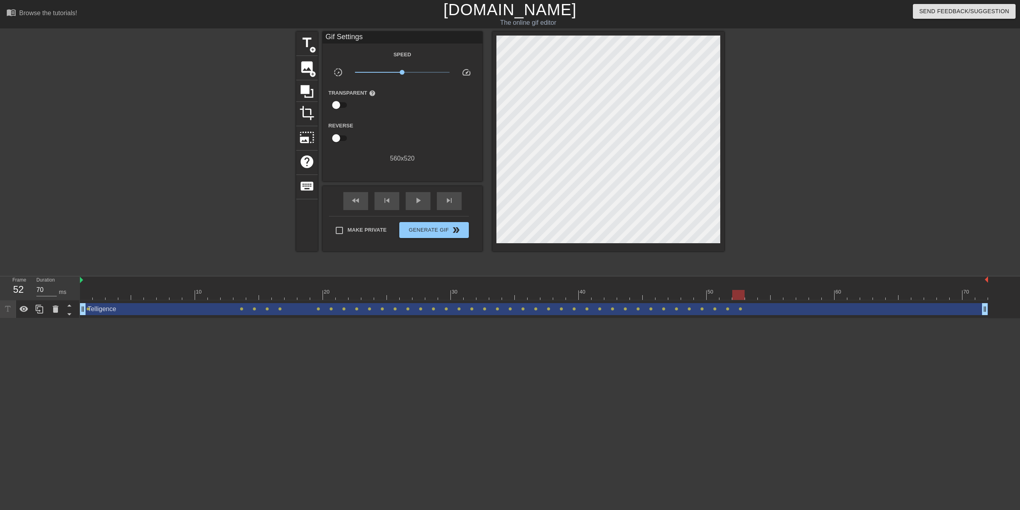
drag, startPoint x: 918, startPoint y: 292, endPoint x: 737, endPoint y: 295, distance: 181.4
click at [737, 295] on div at bounding box center [738, 295] width 12 height 10
click at [429, 229] on span "Generate Gif double_arrow" at bounding box center [433, 230] width 63 height 10
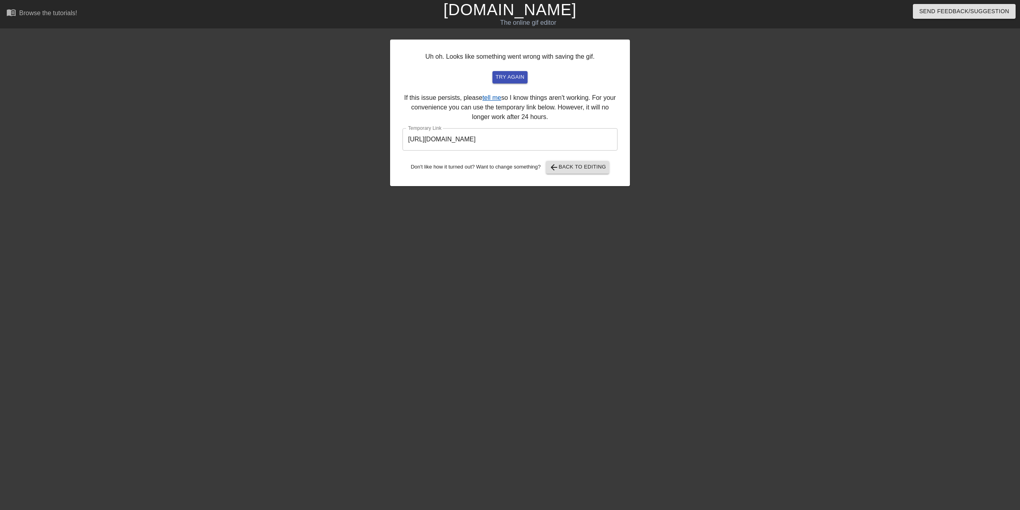
click at [493, 94] on link "tell me" at bounding box center [491, 97] width 19 height 7
